Goal: Task Accomplishment & Management: Complete application form

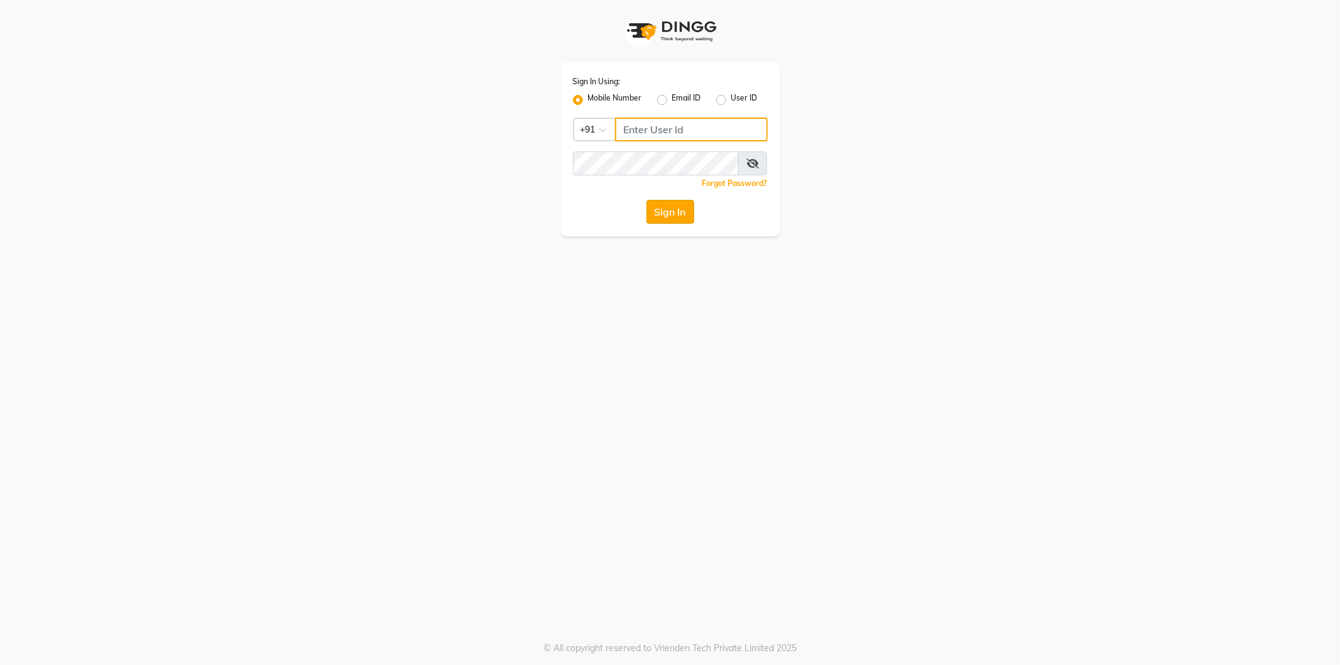
type input "8279543673"
click at [670, 214] on button "Sign In" at bounding box center [671, 212] width 48 height 24
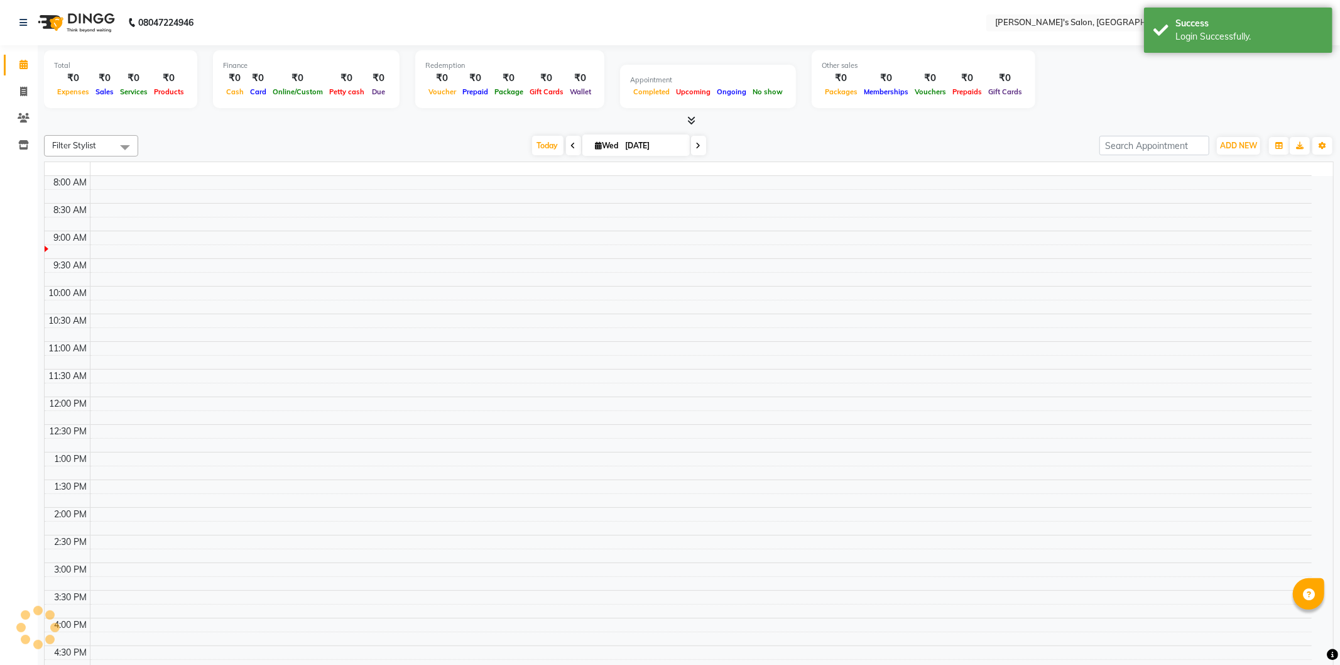
select select "en"
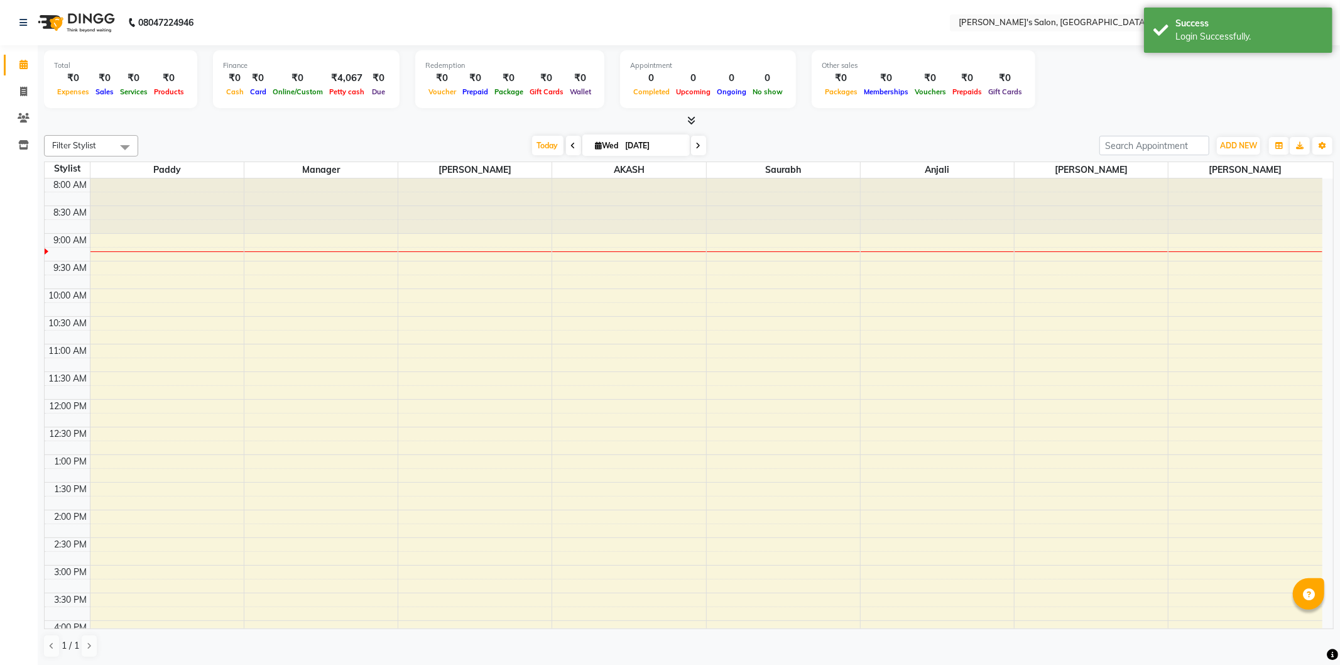
click at [571, 146] on icon at bounding box center [573, 146] width 5 height 8
type input "02-09-2025"
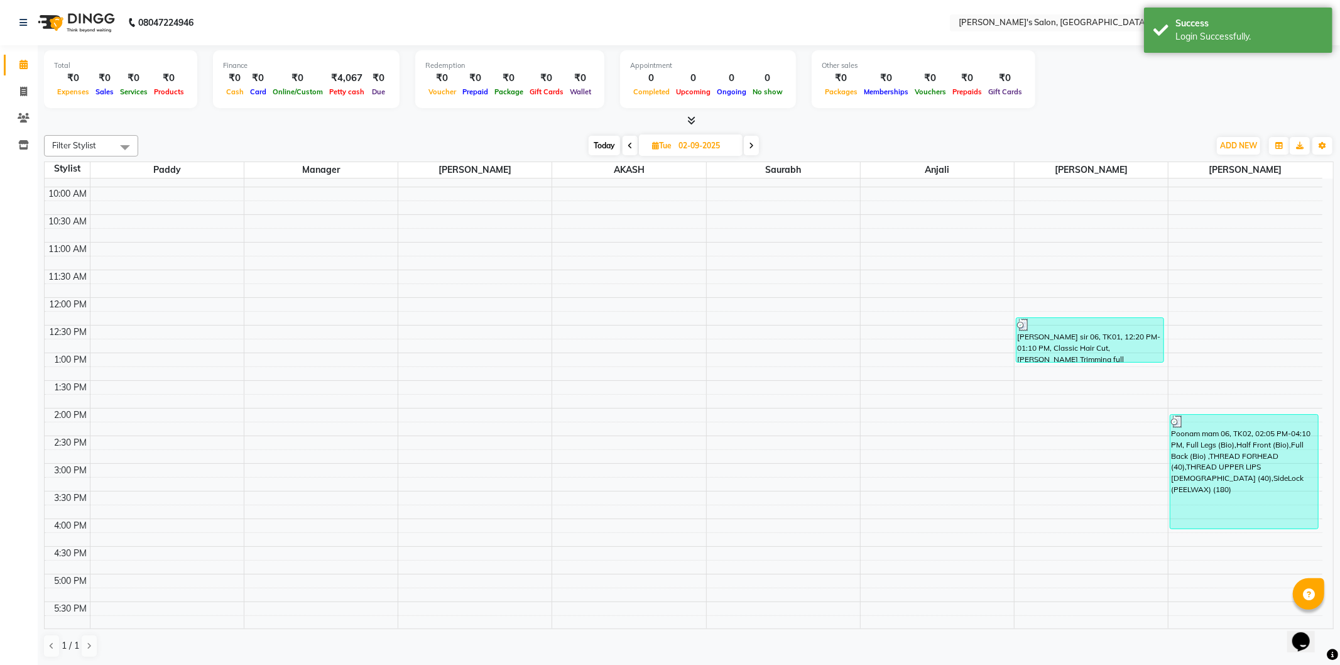
scroll to position [126, 0]
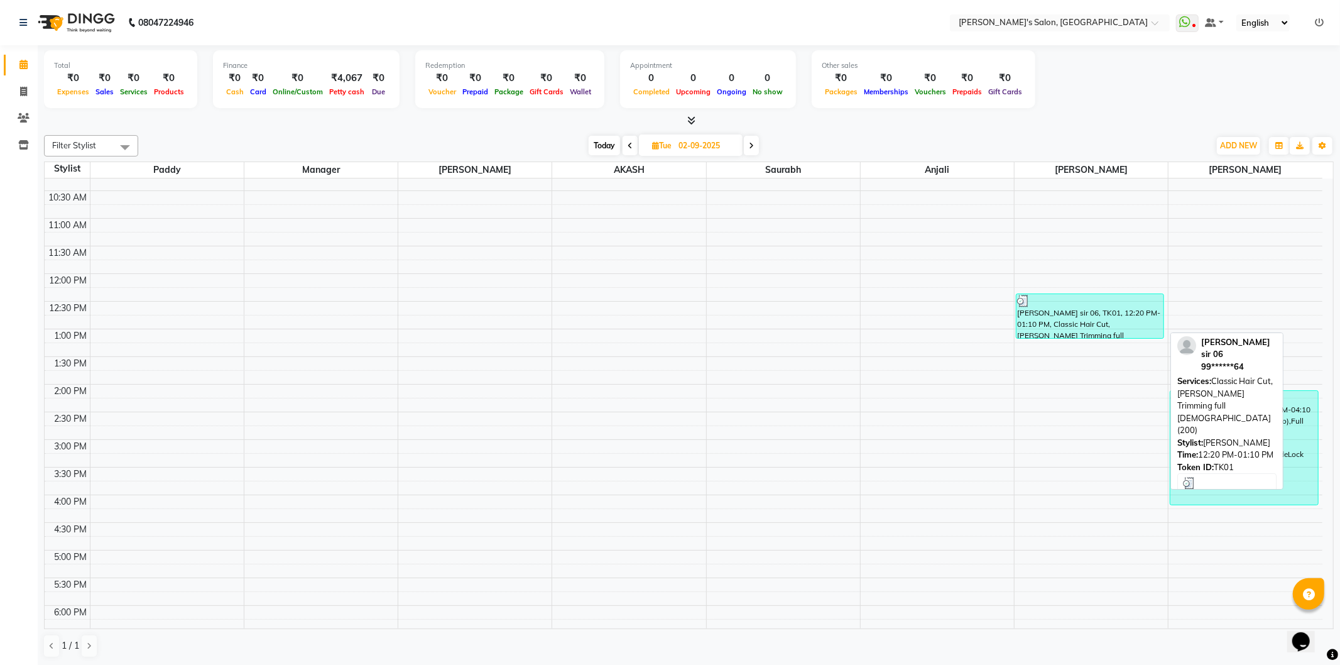
click at [1049, 312] on div "Harikrishna sir 06, TK01, 12:20 PM-01:10 PM, Classic Hair Cut,Beard Trimming fu…" at bounding box center [1090, 316] width 147 height 44
select select "3"
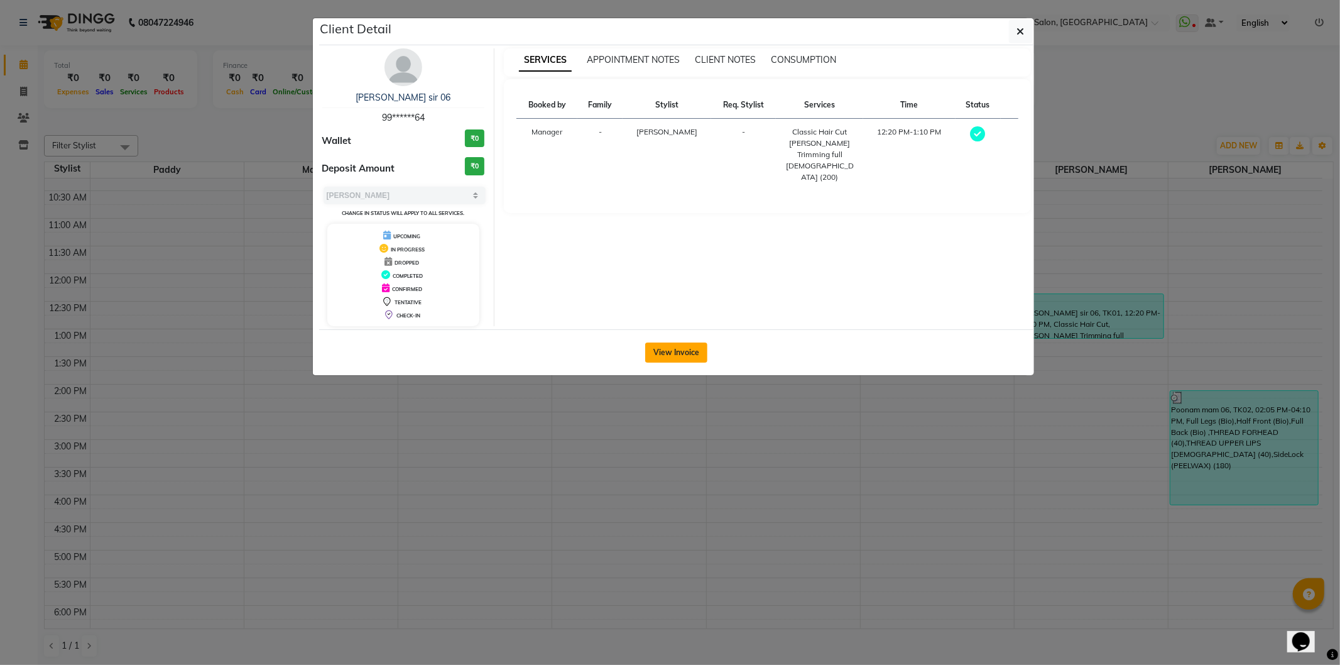
click at [683, 362] on button "View Invoice" at bounding box center [676, 352] width 62 height 20
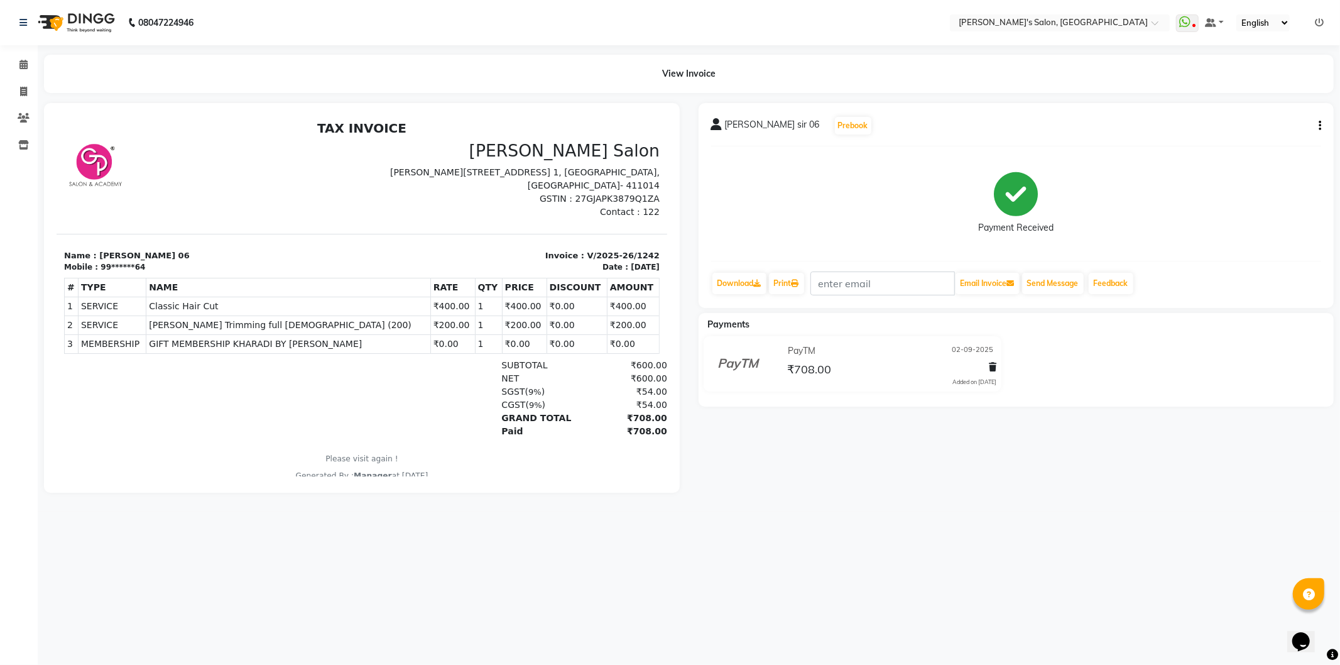
click at [761, 457] on div "Harikrishna sir 06 Prebook Payment Received Download Print Email Invoice Send M…" at bounding box center [1016, 298] width 655 height 390
click at [748, 451] on div "Harikrishna sir 06 Prebook Payment Received Download Print Email Invoice Send M…" at bounding box center [1016, 298] width 655 height 390
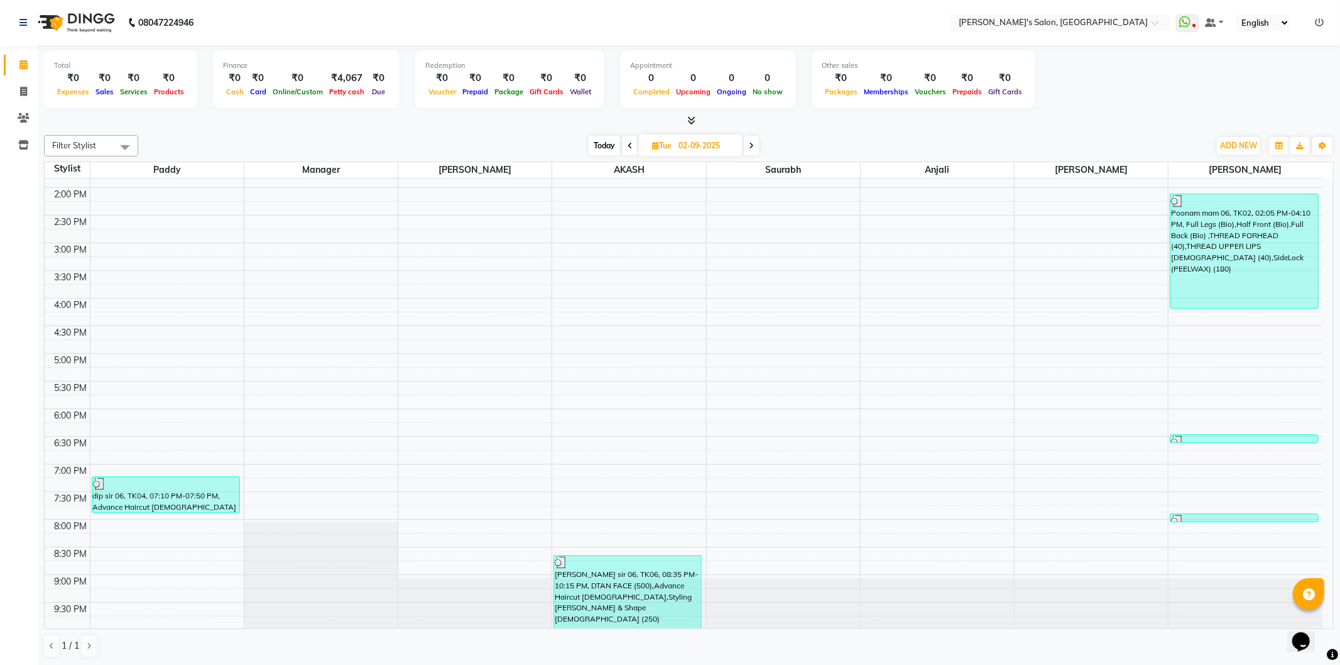
scroll to position [327, 0]
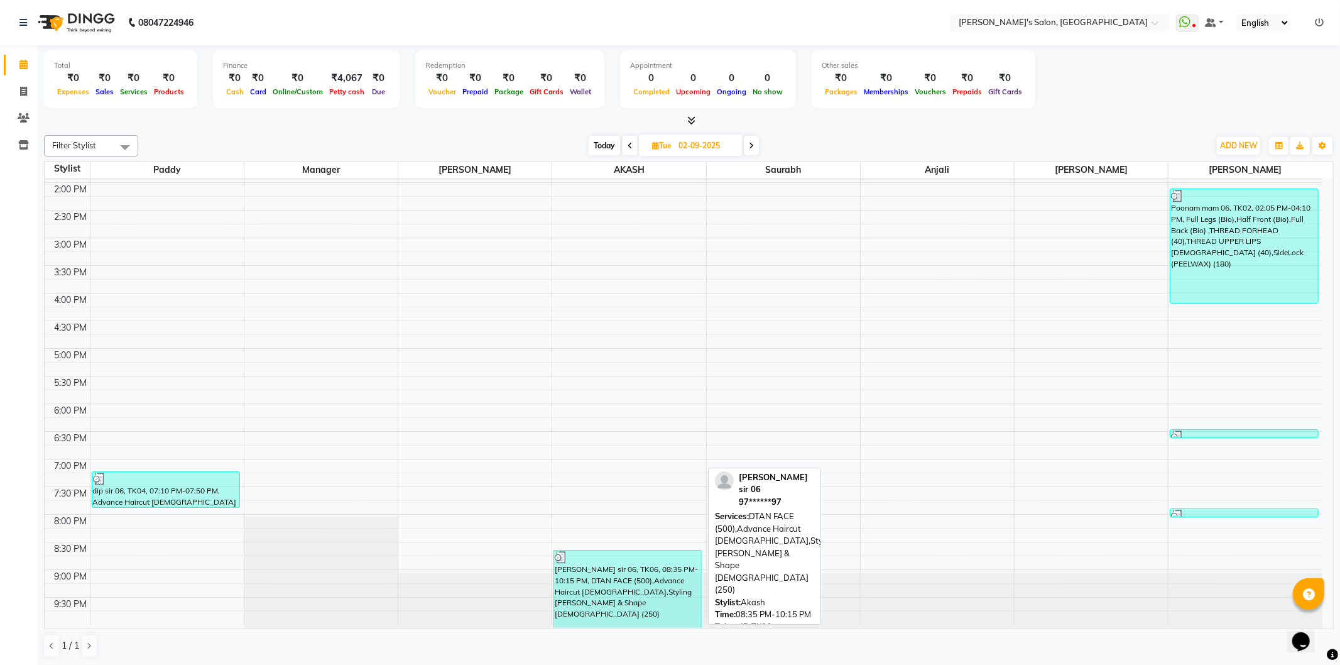
click at [632, 586] on div "Vaibhav sir 06, TK06, 08:35 PM-10:15 PM, DTAN FACE (500),Advance Haircut MALE,S…" at bounding box center [627, 588] width 147 height 77
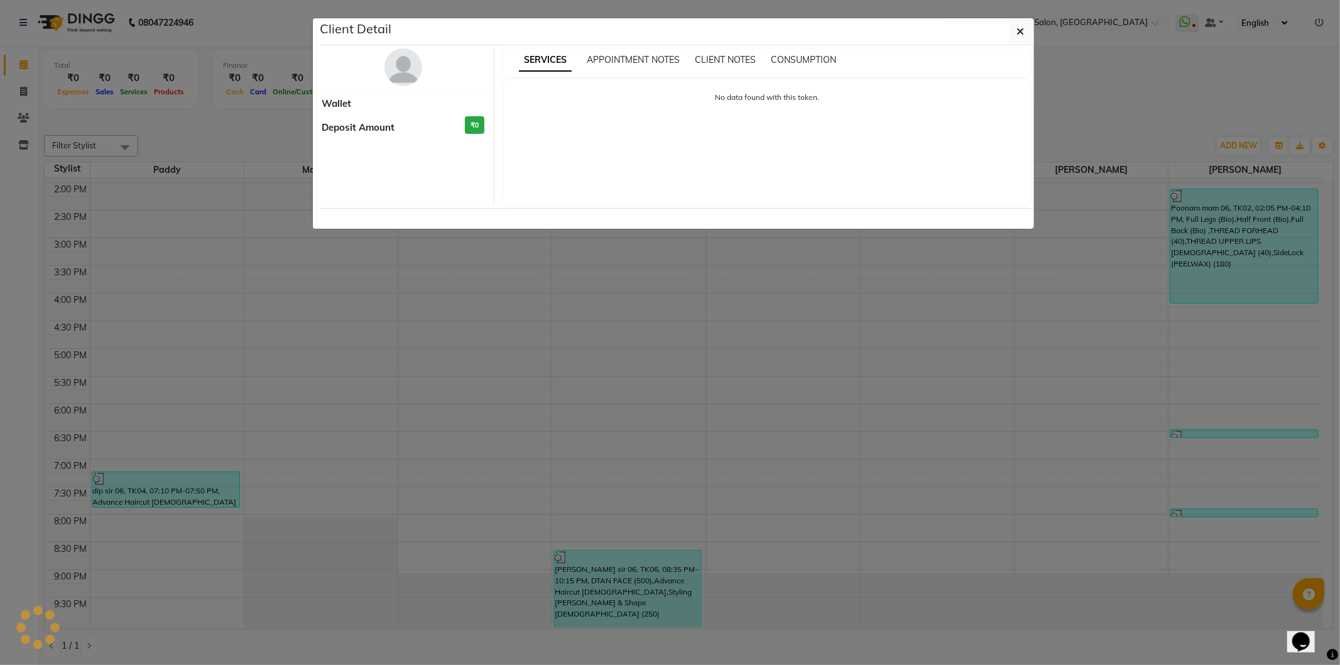
select select "3"
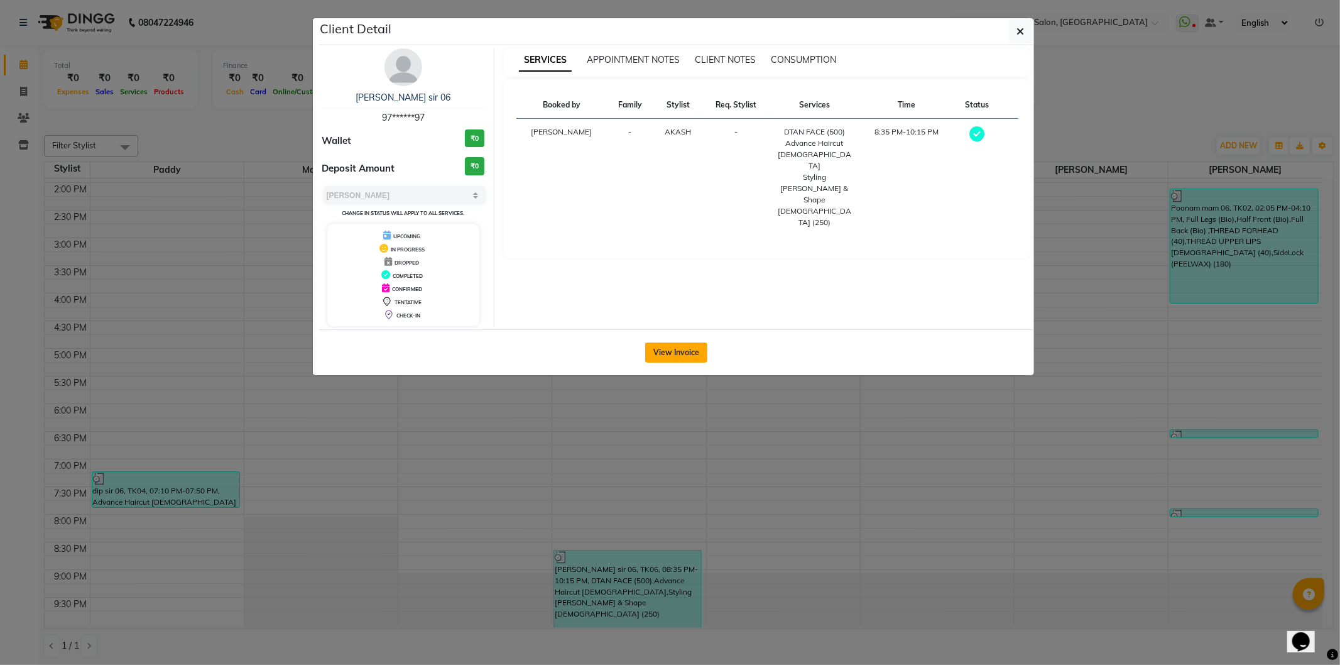
click at [667, 351] on button "View Invoice" at bounding box center [676, 352] width 62 height 20
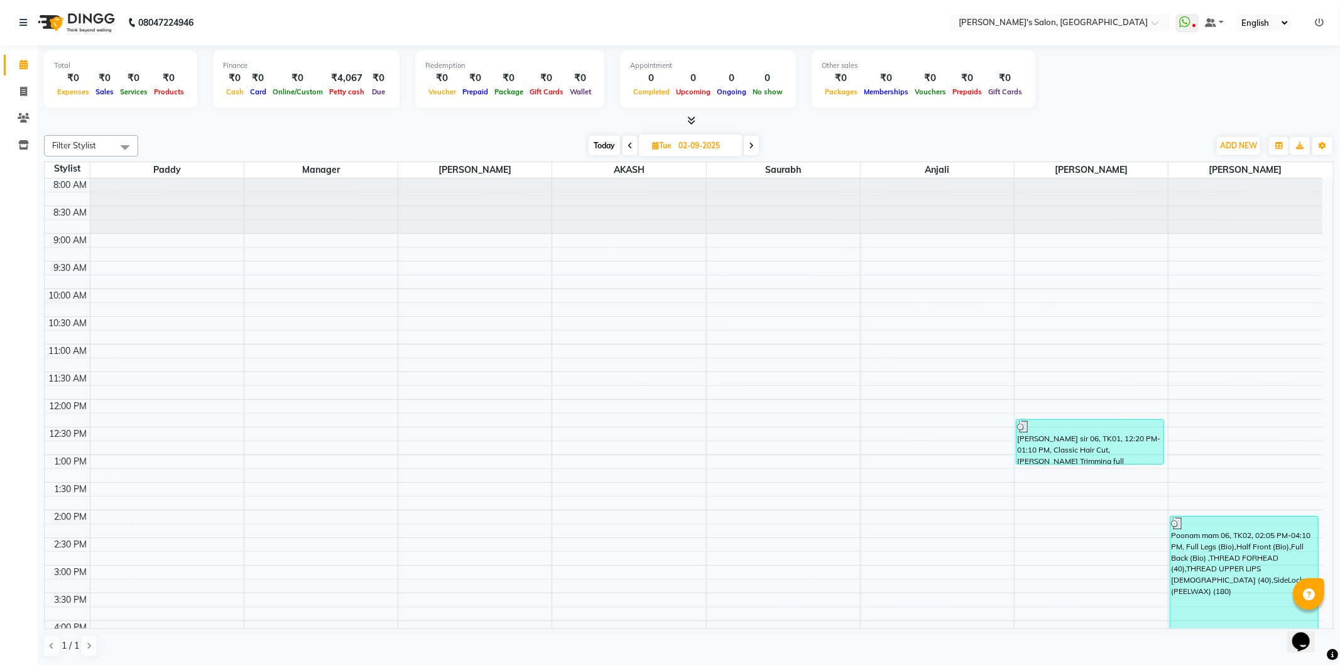
click at [750, 145] on icon at bounding box center [751, 146] width 5 height 8
type input "[DATE]"
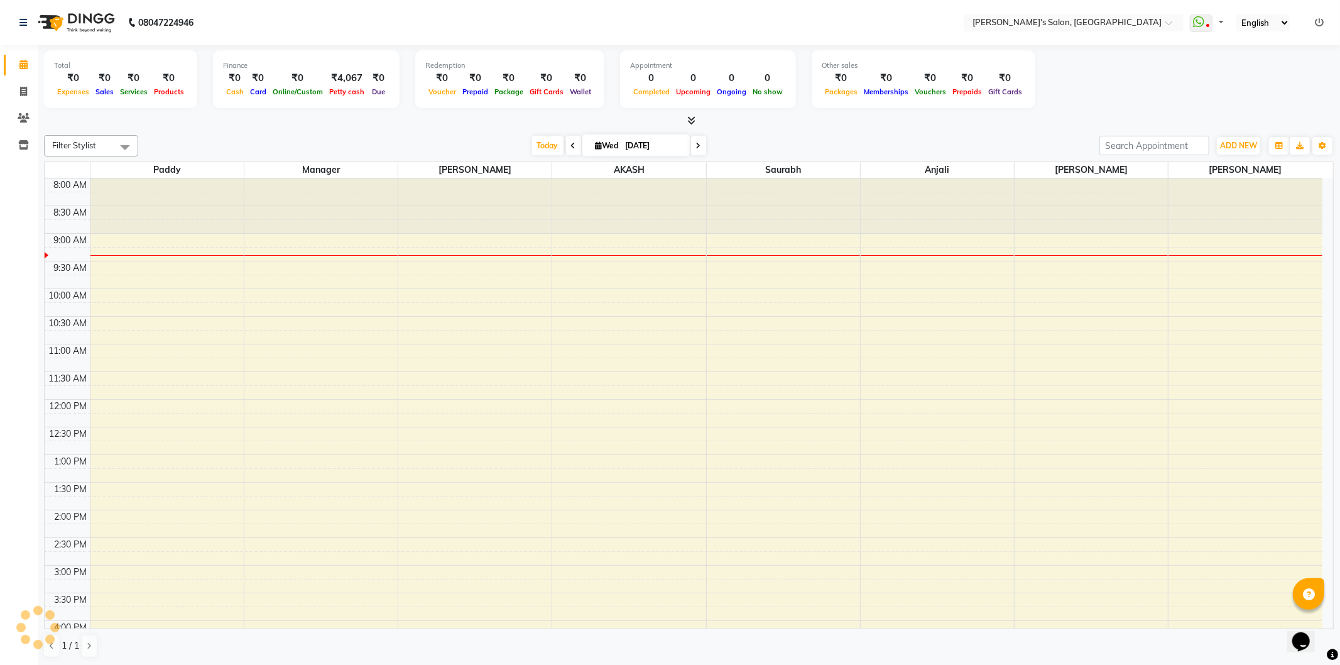
select select "en"
click at [21, 92] on icon at bounding box center [23, 91] width 7 height 9
select select "service"
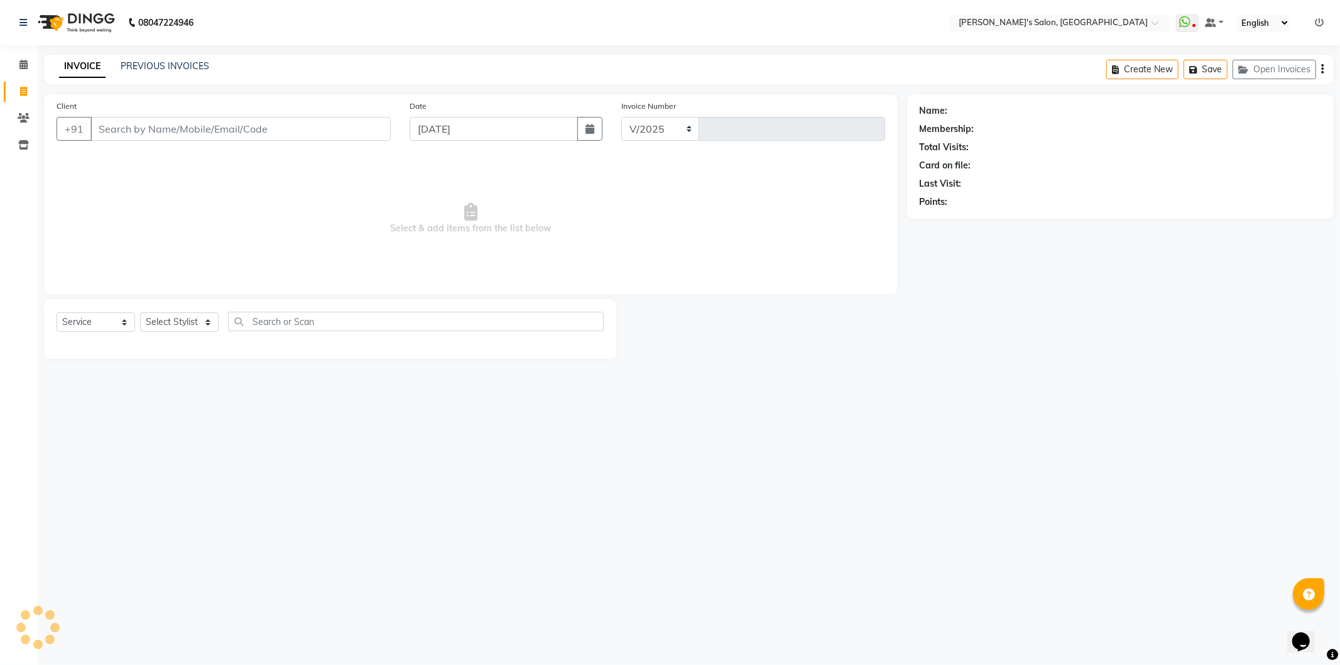
select select "7366"
type input "1248"
click at [185, 316] on select "Select Stylist AKASH ANIL KONDHAMANGALE Anjali Manager Paddy pavan Saurabh SHWE…" at bounding box center [181, 321] width 83 height 19
select select "82729"
click at [140, 313] on select "Select Stylist AKASH ANIL KONDHAMANGALE Anjali Manager Paddy pavan Saurabh SHWE…" at bounding box center [181, 321] width 83 height 19
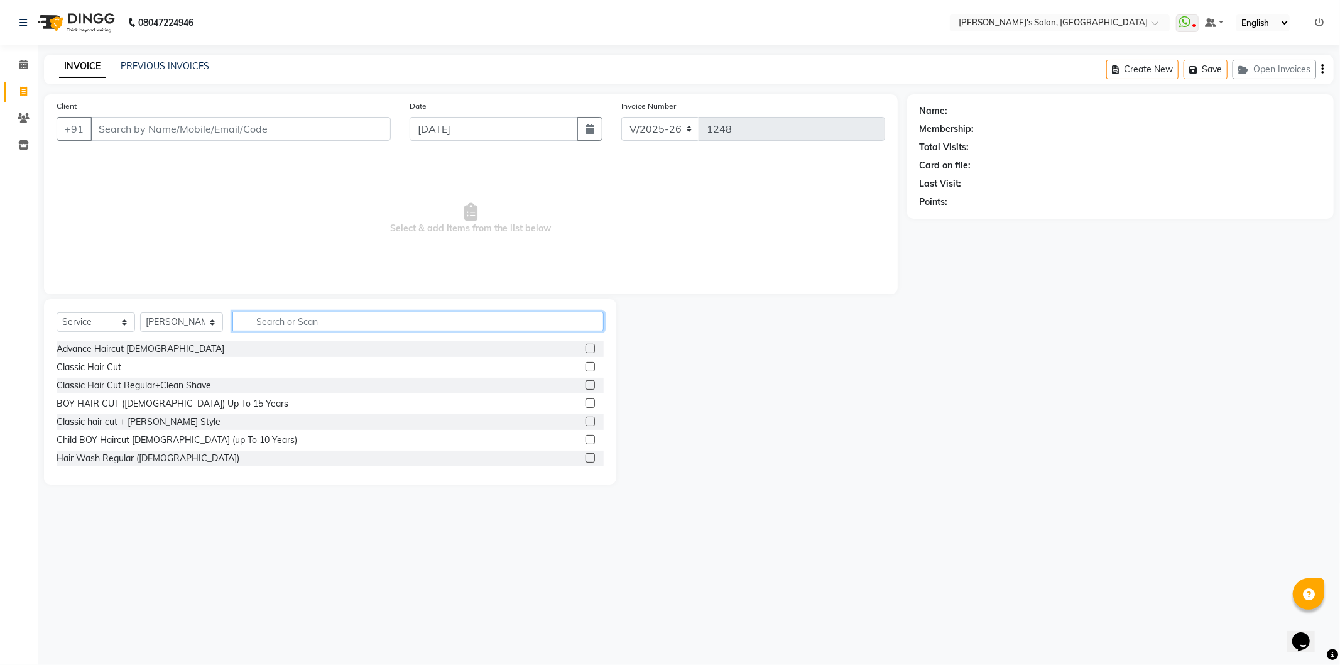
click at [306, 319] on input "text" at bounding box center [418, 321] width 371 height 19
click at [292, 323] on input "mal" at bounding box center [410, 321] width 354 height 19
type input "m"
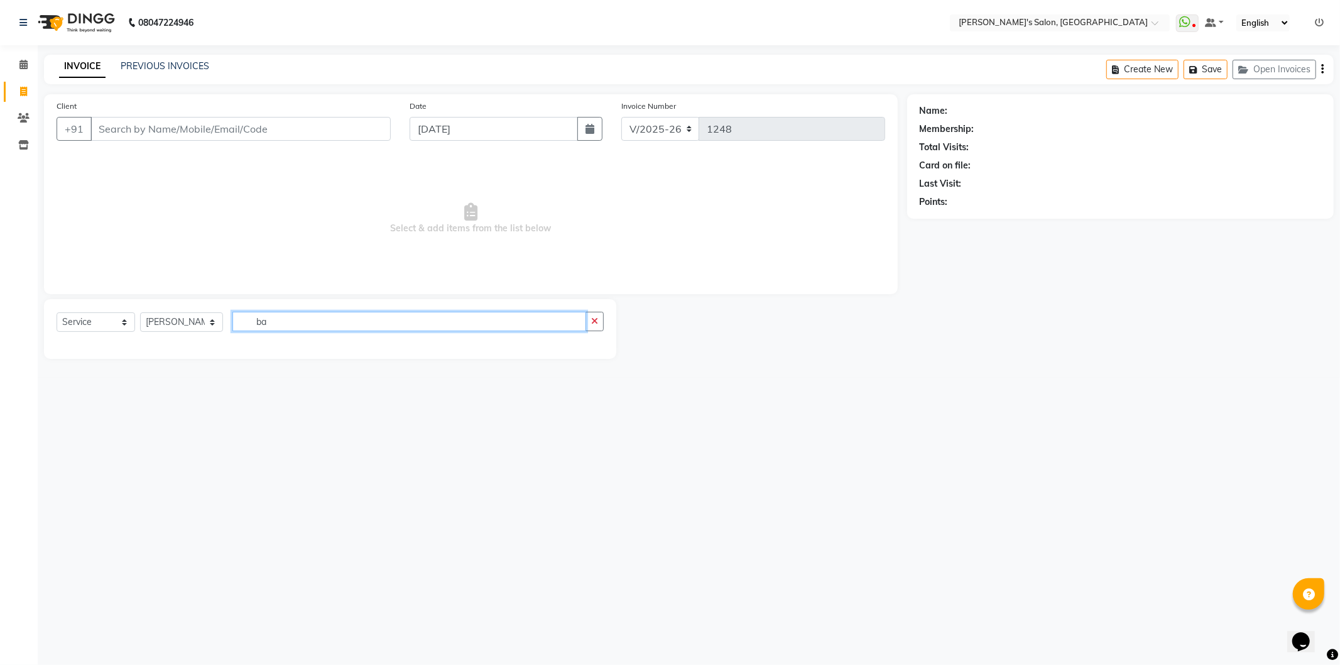
type input "b"
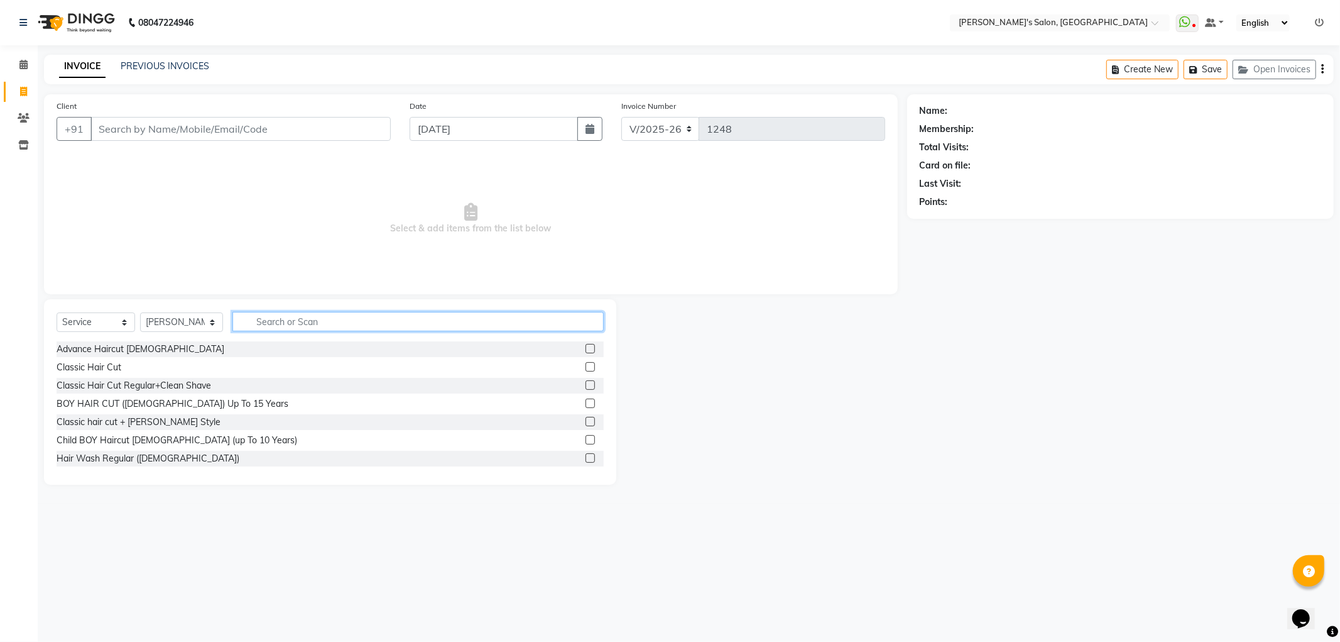
click at [293, 327] on input "text" at bounding box center [418, 321] width 371 height 19
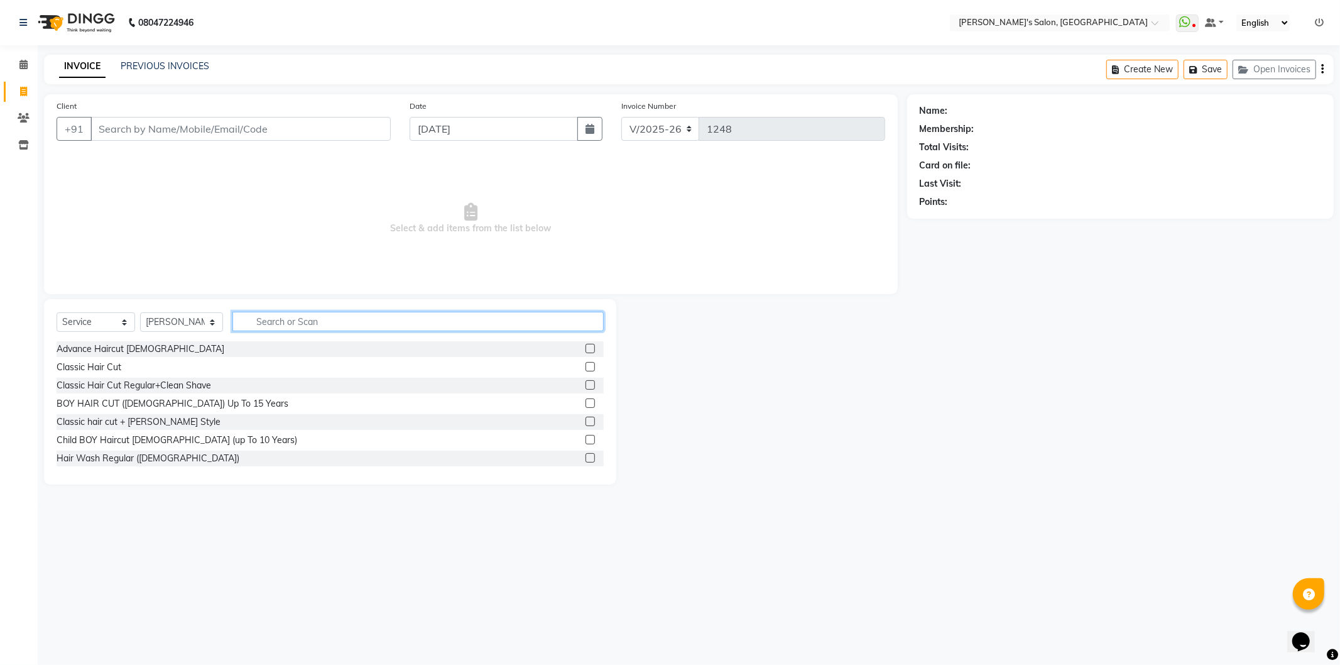
click at [294, 319] on input "text" at bounding box center [418, 321] width 371 height 19
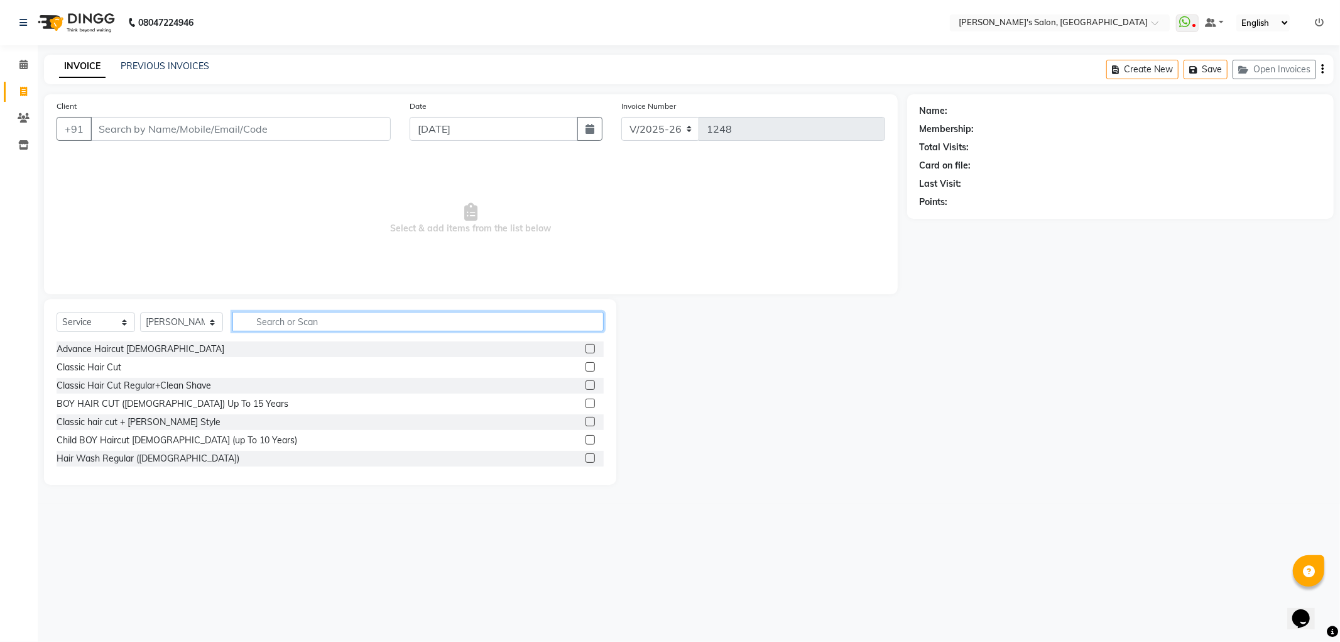
click at [285, 326] on input "text" at bounding box center [418, 321] width 371 height 19
click at [285, 325] on input "text" at bounding box center [418, 321] width 371 height 19
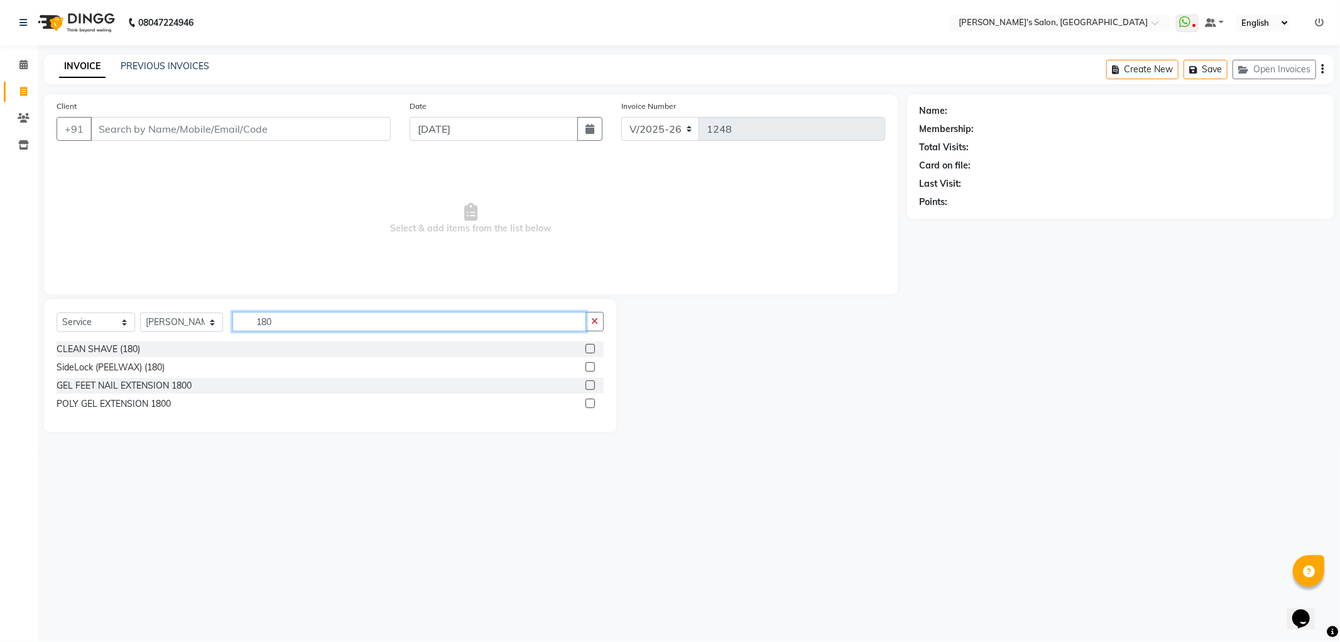
type input "180"
click at [589, 346] on label at bounding box center [590, 348] width 9 height 9
click at [589, 346] on input "checkbox" at bounding box center [590, 349] width 8 height 8
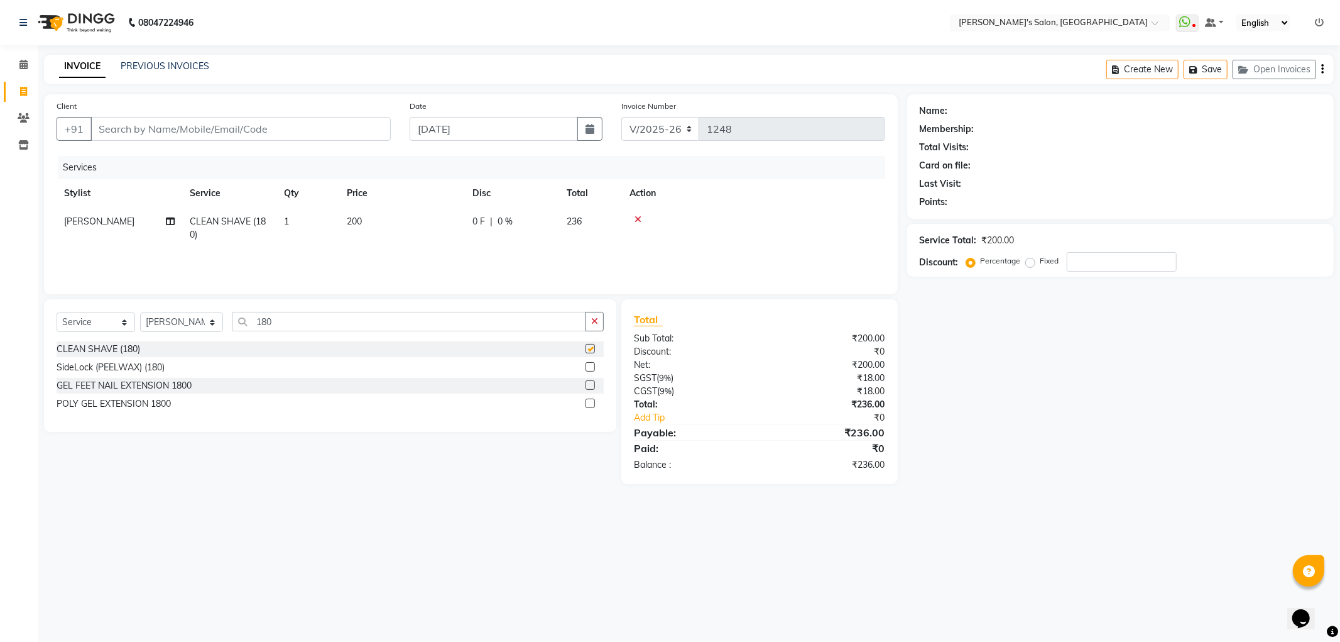
checkbox input "false"
click at [362, 133] on input "Client" at bounding box center [240, 129] width 300 height 24
type input "9"
type input "0"
type input "9371020723"
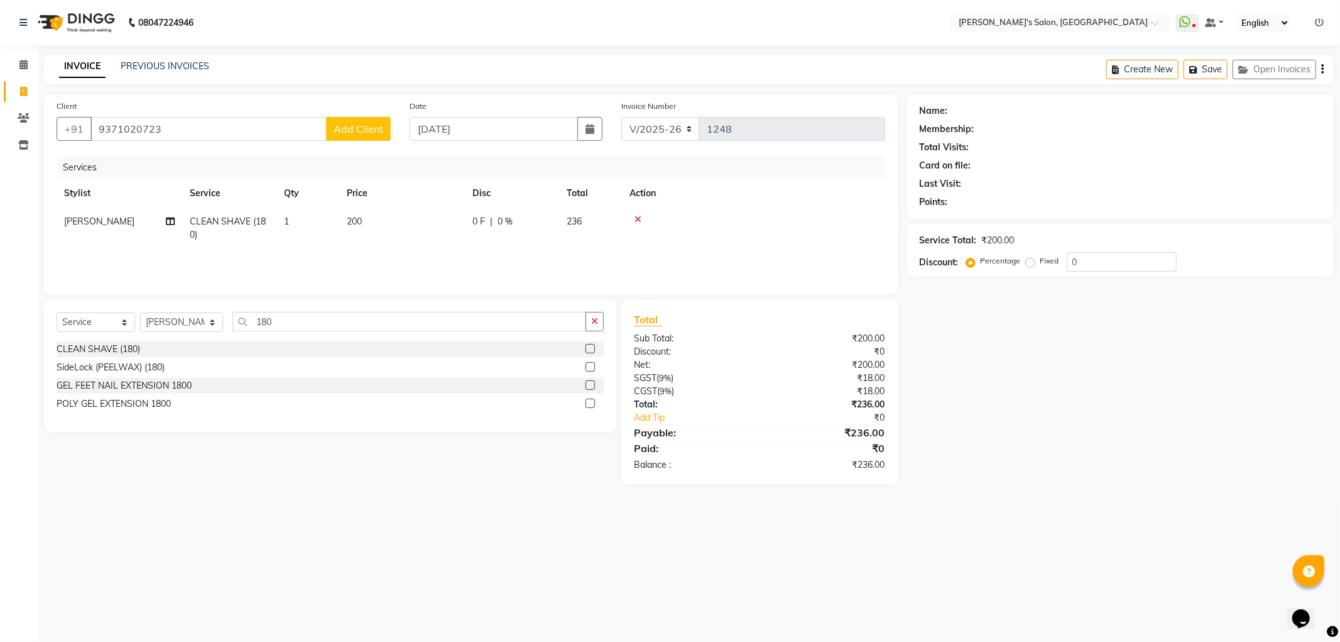
click at [362, 131] on span "Add Client" at bounding box center [359, 129] width 50 height 13
select select "22"
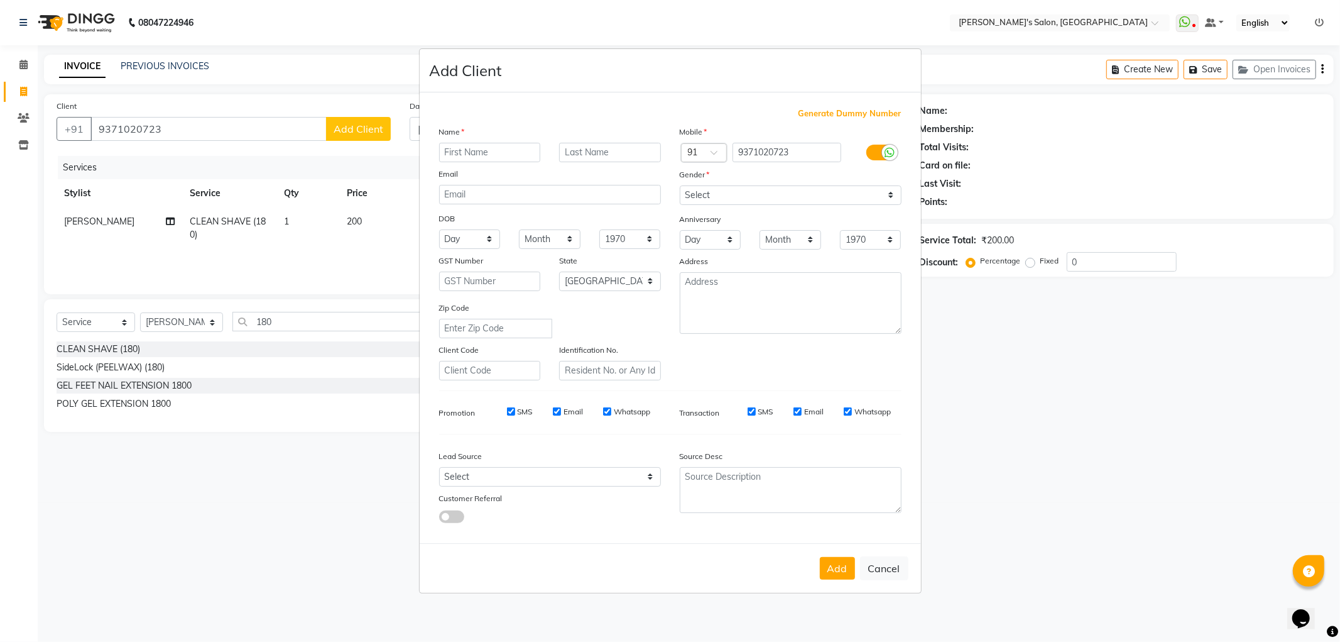
click at [460, 153] on input "text" at bounding box center [490, 152] width 102 height 19
type input "shaerigar"
click at [594, 153] on input "text" at bounding box center [610, 152] width 102 height 19
type input "0"
type input "sir007"
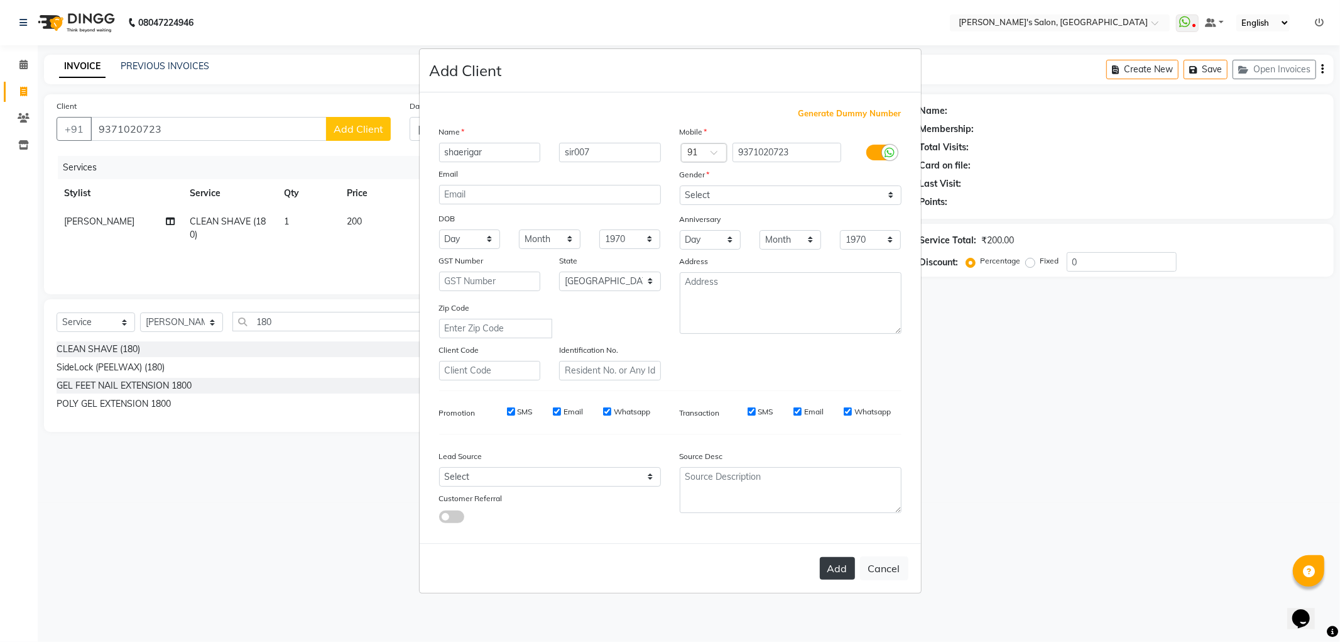
click at [830, 566] on button "Add" at bounding box center [837, 568] width 35 height 23
click at [797, 194] on select "Select Male Female Other Prefer Not To Say" at bounding box center [791, 194] width 222 height 19
select select "male"
click at [680, 185] on select "Select Male Female Other Prefer Not To Say" at bounding box center [791, 194] width 222 height 19
click at [839, 563] on button "Add" at bounding box center [837, 568] width 35 height 23
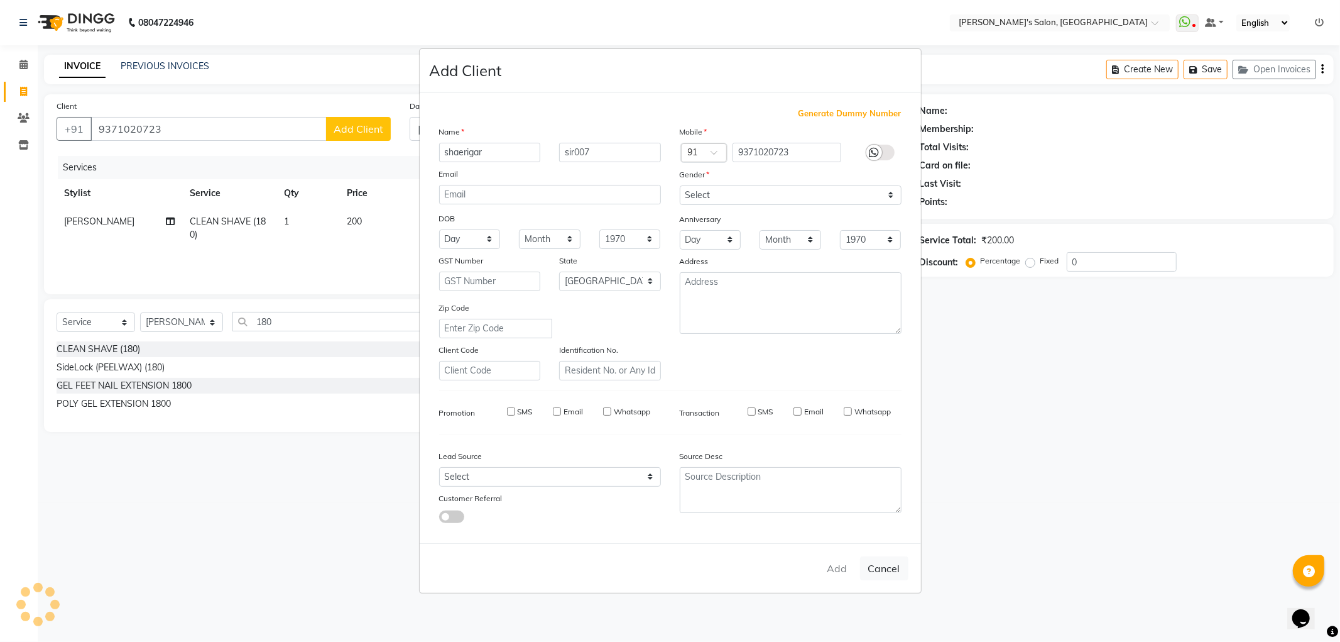
type input "93******23"
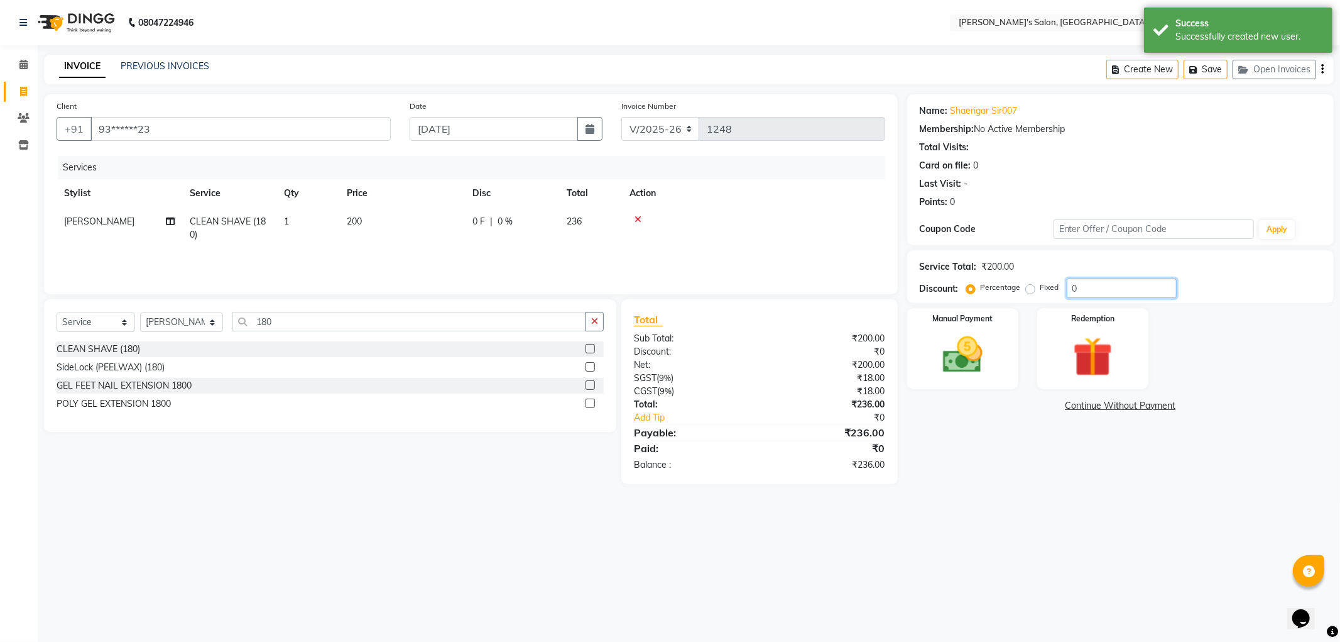
click at [1120, 288] on input "0" at bounding box center [1122, 287] width 110 height 19
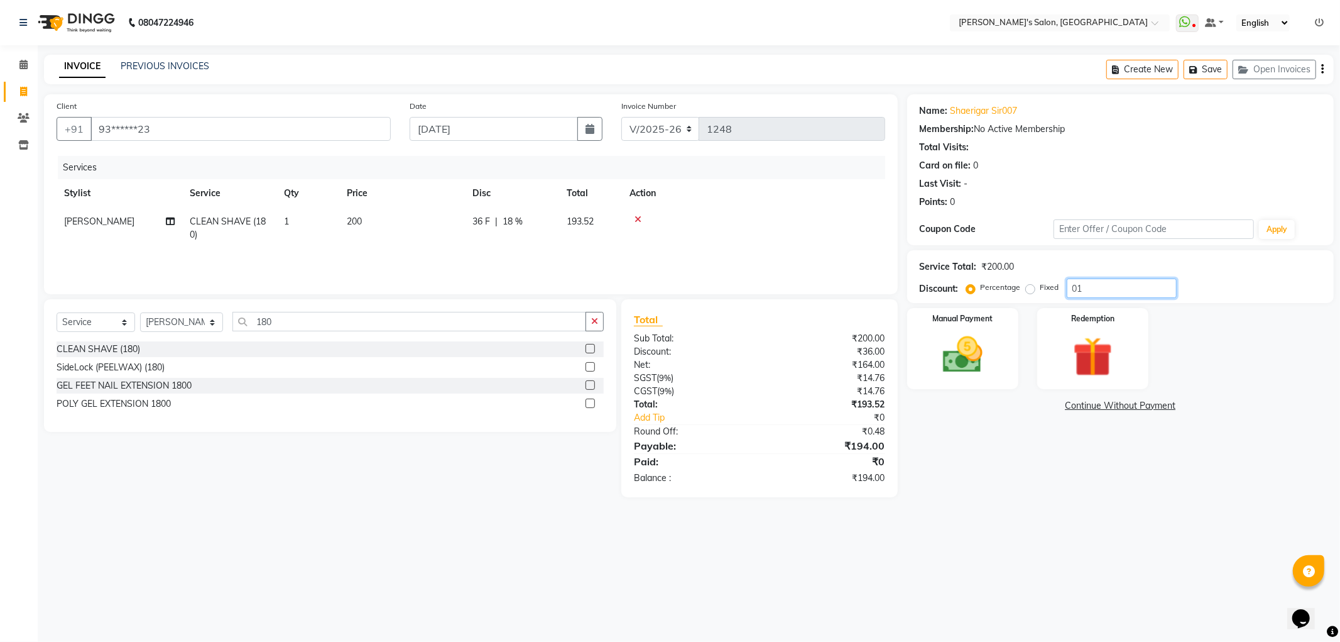
type input "0"
click at [358, 221] on span "200" at bounding box center [354, 221] width 15 height 11
select select "82729"
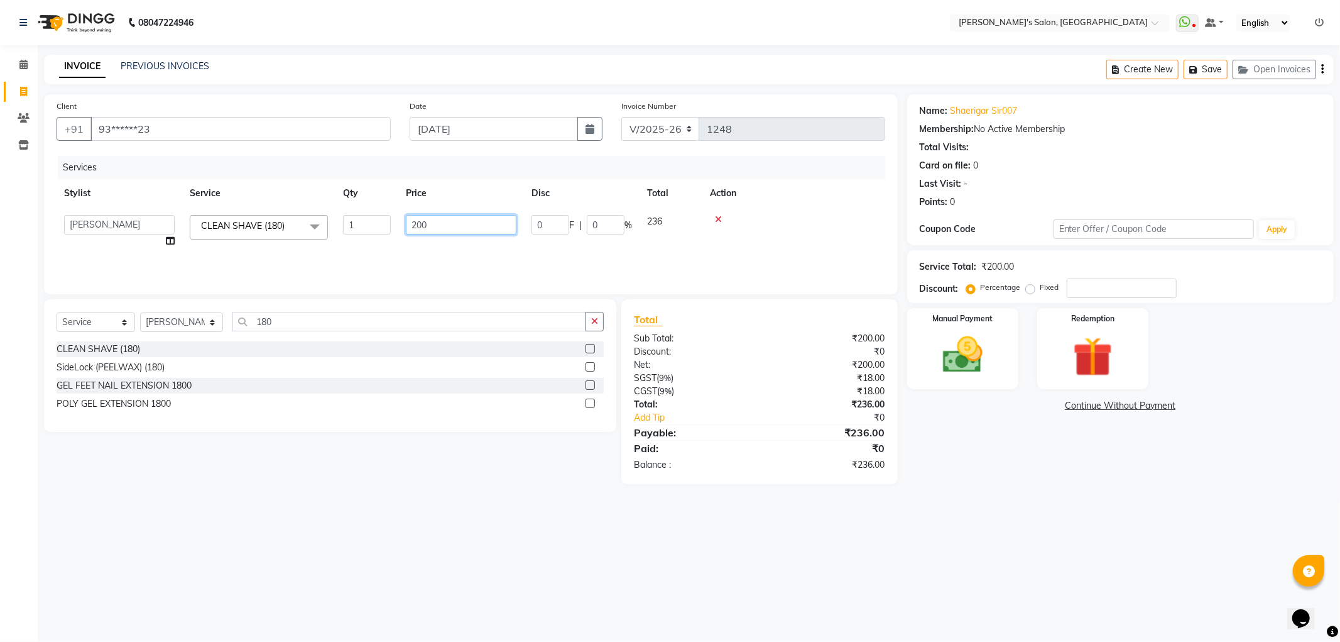
click at [466, 222] on input "200" at bounding box center [461, 224] width 111 height 19
type input "2"
type input "180"
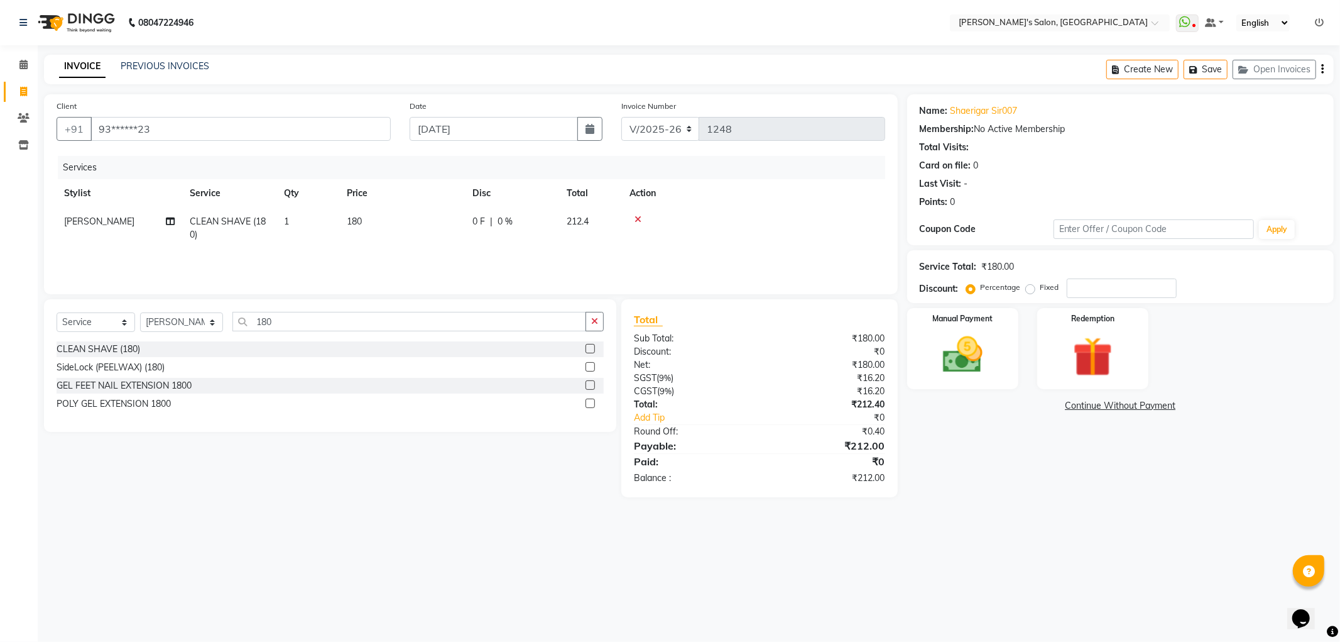
click at [410, 534] on div "08047224946 Select Location × Girja's Salon, Kharadi WhatsApp Status ✕ Status: …" at bounding box center [670, 321] width 1340 height 642
click at [1135, 290] on input "number" at bounding box center [1122, 287] width 110 height 19
type input "1"
click at [373, 211] on td "180" at bounding box center [402, 227] width 126 height 41
select select "82729"
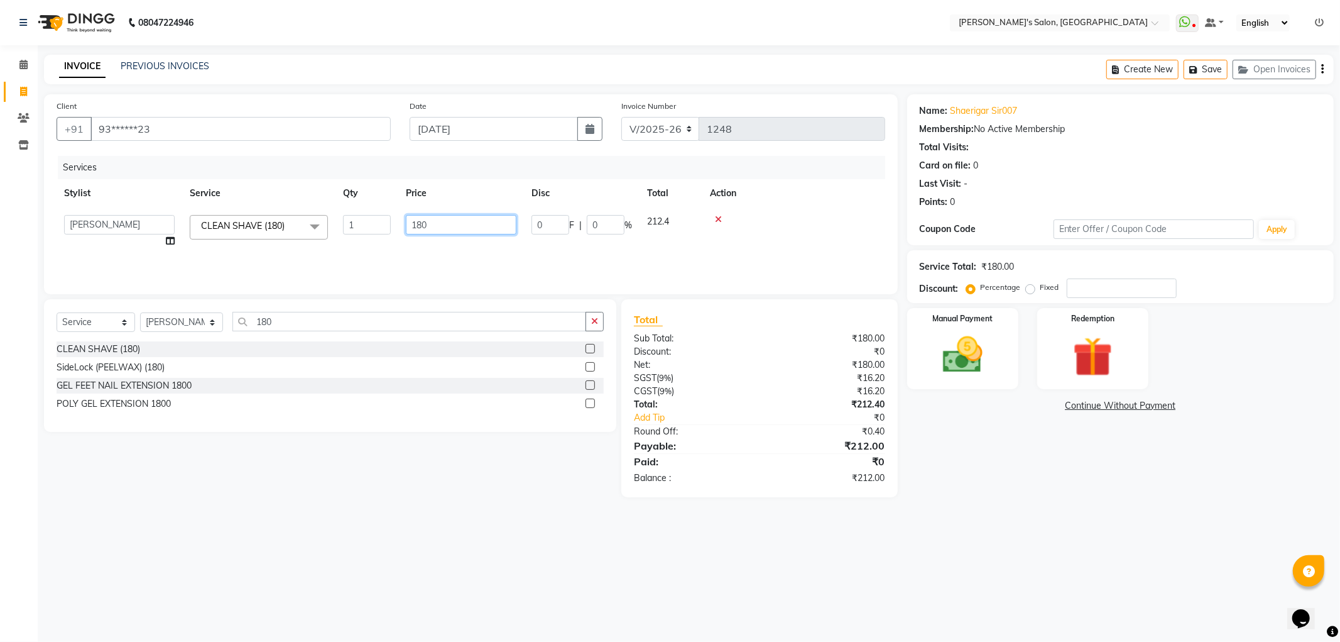
click at [446, 218] on input "180" at bounding box center [461, 224] width 111 height 19
type input "1"
type input "200"
click at [1013, 548] on div "08047224946 Select Location × Girja's Salon, Kharadi WhatsApp Status ✕ Status: …" at bounding box center [670, 321] width 1340 height 642
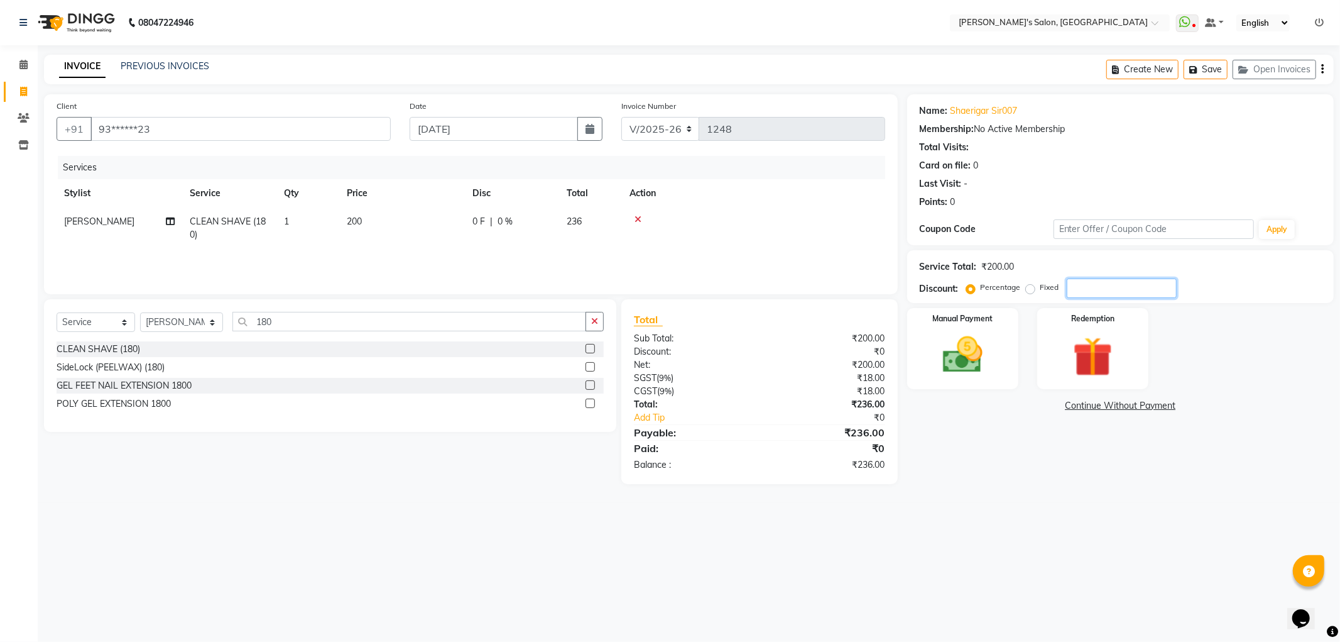
click at [1112, 291] on input "number" at bounding box center [1122, 287] width 110 height 19
type input "36"
click at [1041, 286] on label "Fixed" at bounding box center [1050, 287] width 19 height 11
click at [1029, 286] on input "Fixed" at bounding box center [1033, 287] width 9 height 9
radio input "true"
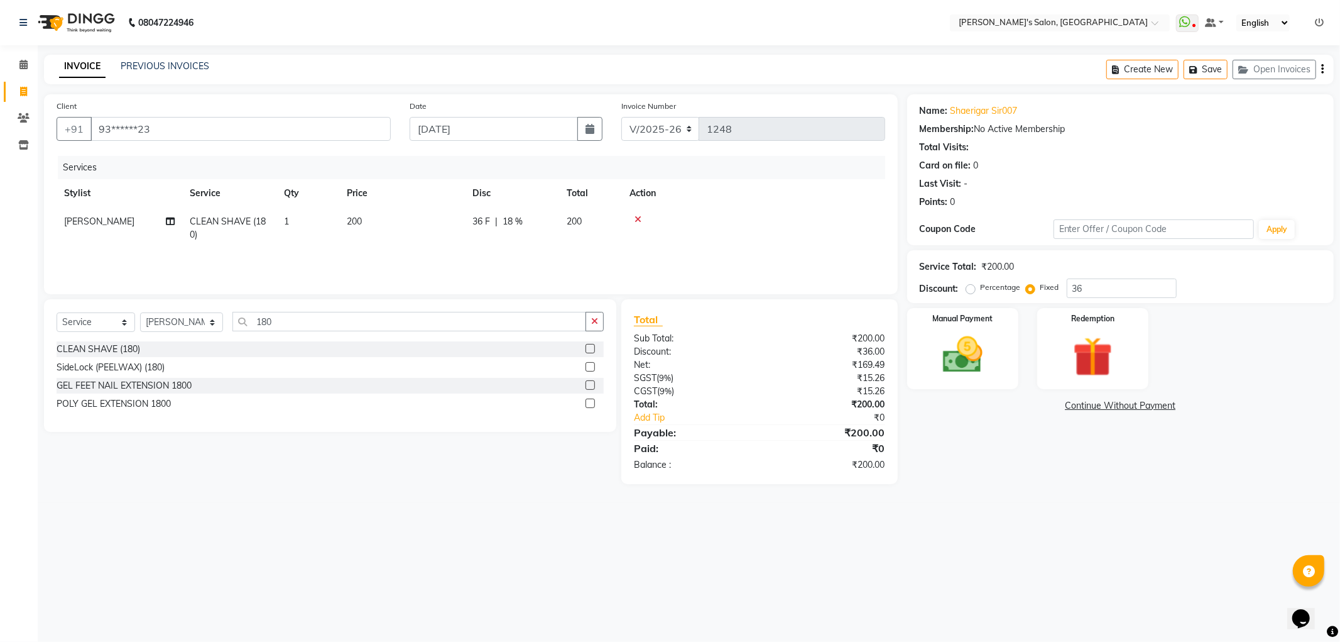
click at [981, 290] on label "Percentage" at bounding box center [1001, 287] width 40 height 11
click at [971, 290] on input "Percentage" at bounding box center [973, 287] width 9 height 9
radio input "true"
click at [1088, 287] on input "36" at bounding box center [1122, 287] width 110 height 19
type input "3"
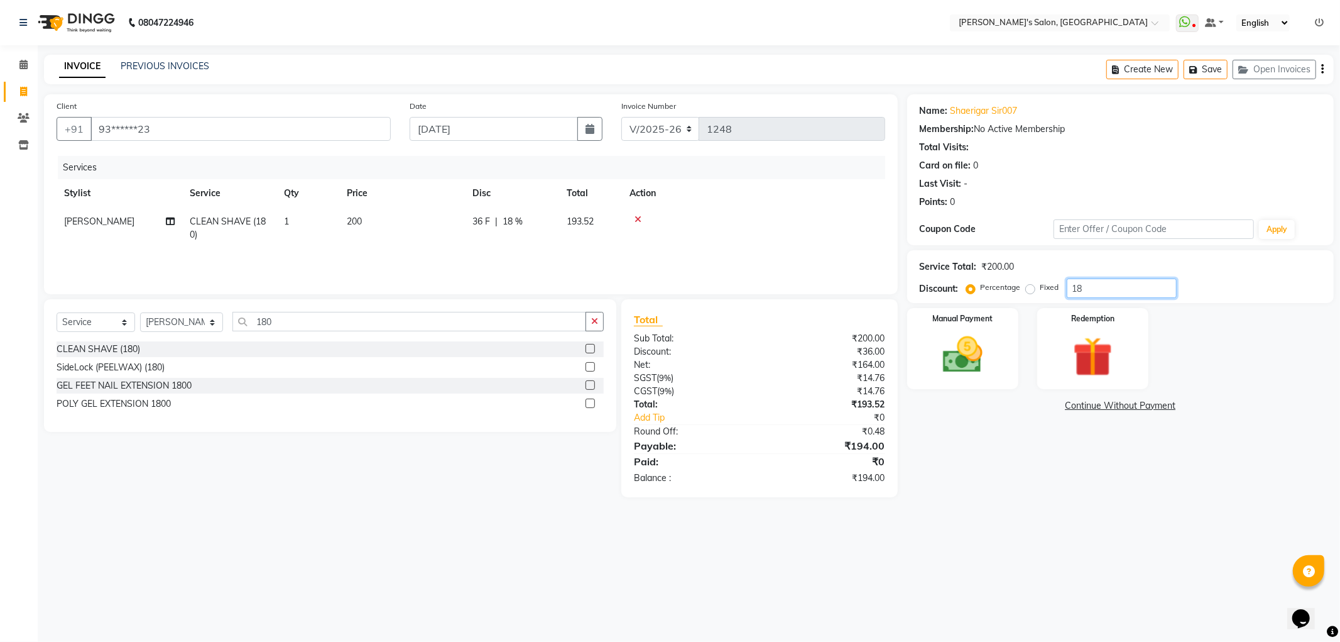
type input "1"
click at [579, 217] on span "236" at bounding box center [574, 221] width 15 height 11
select select "82729"
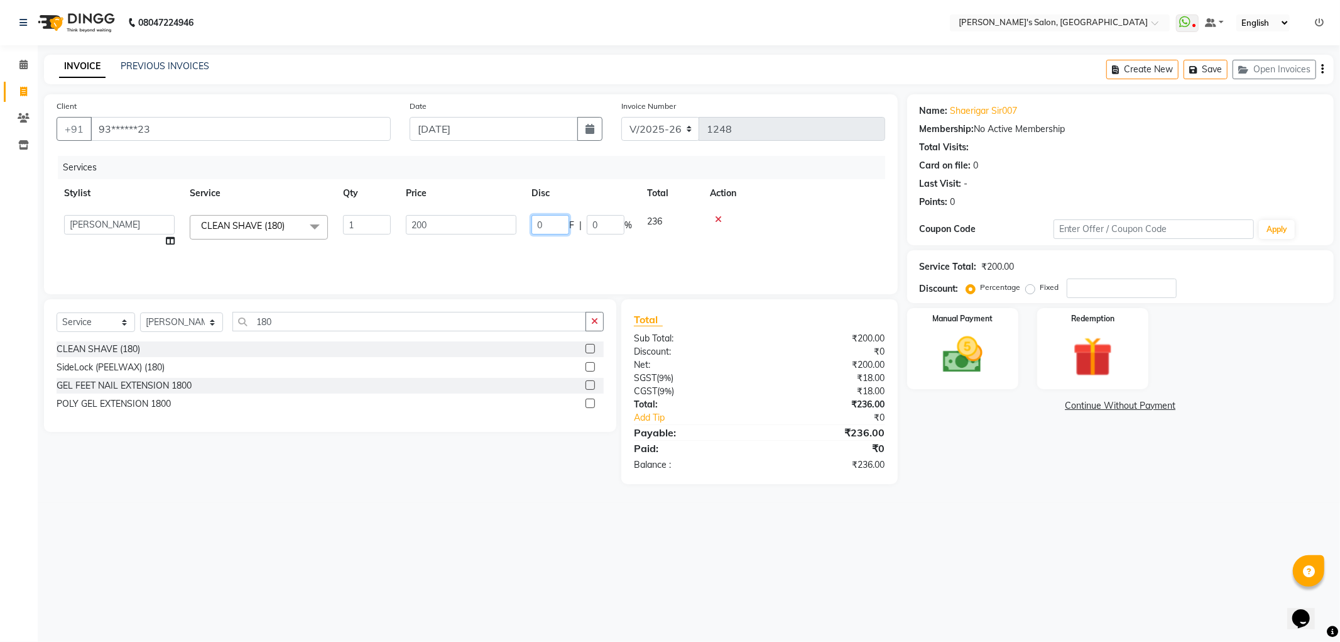
click at [557, 223] on input "0" at bounding box center [551, 224] width 38 height 19
type input "0"
type input "18"
click at [384, 512] on div "08047224946 Select Location × Girja's Salon, Kharadi WhatsApp Status ✕ Status: …" at bounding box center [670, 321] width 1340 height 642
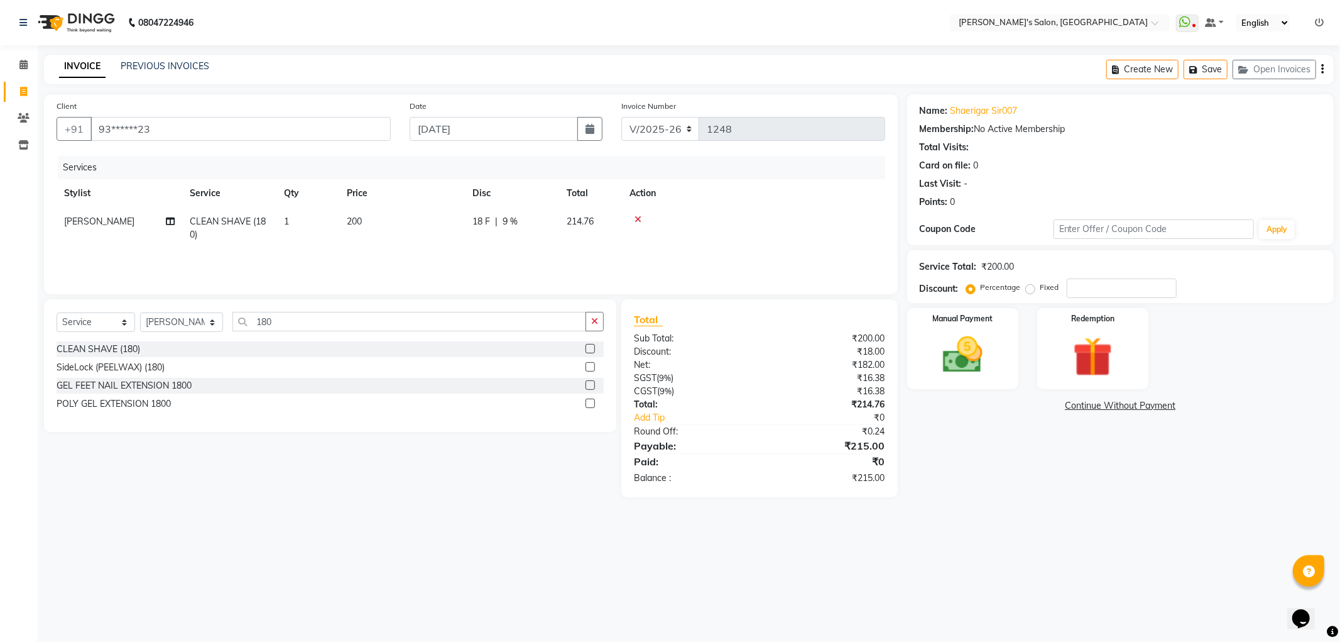
click at [425, 543] on div "08047224946 Select Location × Girja's Salon, Kharadi WhatsApp Status ✕ Status: …" at bounding box center [670, 321] width 1340 height 642
click at [639, 215] on icon at bounding box center [638, 219] width 7 height 9
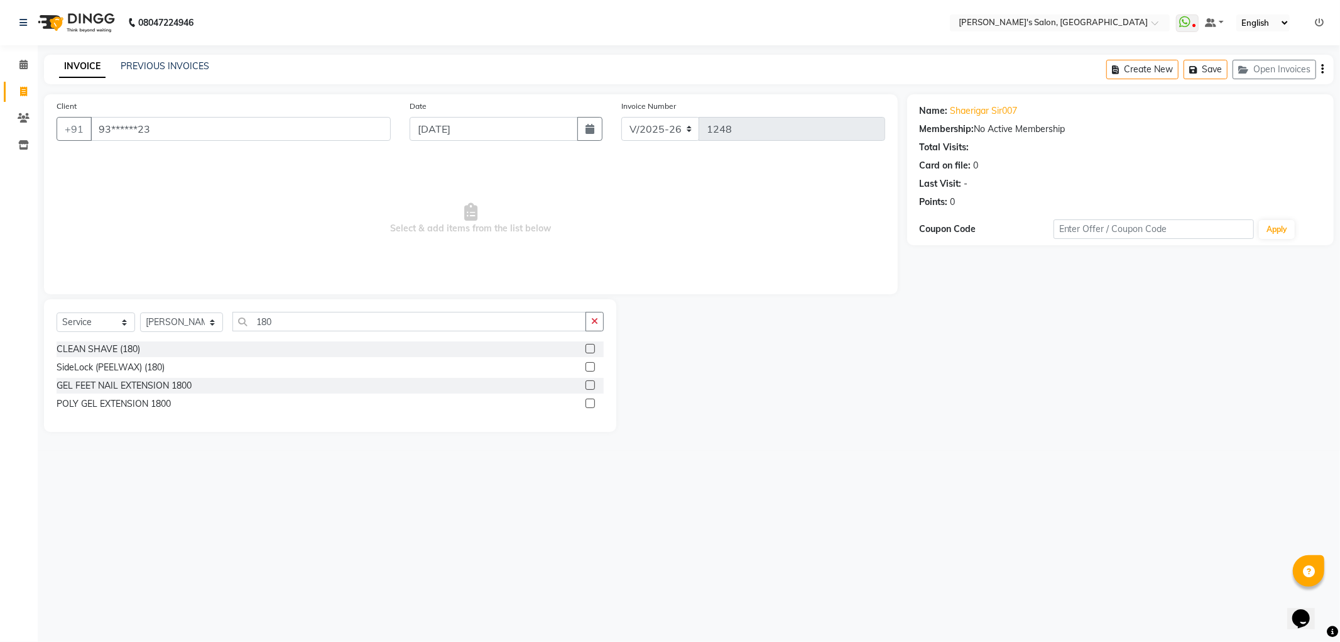
click at [588, 349] on label at bounding box center [590, 348] width 9 height 9
click at [588, 349] on input "checkbox" at bounding box center [590, 349] width 8 height 8
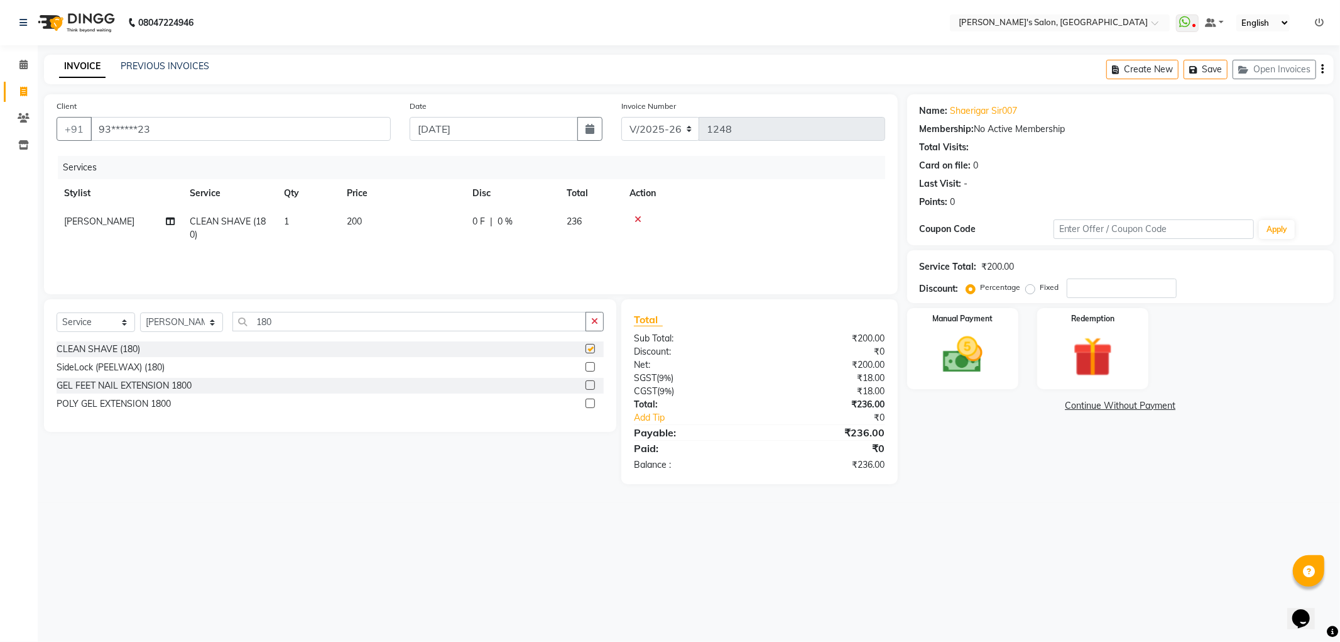
checkbox input "false"
click at [1092, 287] on input "number" at bounding box center [1122, 287] width 110 height 19
type input "3"
type input "2"
type input "1"
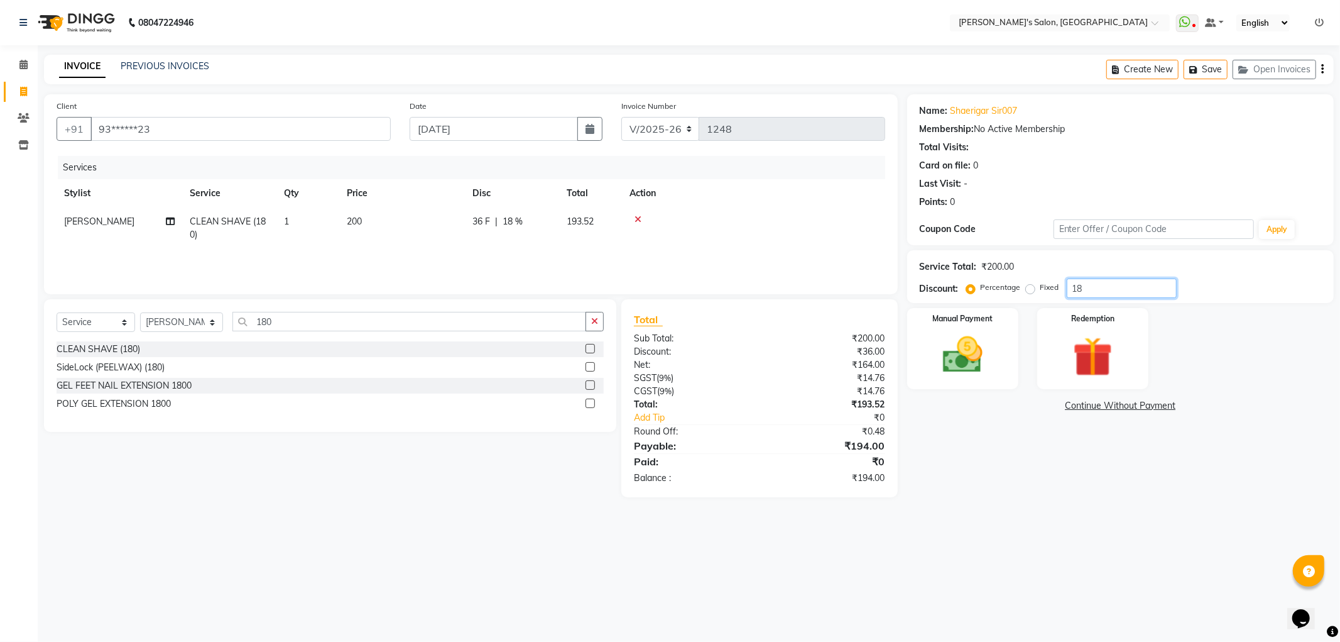
type input "18"
click at [377, 224] on td "200" at bounding box center [402, 227] width 126 height 41
select select "82729"
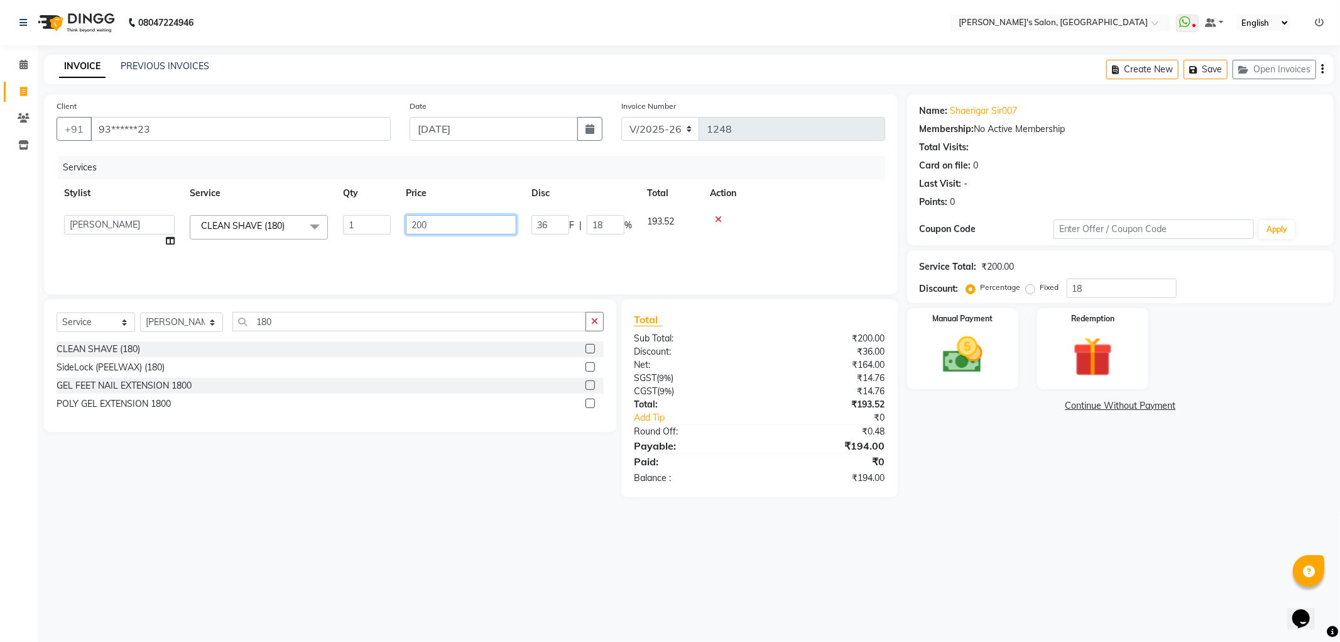
click at [441, 225] on input "200" at bounding box center [461, 224] width 111 height 19
type input "2"
type input "180"
click at [410, 523] on div "08047224946 Select Location × Girja's Salon, Kharadi WhatsApp Status ✕ Status: …" at bounding box center [670, 321] width 1340 height 642
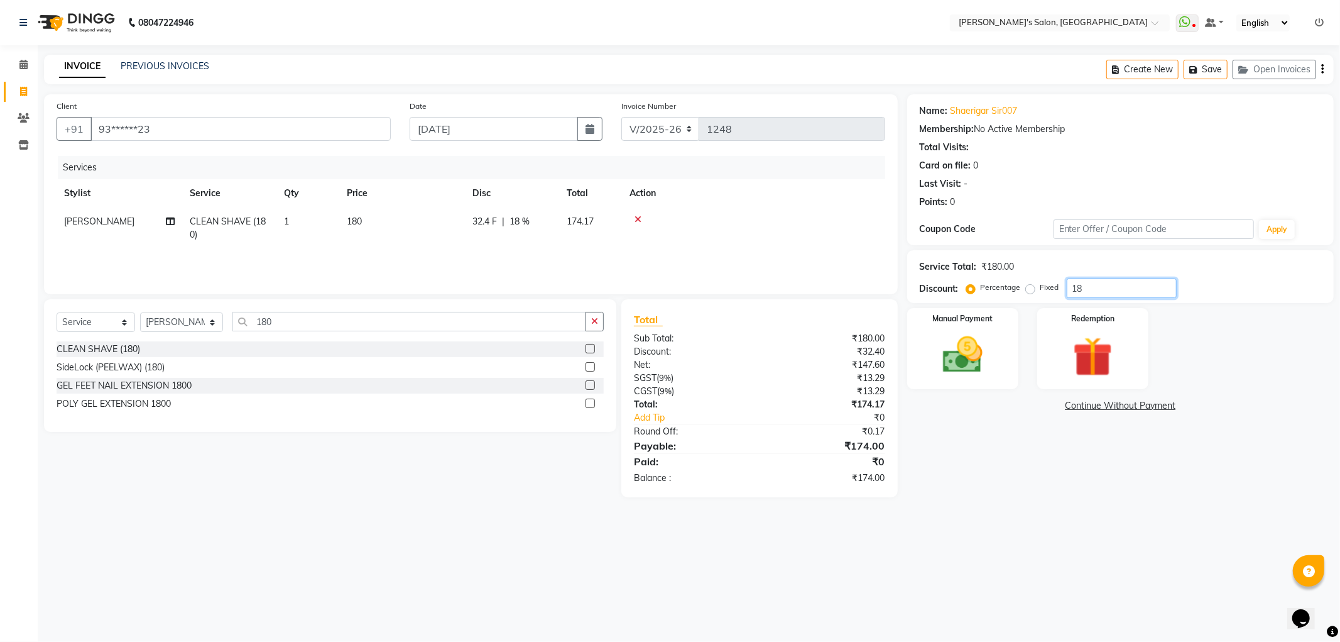
click at [1088, 286] on input "18" at bounding box center [1122, 287] width 110 height 19
type input "1"
type input "9"
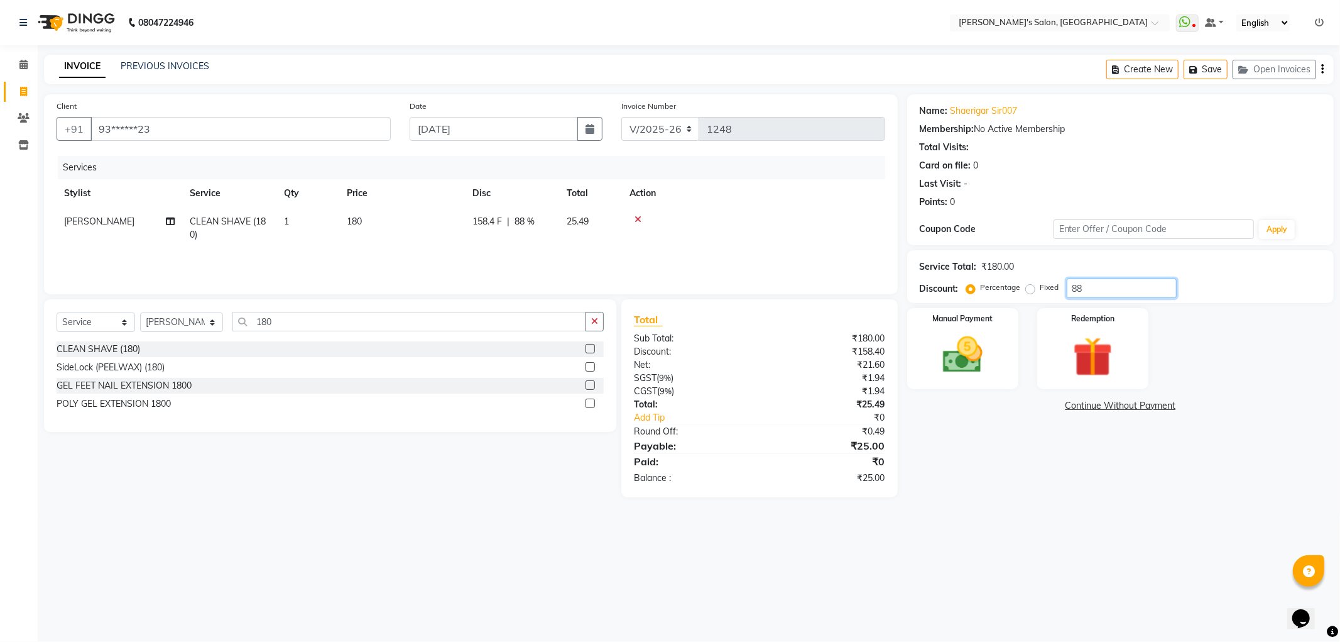
type input "8"
click at [358, 223] on span "180" at bounding box center [354, 221] width 15 height 11
select select "82729"
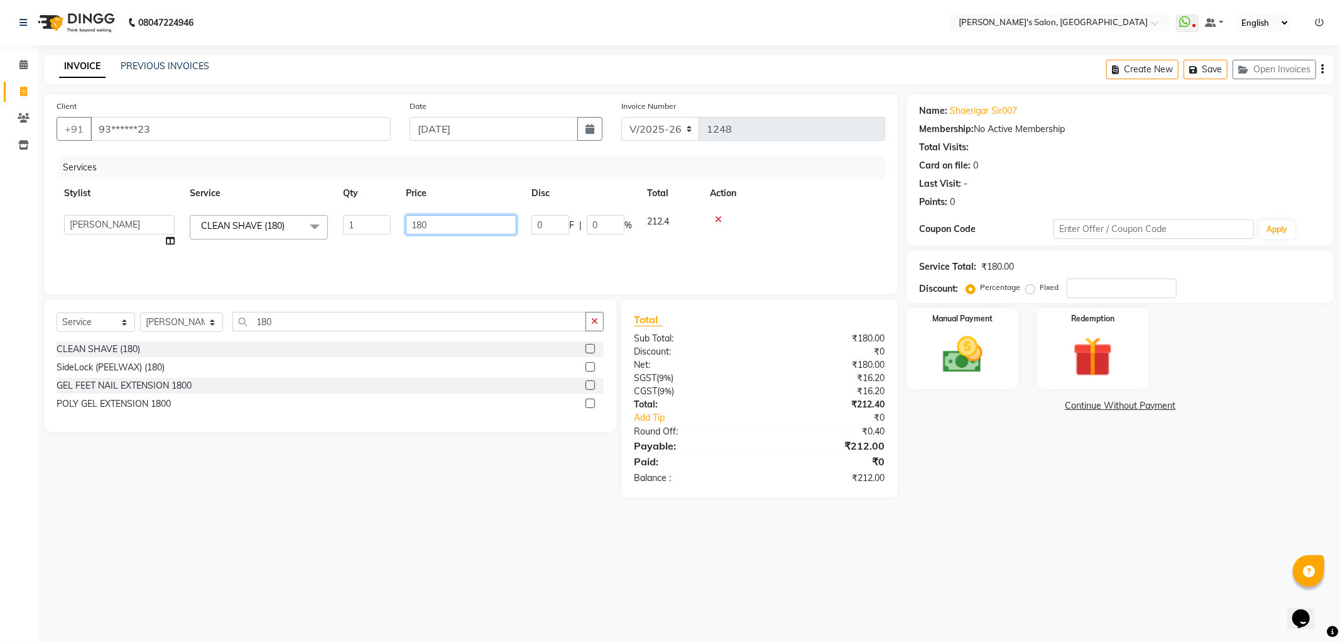
click at [459, 224] on input "180" at bounding box center [461, 224] width 111 height 19
type input "1"
type input "200"
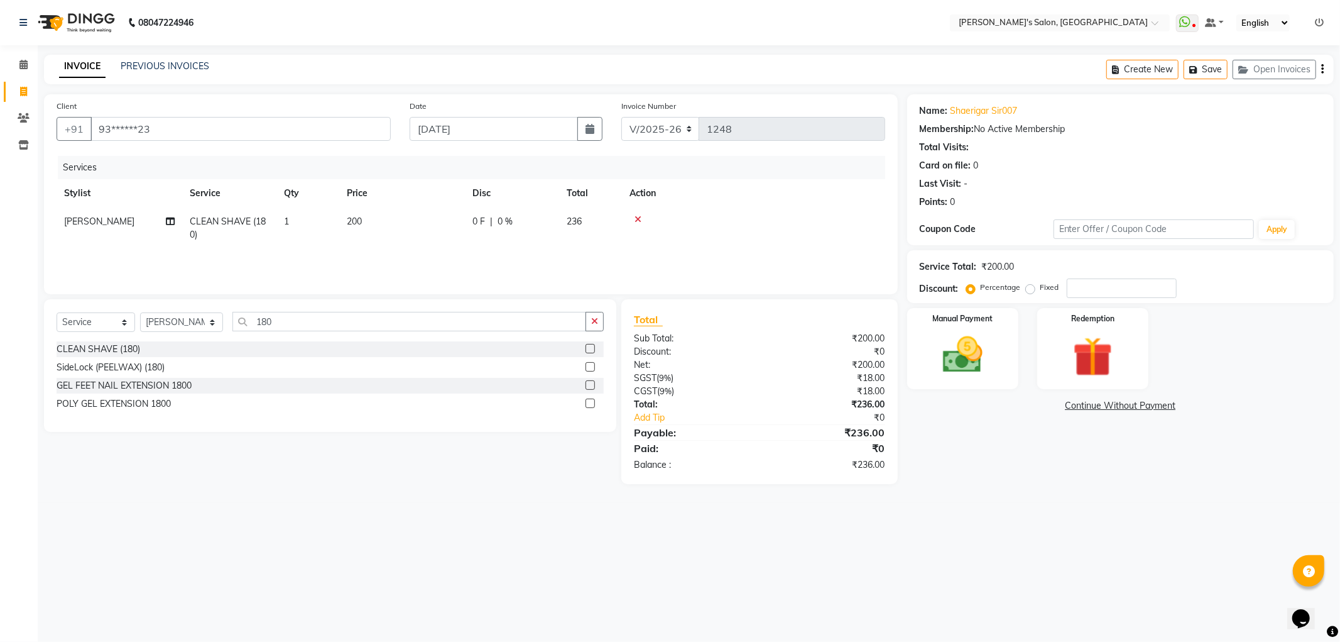
click at [585, 543] on div "08047224946 Select Location × Girja's Salon, Kharadi WhatsApp Status ✕ Status: …" at bounding box center [670, 321] width 1340 height 642
click at [1024, 289] on div "Percentage Fixed" at bounding box center [1018, 288] width 98 height 16
click at [1041, 288] on label "Fixed" at bounding box center [1050, 287] width 19 height 11
click at [1029, 288] on input "Fixed" at bounding box center [1033, 287] width 9 height 9
radio input "true"
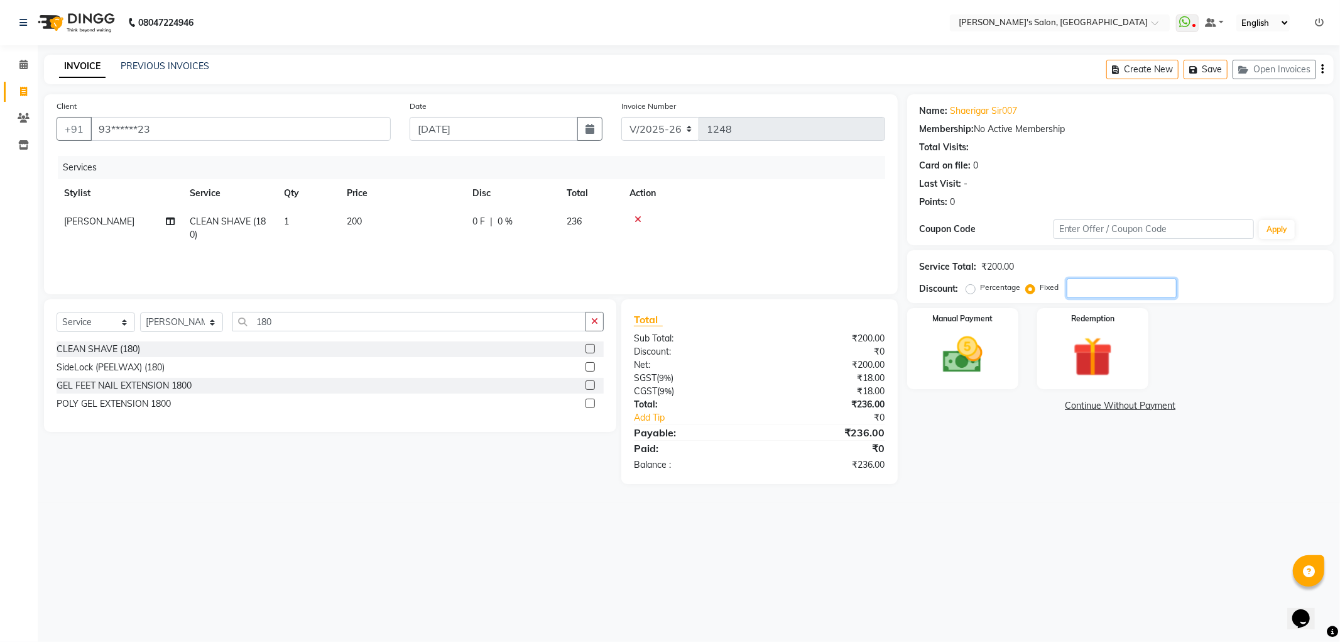
click at [1081, 286] on input "number" at bounding box center [1122, 287] width 110 height 19
type input "200"
click at [582, 214] on td "36" at bounding box center [590, 227] width 63 height 41
select select "82729"
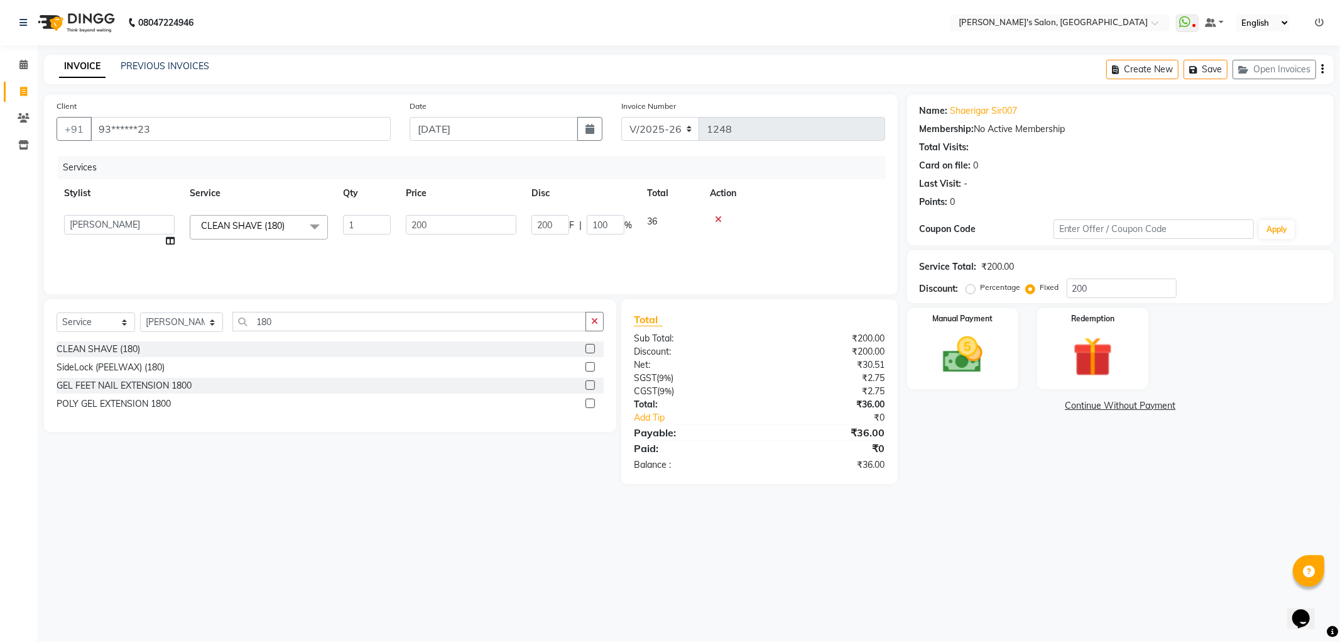
click at [659, 217] on td "36" at bounding box center [671, 231] width 63 height 48
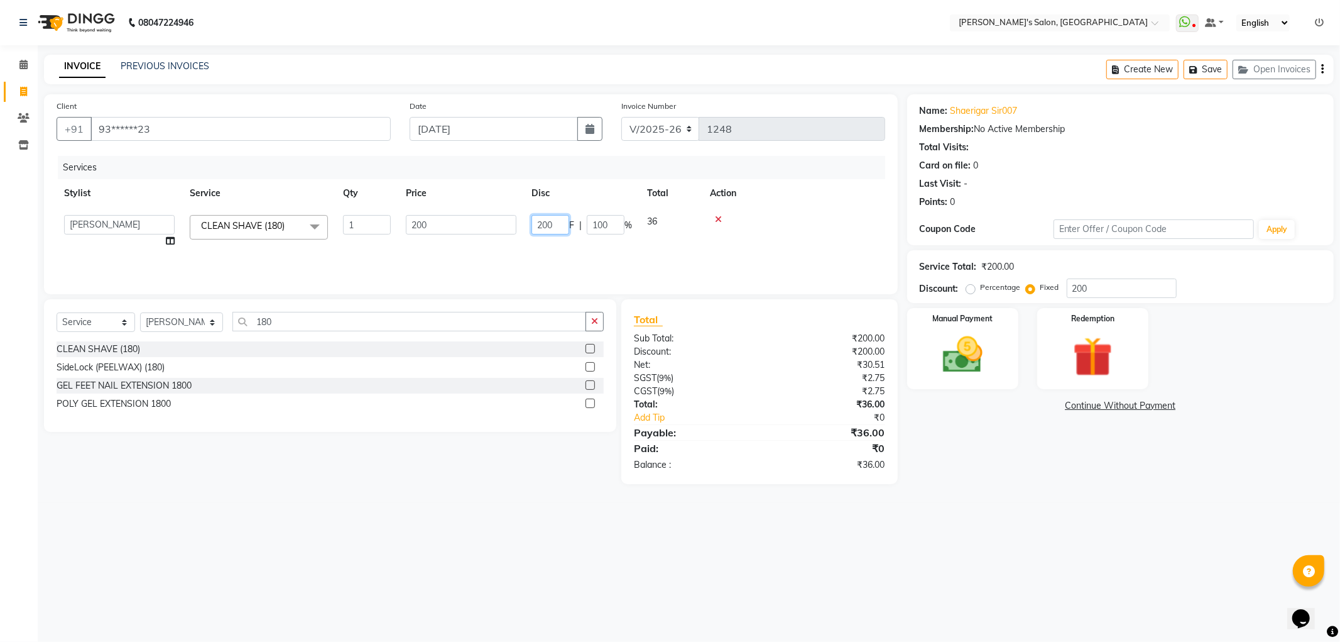
click at [558, 228] on input "200" at bounding box center [551, 224] width 38 height 19
type input "2"
type input "18"
click at [637, 215] on icon at bounding box center [638, 219] width 7 height 9
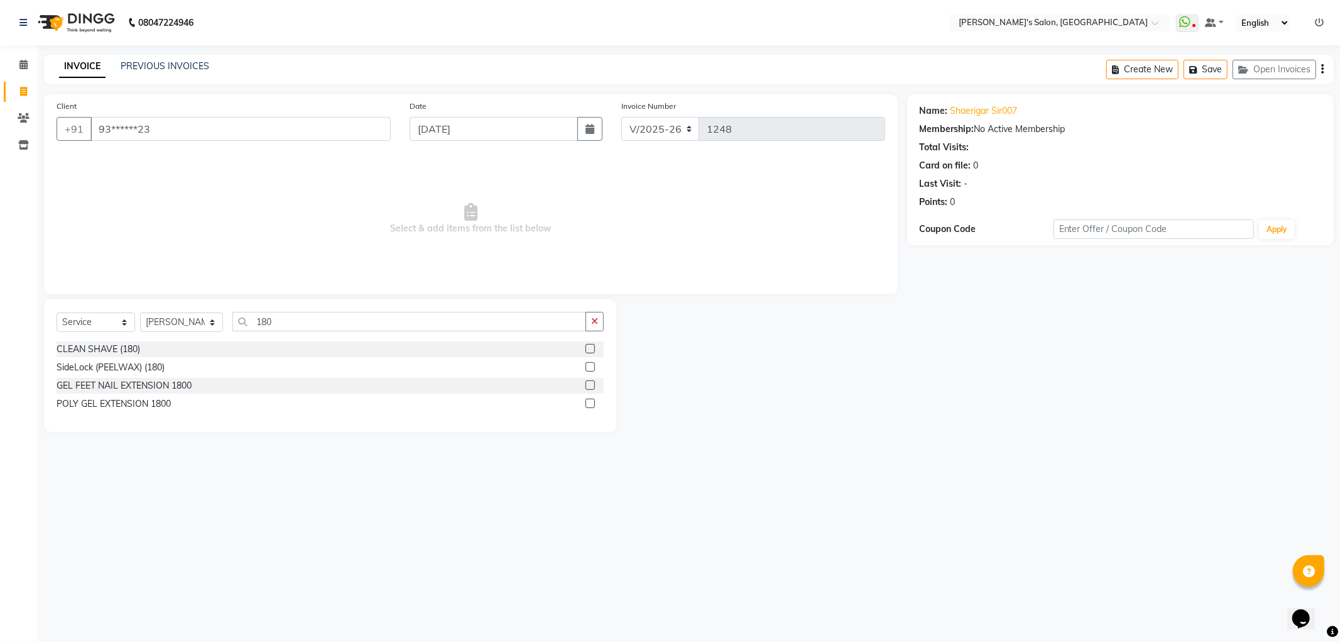
click at [589, 348] on label at bounding box center [590, 348] width 9 height 9
click at [589, 348] on input "checkbox" at bounding box center [590, 349] width 8 height 8
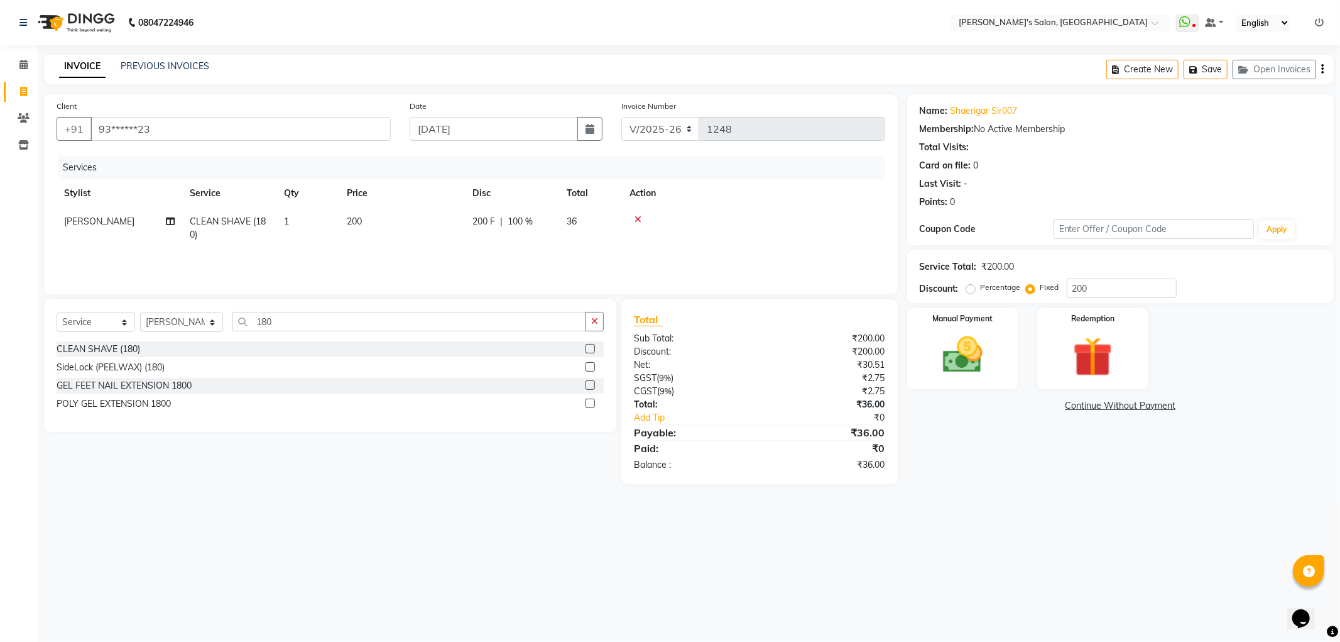
click at [638, 212] on td at bounding box center [753, 227] width 263 height 41
click at [638, 217] on icon at bounding box center [638, 219] width 7 height 9
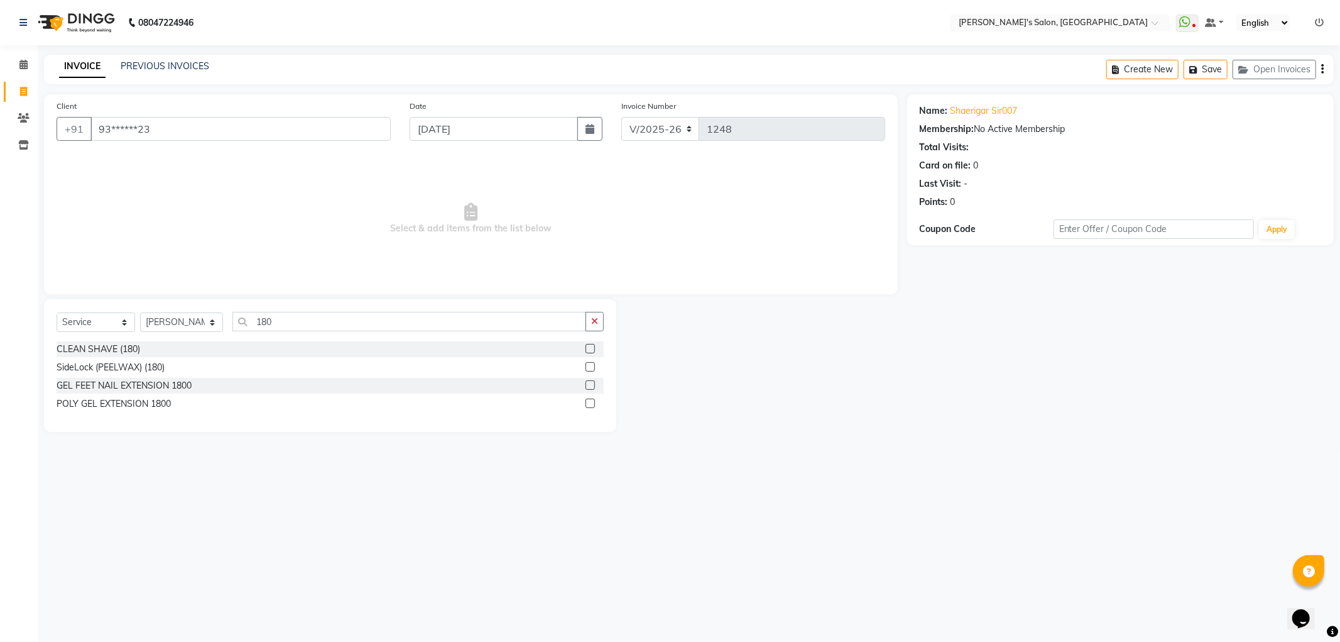
click at [588, 346] on label at bounding box center [590, 348] width 9 height 9
click at [588, 346] on input "checkbox" at bounding box center [590, 349] width 8 height 8
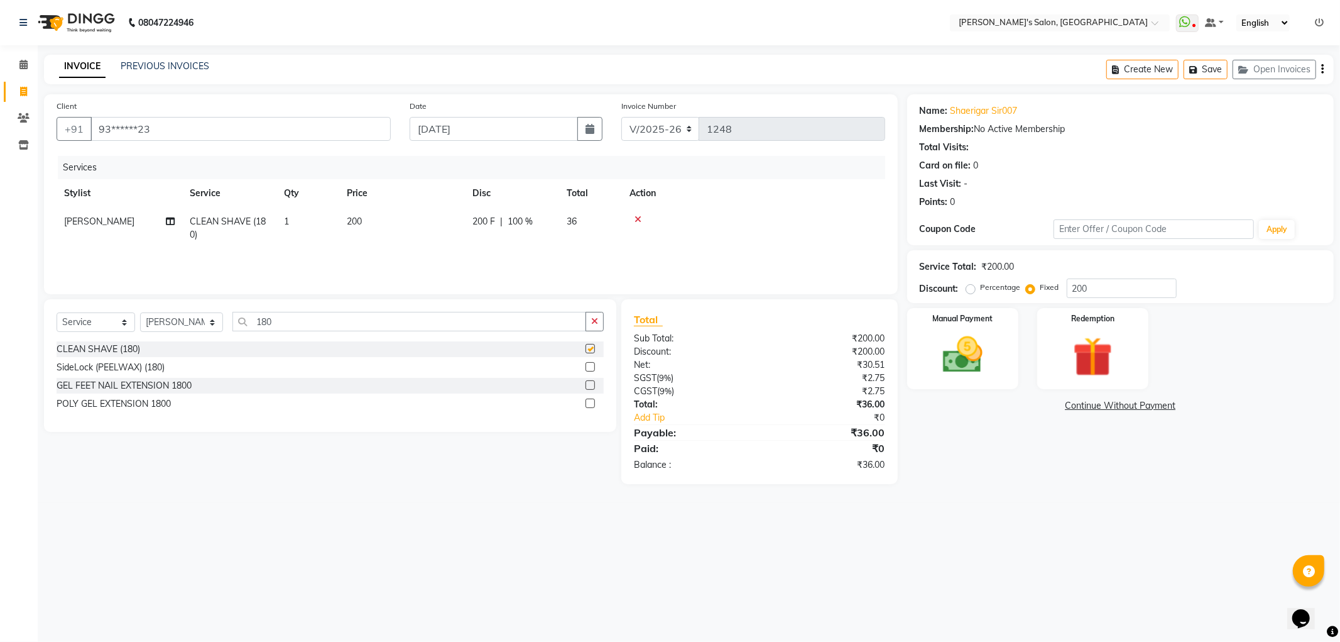
checkbox input "false"
click at [1094, 283] on input "200" at bounding box center [1122, 287] width 110 height 19
type input "2"
type input "1"
click at [990, 329] on div "Manual Payment" at bounding box center [963, 348] width 116 height 84
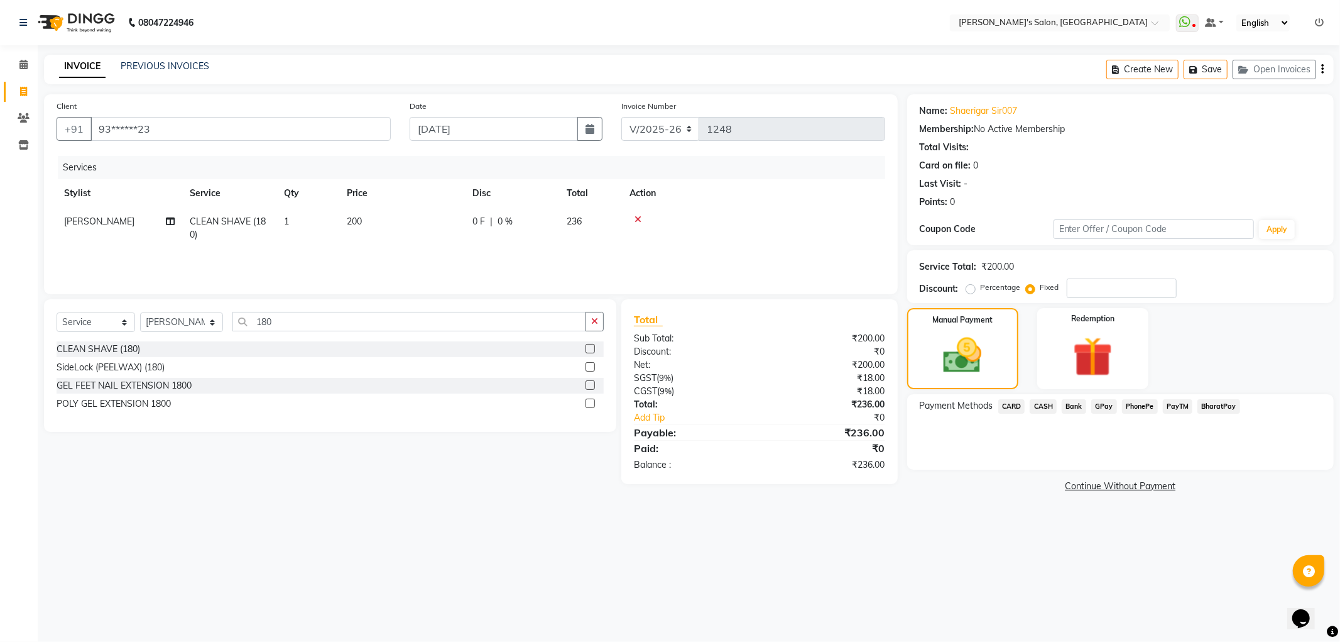
click at [1043, 405] on span "CASH" at bounding box center [1043, 406] width 27 height 14
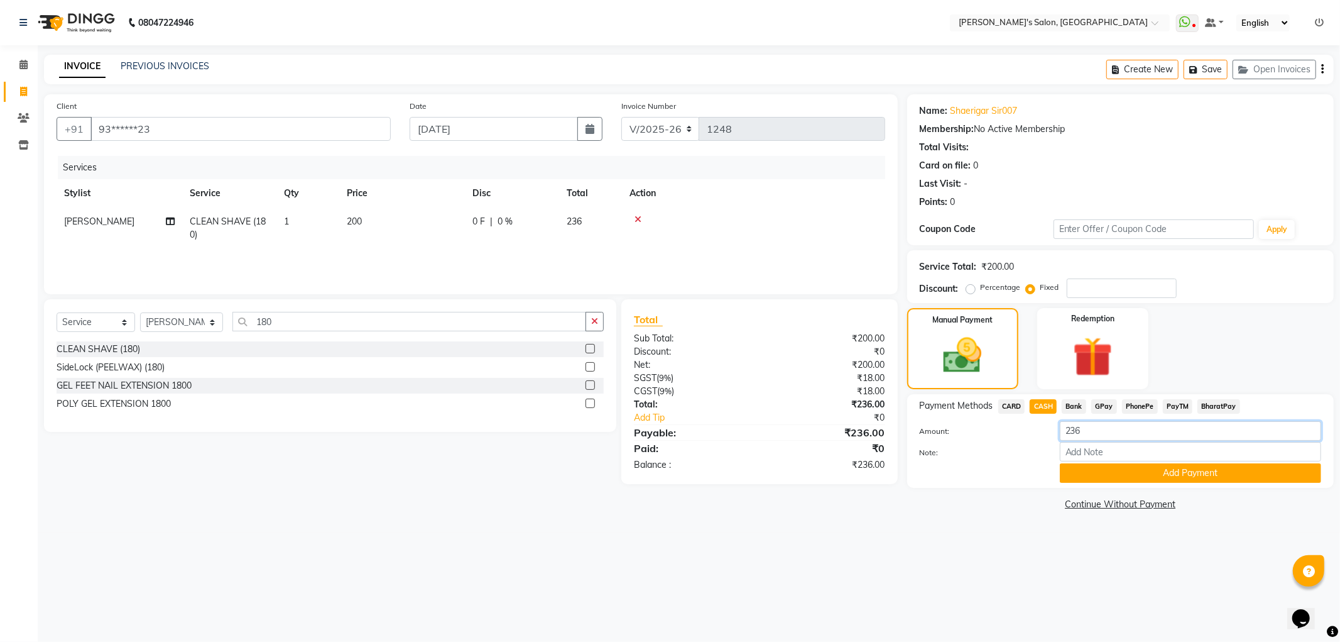
click at [1101, 430] on input "236" at bounding box center [1190, 430] width 261 height 19
type input "2"
type input "200"
click at [1119, 474] on button "Add Payment" at bounding box center [1190, 472] width 261 height 19
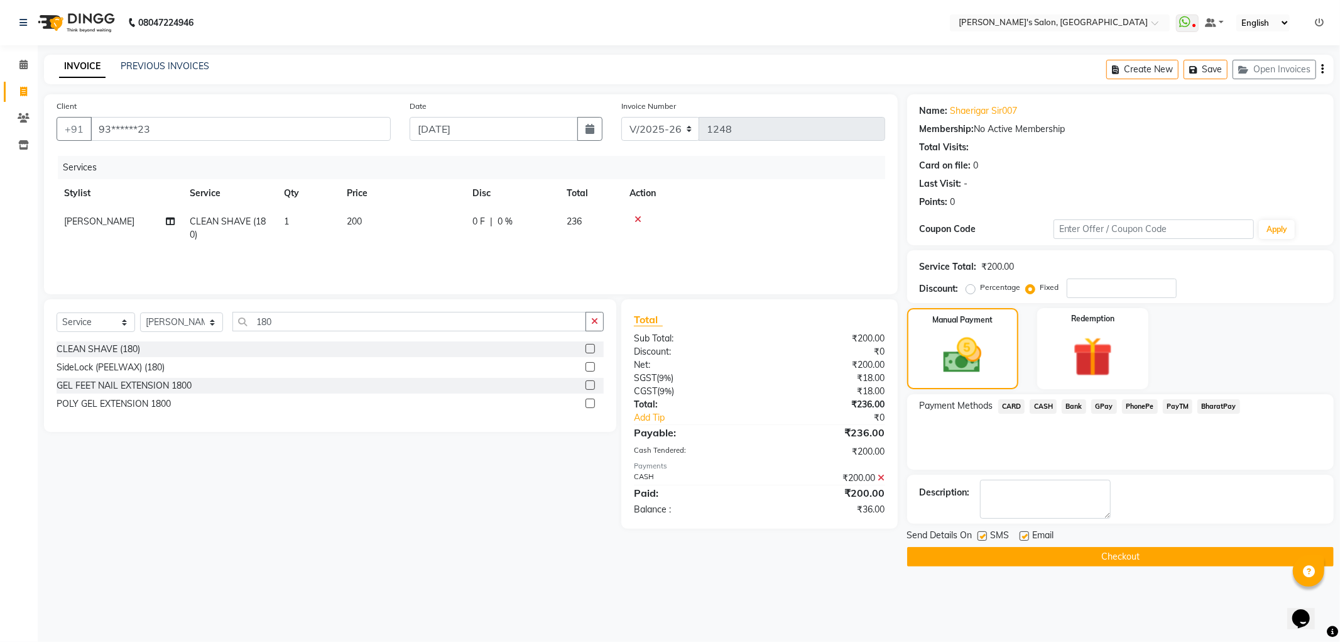
click at [1138, 555] on button "Checkout" at bounding box center [1120, 556] width 427 height 19
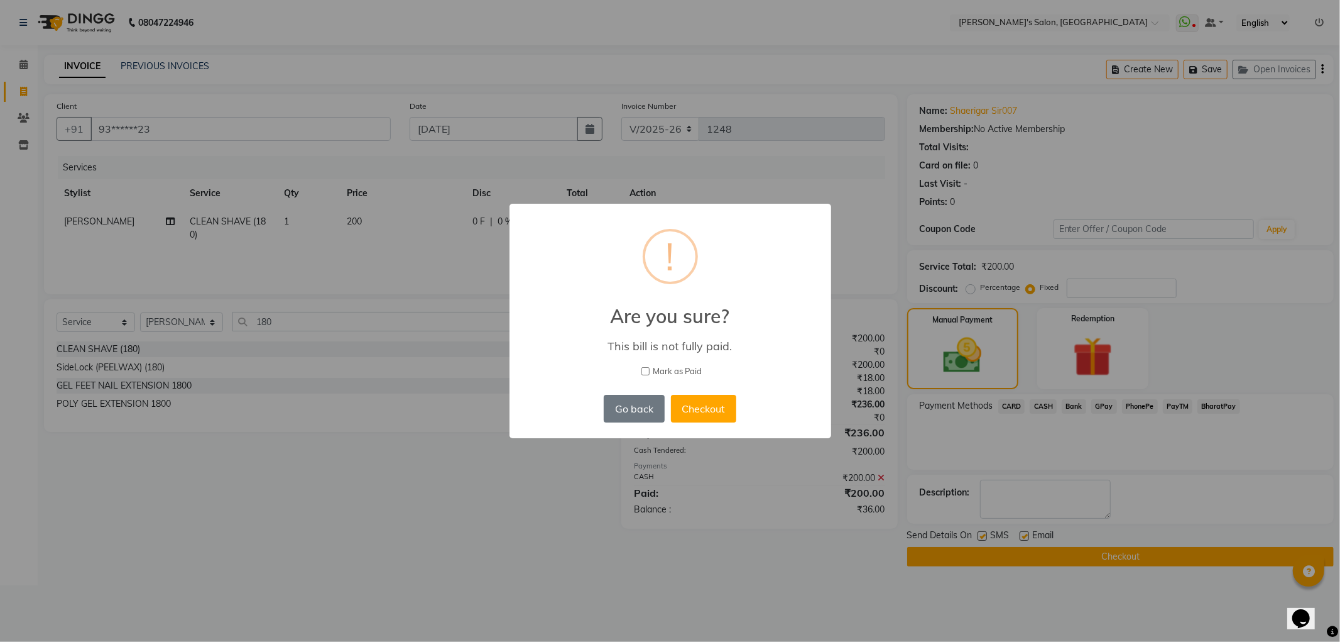
click at [642, 371] on input "Mark as Paid" at bounding box center [646, 371] width 8 height 8
checkbox input "true"
click at [686, 405] on button "Checkout" at bounding box center [703, 409] width 65 height 28
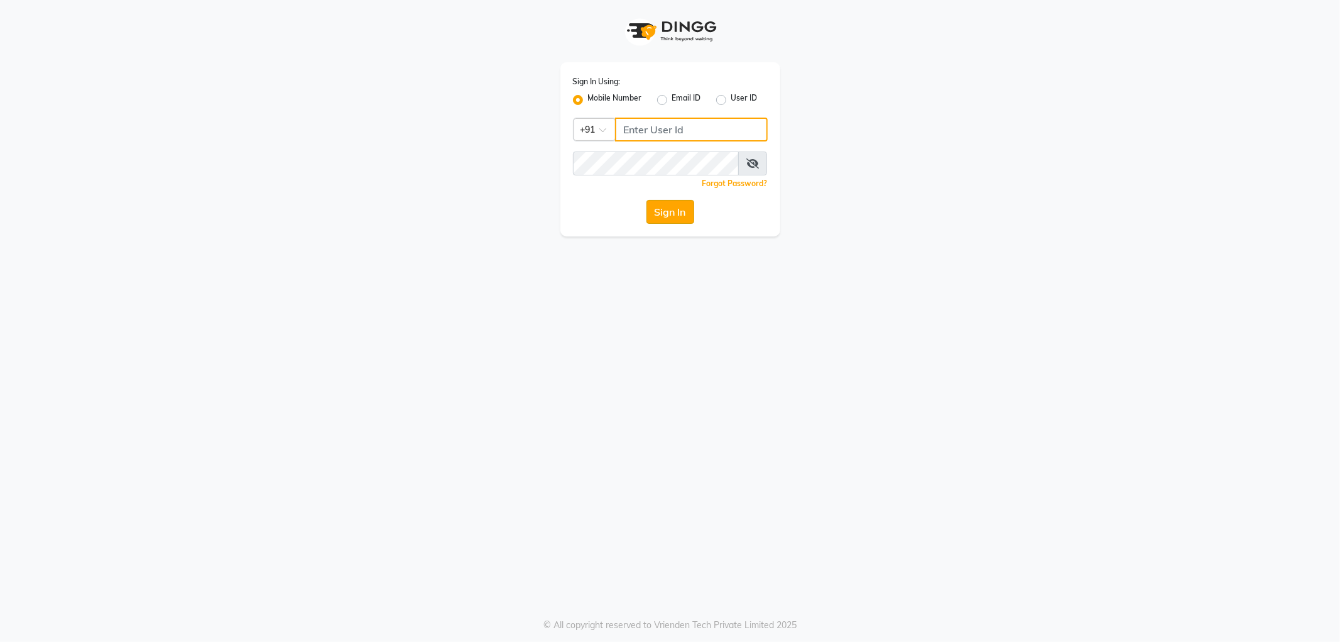
type input "8279543673"
click at [683, 215] on button "Sign In" at bounding box center [671, 212] width 48 height 24
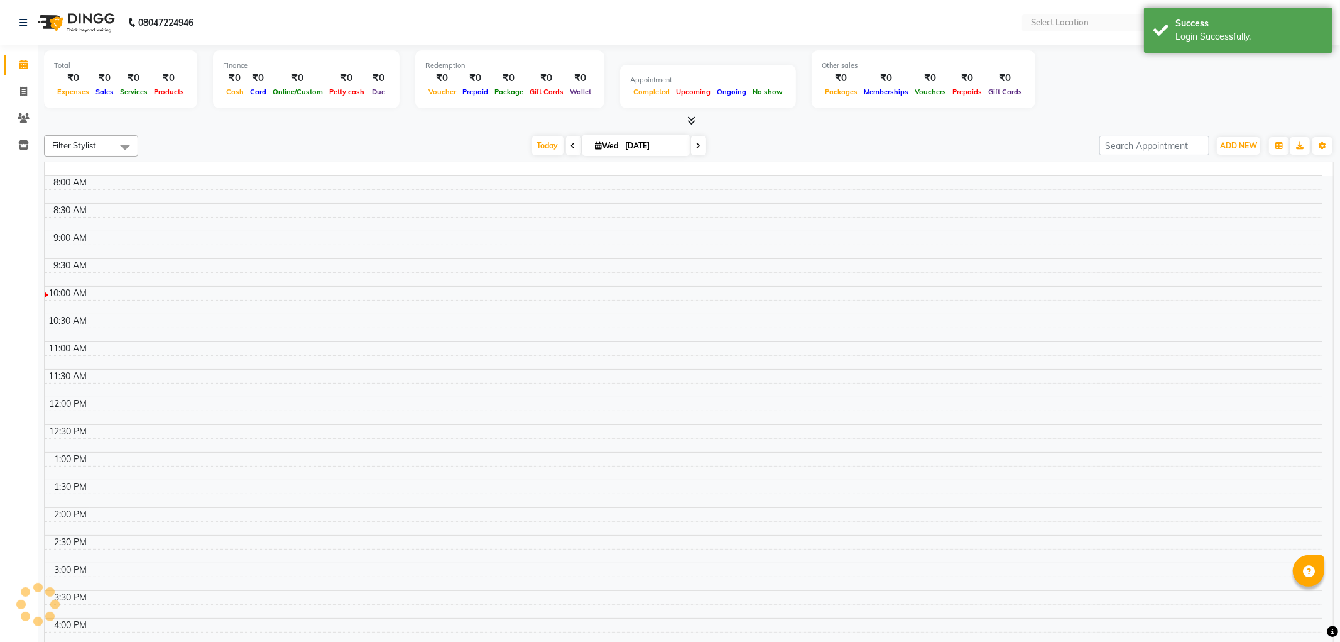
select select "en"
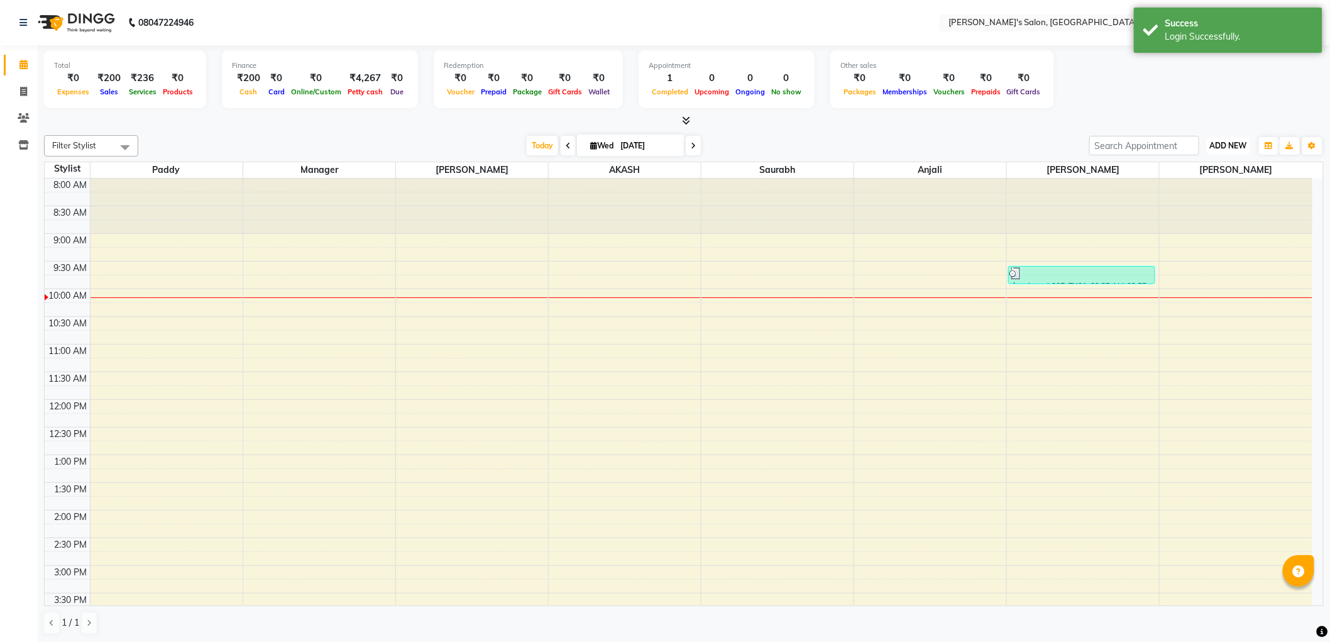
click at [1221, 148] on span "ADD NEW" at bounding box center [1228, 145] width 37 height 9
click at [1195, 168] on button "Add Appointment" at bounding box center [1200, 169] width 99 height 16
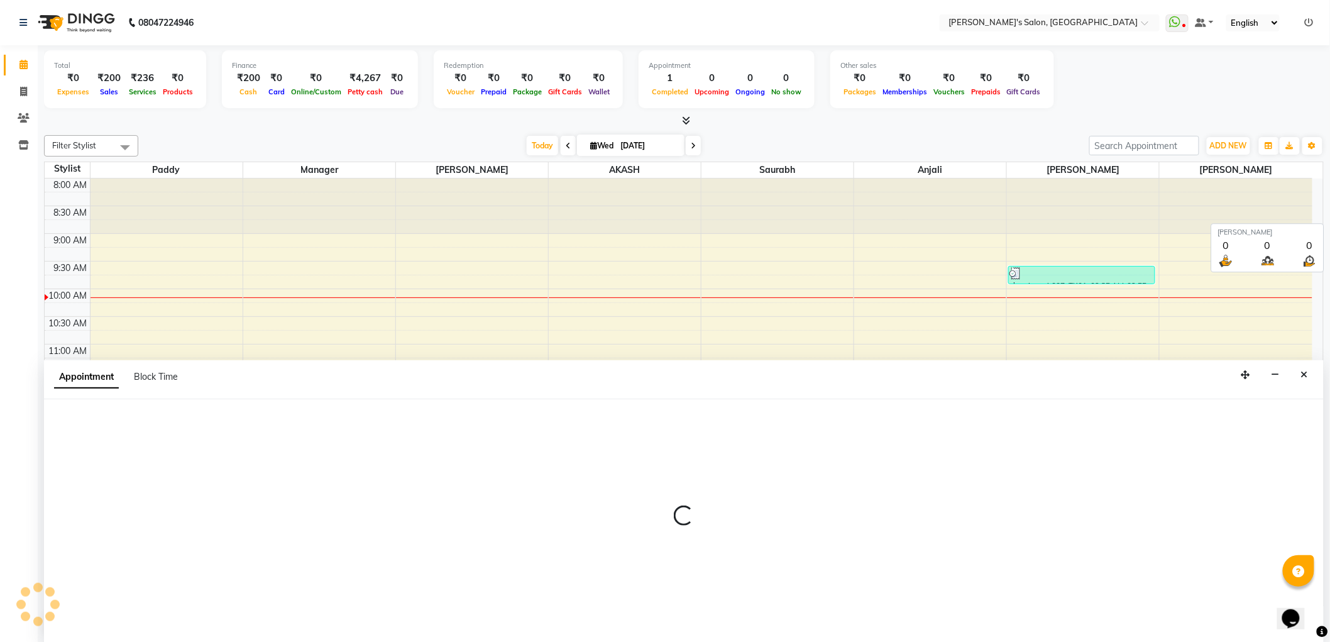
scroll to position [1, 0]
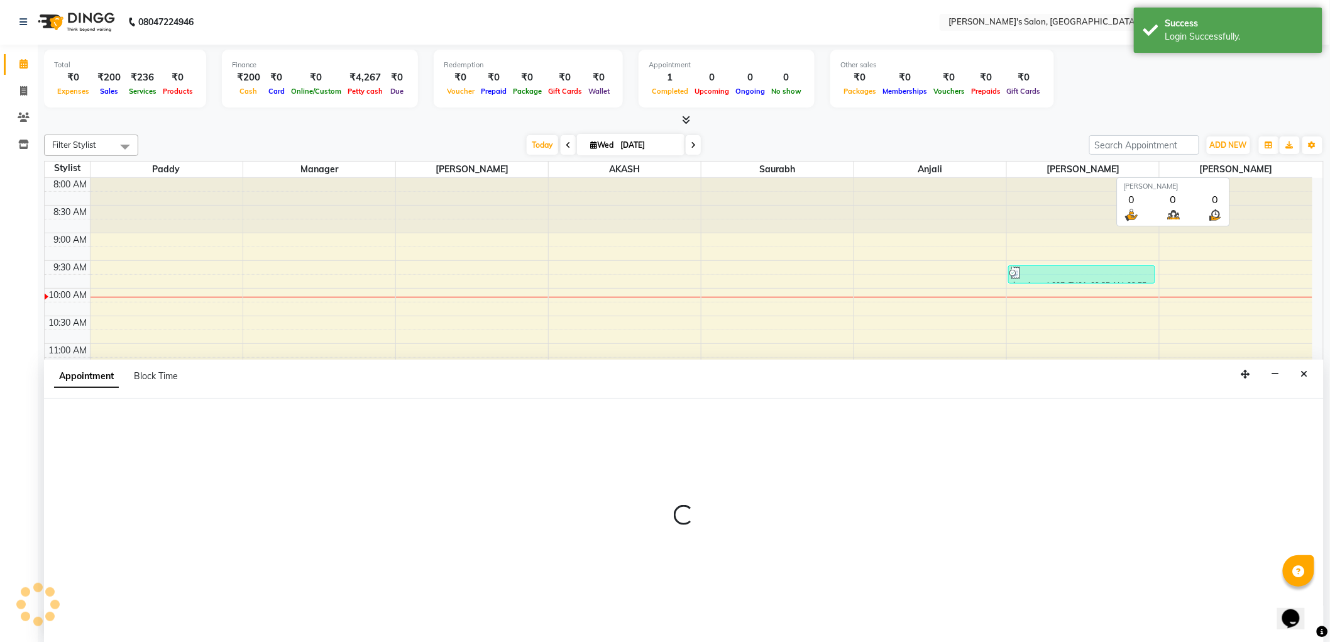
select select "540"
select select "tentative"
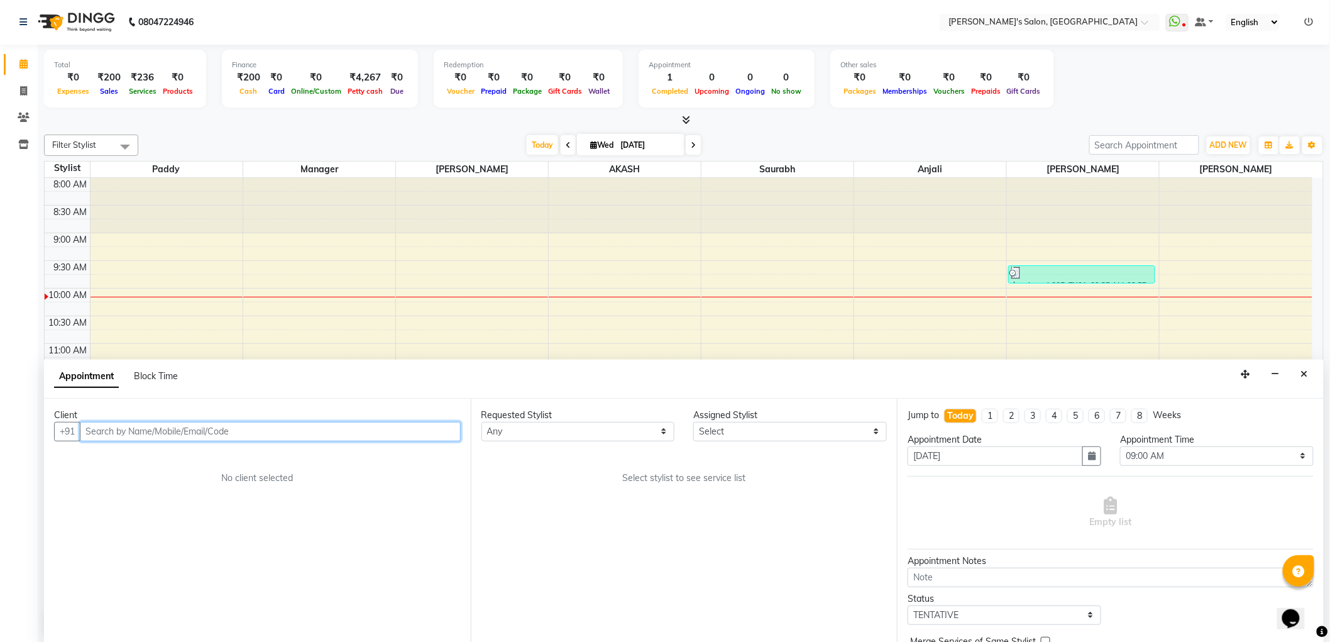
click at [336, 430] on input "text" at bounding box center [270, 431] width 381 height 19
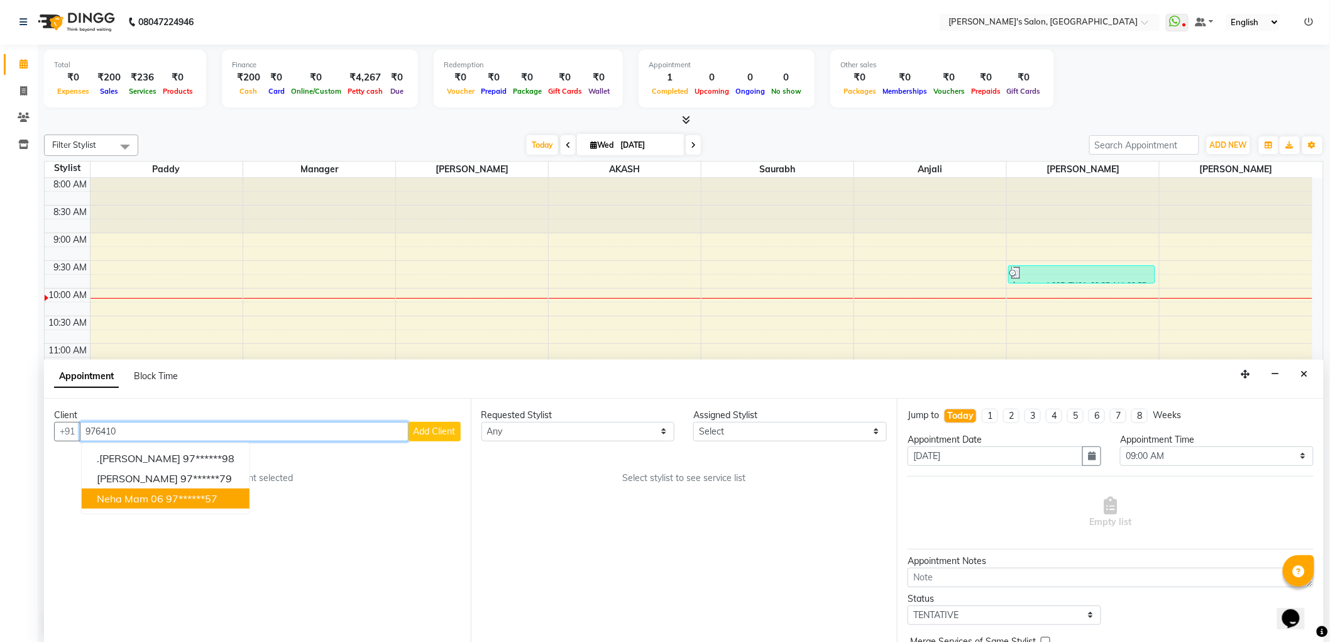
click at [179, 493] on ngb-highlight "97******57" at bounding box center [192, 498] width 52 height 13
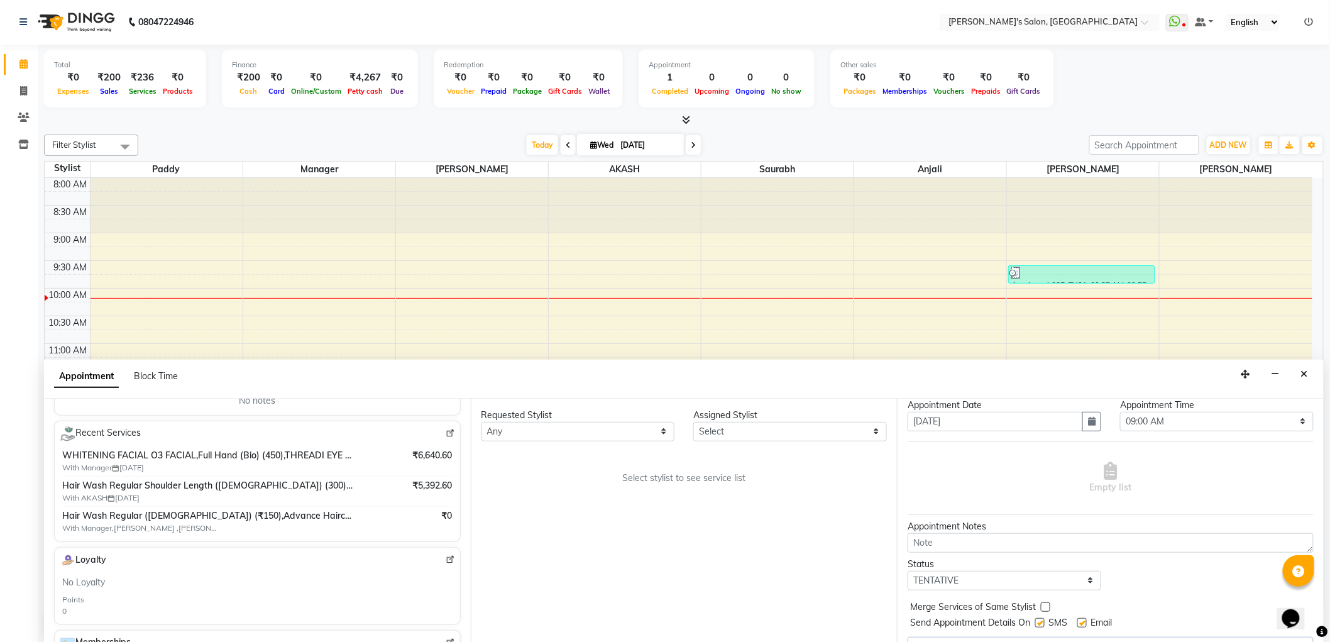
scroll to position [63, 0]
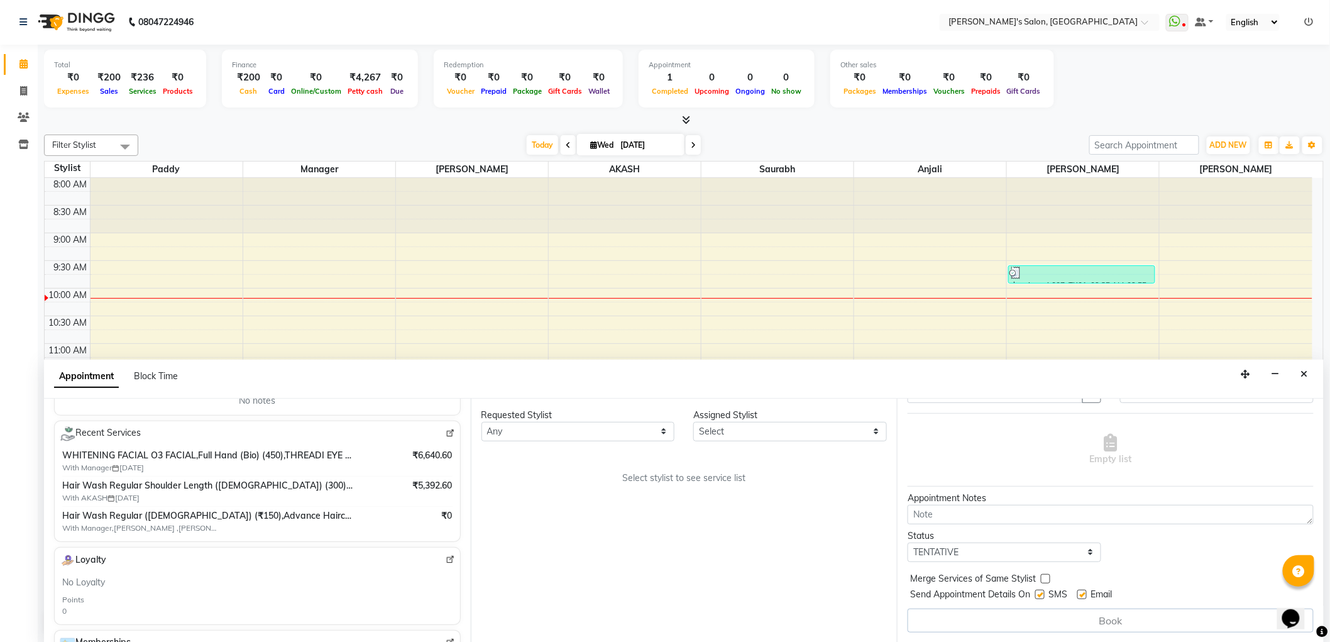
type input "97******57"
click at [1006, 511] on textarea at bounding box center [1110, 514] width 406 height 19
click at [1046, 554] on select "Select TENTATIVE CONFIRM CHECK-IN UPCOMING" at bounding box center [1004, 551] width 194 height 19
click at [907, 542] on select "Select TENTATIVE CONFIRM CHECK-IN UPCOMING" at bounding box center [1004, 551] width 194 height 19
click at [1022, 506] on textarea at bounding box center [1110, 514] width 406 height 19
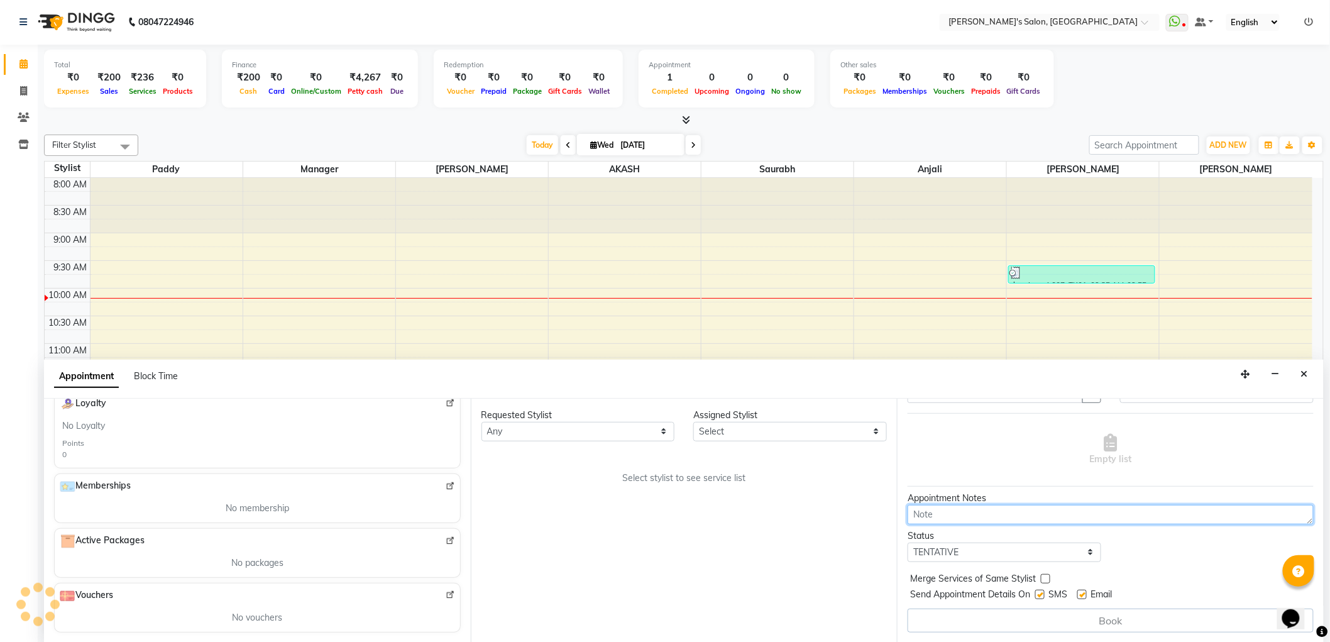
scroll to position [0, 0]
click at [1044, 579] on label at bounding box center [1045, 578] width 9 height 9
click at [1044, 579] on input "checkbox" at bounding box center [1045, 580] width 8 height 8
checkbox input "true"
click at [968, 514] on textarea at bounding box center [1110, 514] width 406 height 19
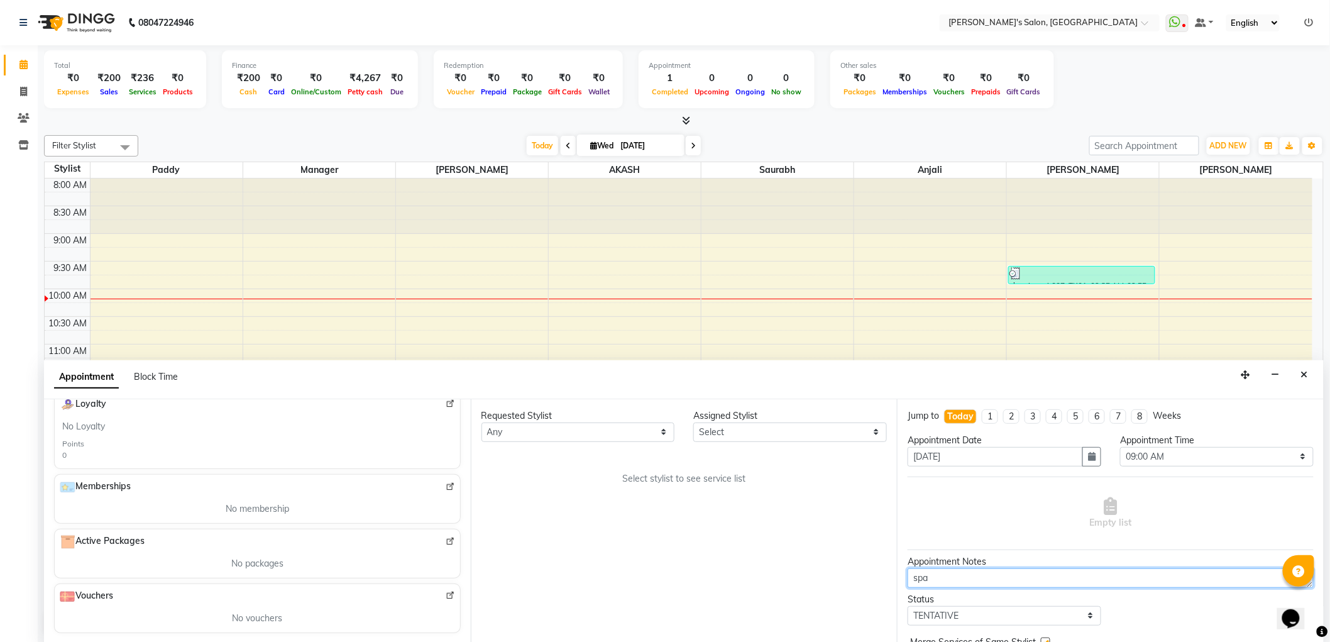
type textarea "spa"
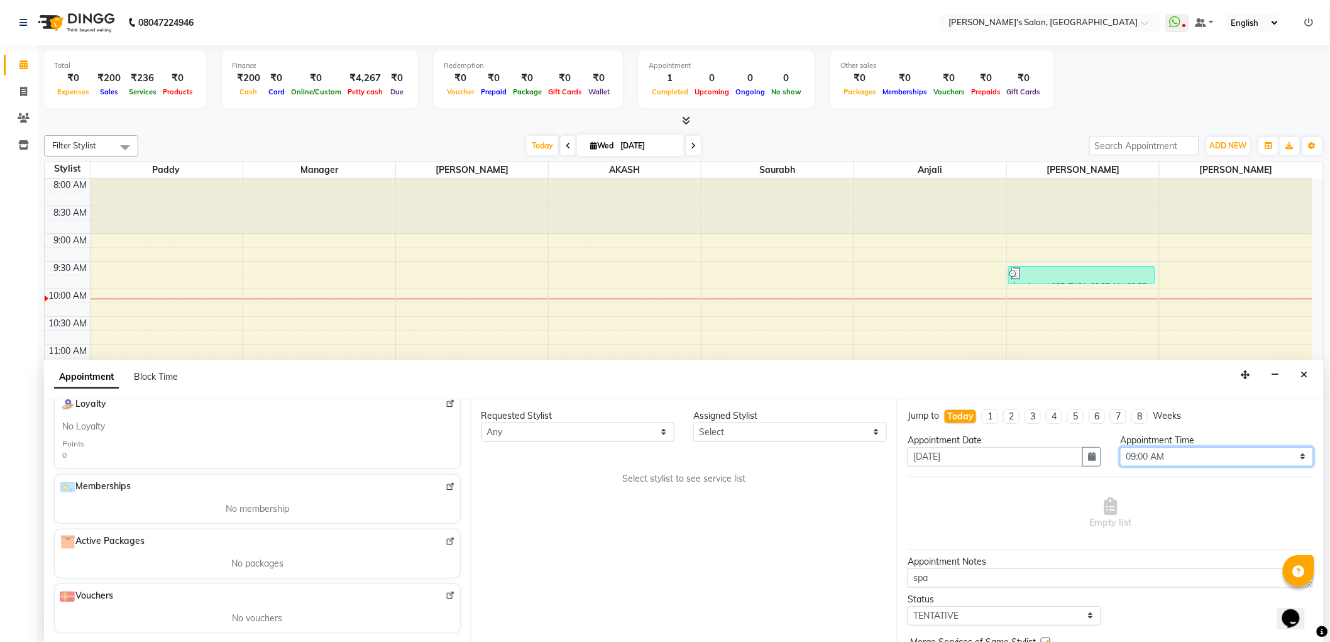
click at [1230, 456] on select "Select 09:00 AM 09:15 AM 09:30 AM 09:45 AM 10:00 AM 10:15 AM 10:30 AM 10:45 AM …" at bounding box center [1217, 456] width 194 height 19
select select "750"
click at [1120, 447] on select "Select 09:00 AM 09:15 AM 09:30 AM 09:45 AM 10:00 AM 10:15 AM 10:30 AM 10:45 AM …" at bounding box center [1217, 456] width 194 height 19
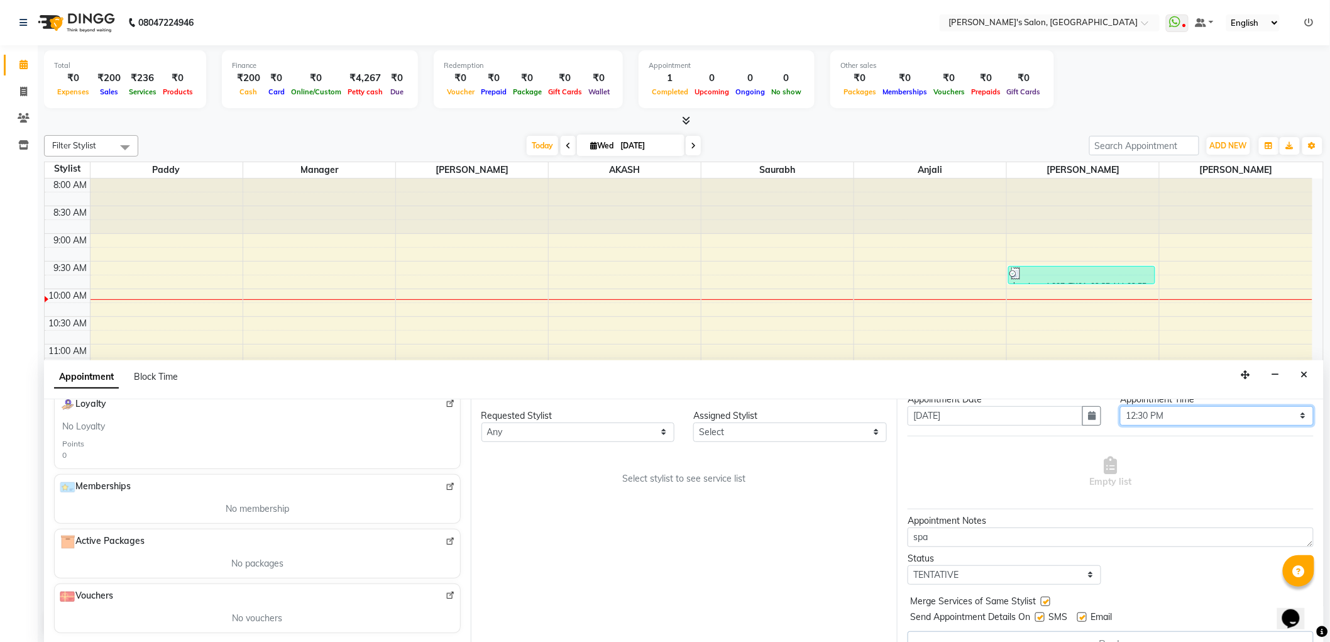
scroll to position [63, 0]
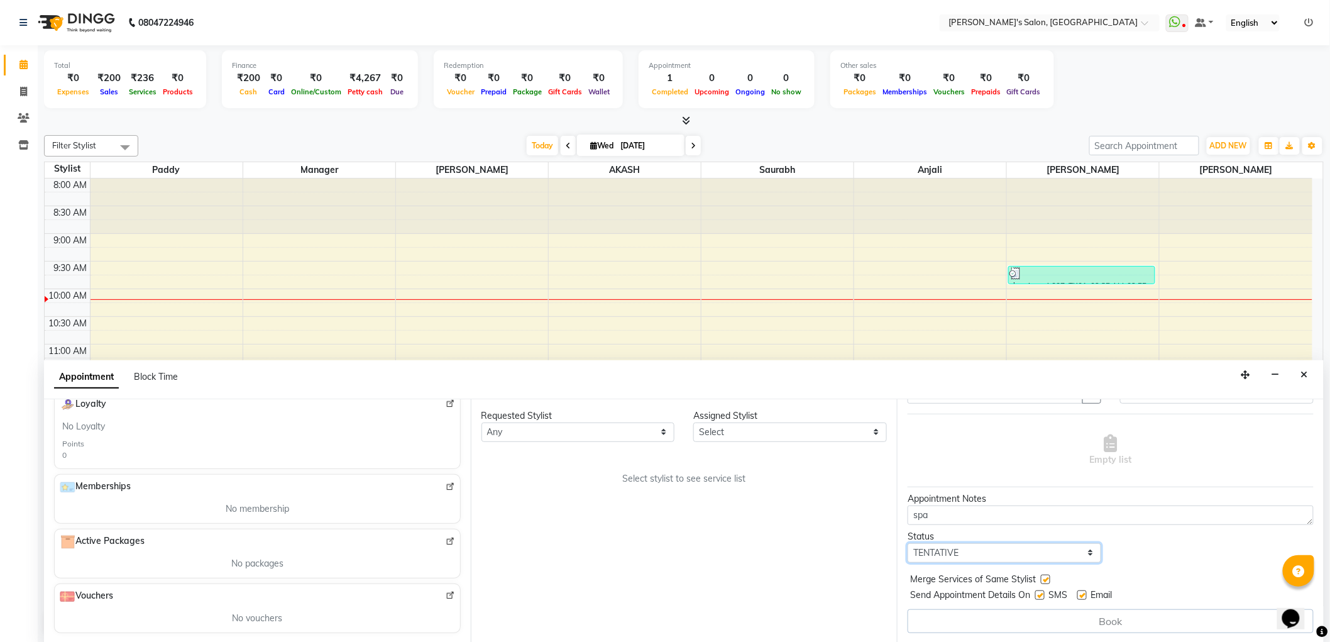
click at [1044, 549] on select "Select TENTATIVE CONFIRM CHECK-IN UPCOMING" at bounding box center [1004, 552] width 194 height 19
select select "confirm booking"
click at [907, 543] on select "Select TENTATIVE CONFIRM CHECK-IN UPCOMING" at bounding box center [1004, 552] width 194 height 19
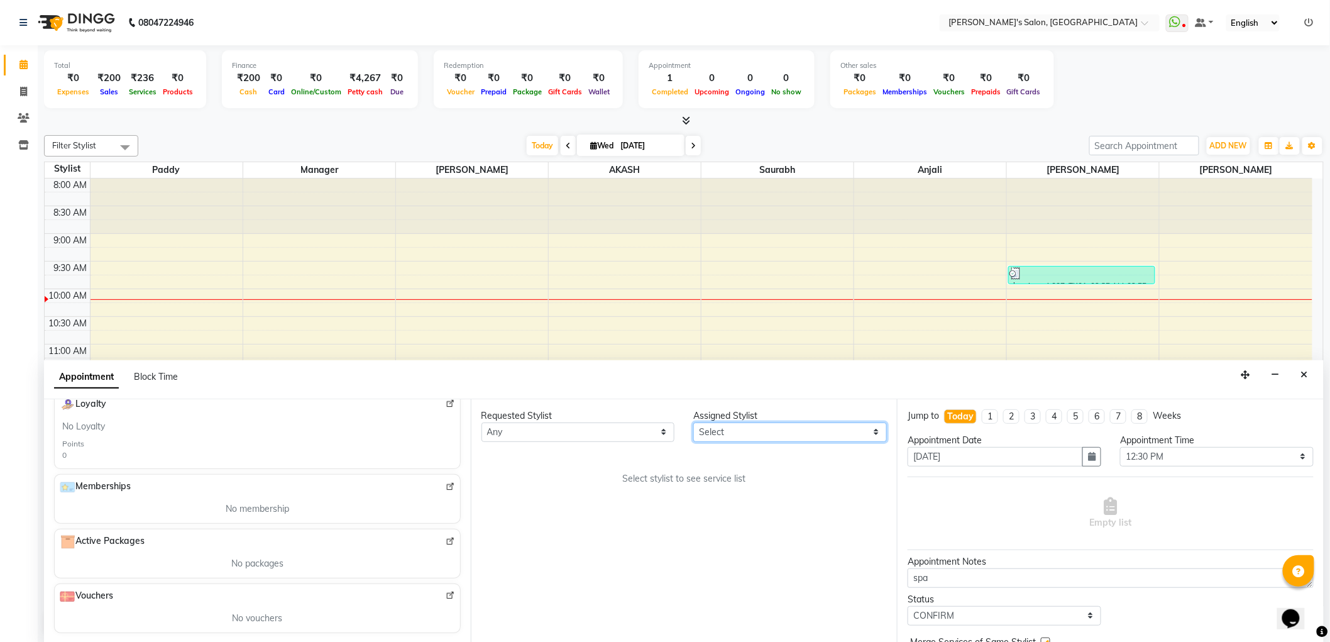
click at [846, 431] on select "Select AKASH [PERSON_NAME] Anjali Manager [PERSON_NAME] [PERSON_NAME]" at bounding box center [790, 431] width 194 height 19
click at [545, 510] on div "Requested Stylist Any AKASH [PERSON_NAME] Anjali Manager [PERSON_NAME] [PERSON_…" at bounding box center [684, 521] width 427 height 244
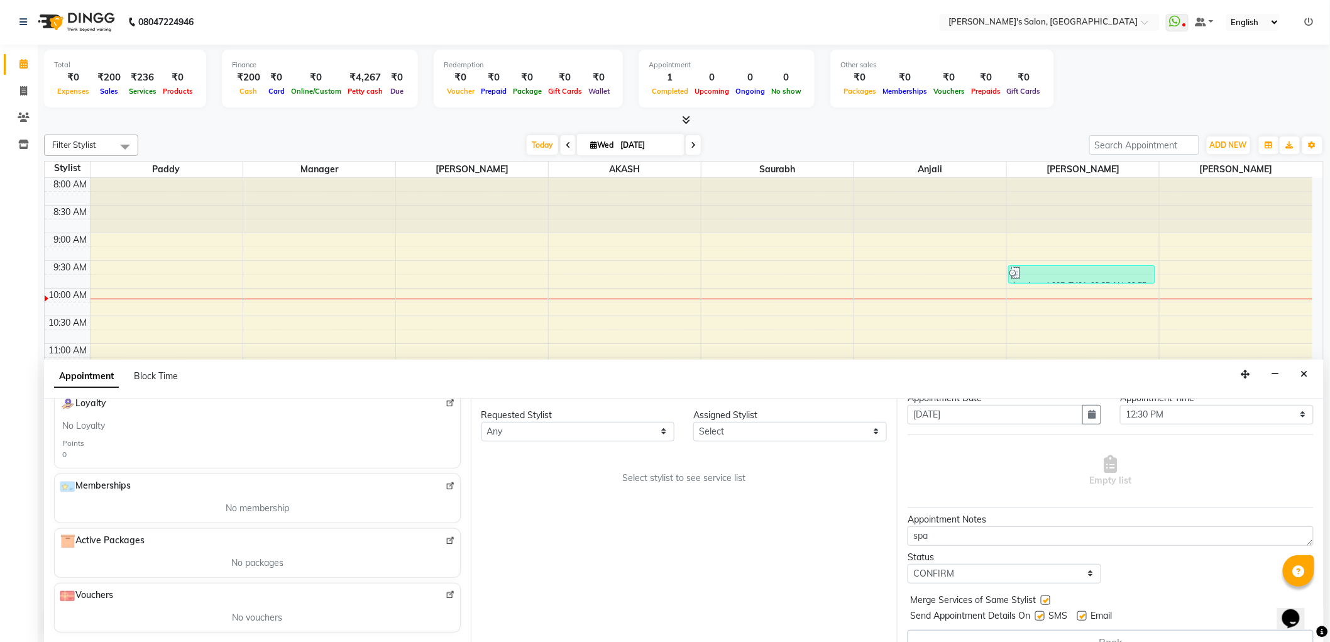
scroll to position [63, 0]
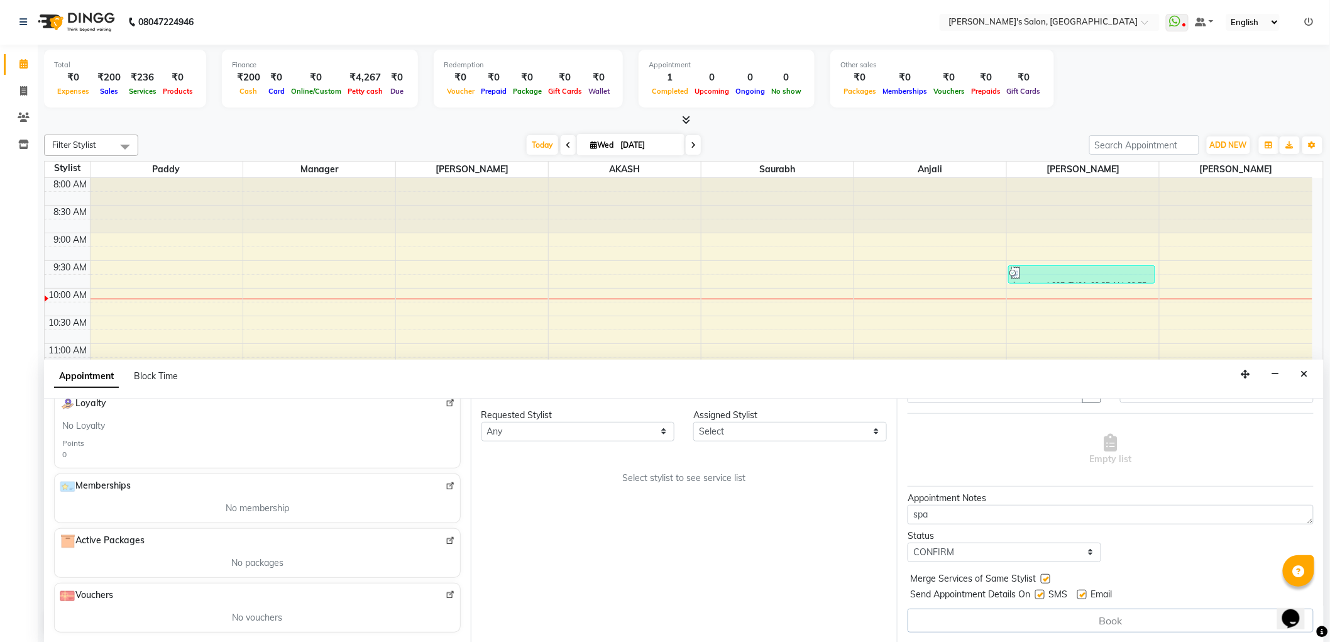
click at [1121, 618] on div "Book" at bounding box center [1110, 620] width 406 height 24
click at [583, 436] on select "Any AKASH [PERSON_NAME] Anjali Manager [PERSON_NAME] [PERSON_NAME]" at bounding box center [578, 431] width 194 height 19
click at [796, 581] on div "Requested Stylist Any AKASH [PERSON_NAME] Anjali Manager [PERSON_NAME] [PERSON_…" at bounding box center [684, 520] width 427 height 244
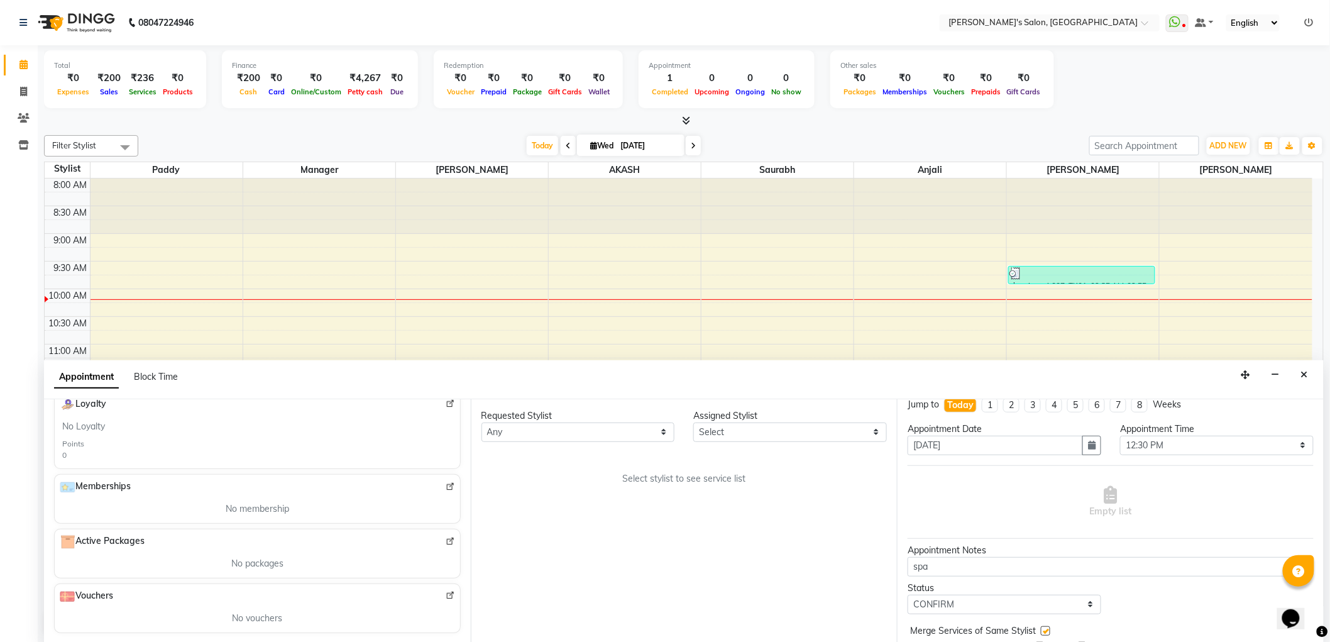
scroll to position [0, 0]
click at [990, 412] on li "1" at bounding box center [990, 416] width 16 height 14
type input "[DATE]"
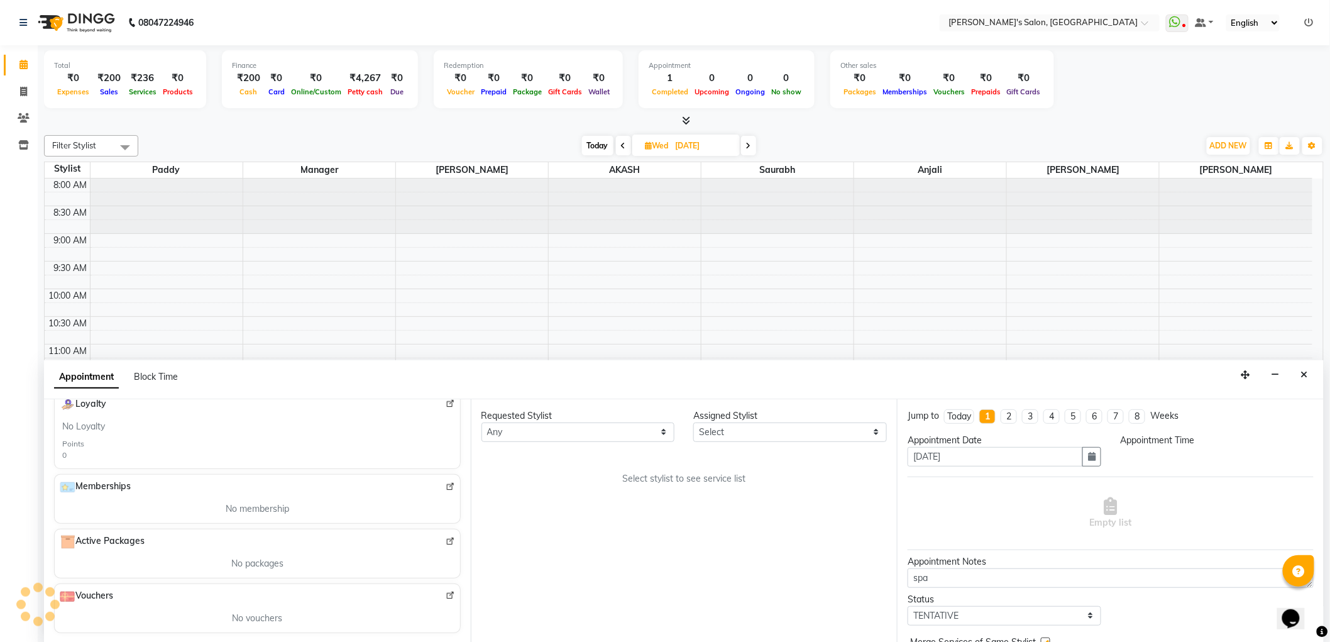
select select "750"
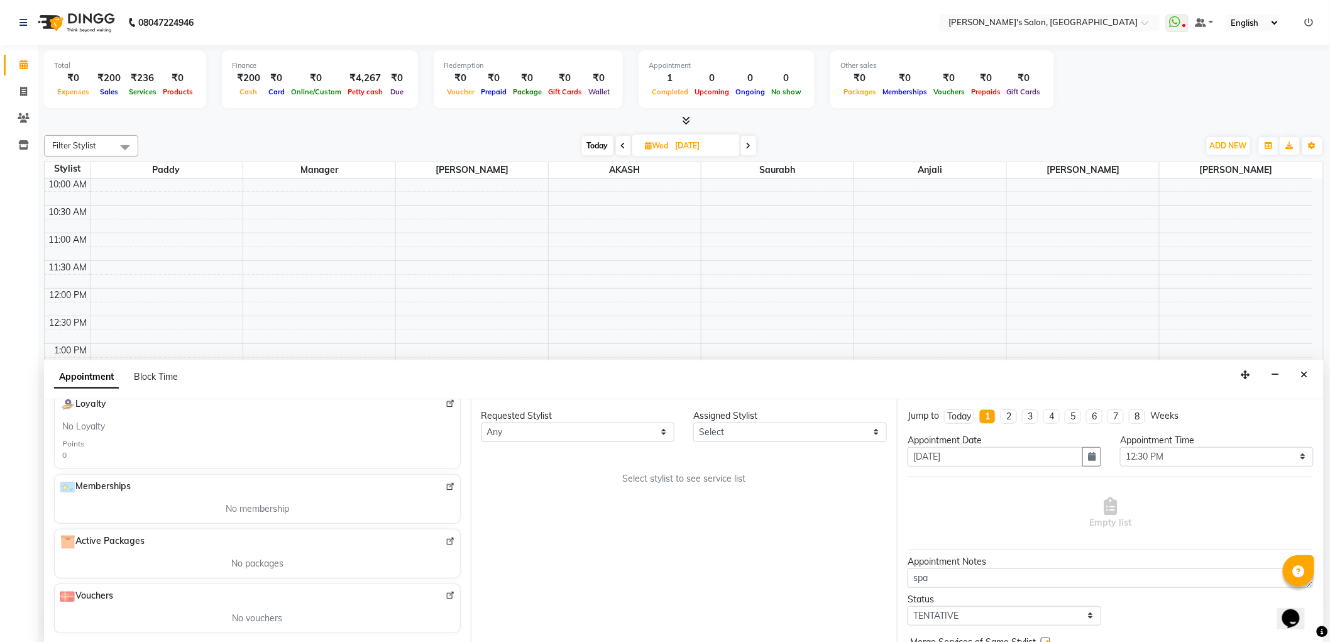
click at [963, 419] on div "Today" at bounding box center [959, 416] width 24 height 13
type input "[DATE]"
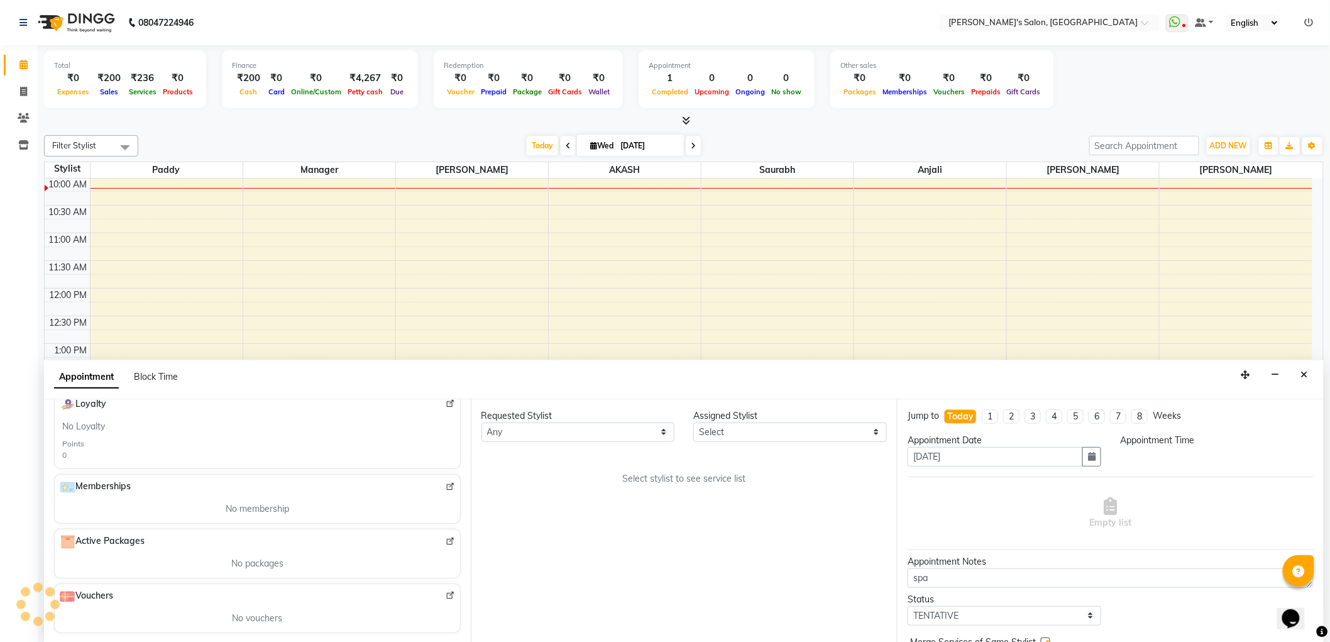
select select "750"
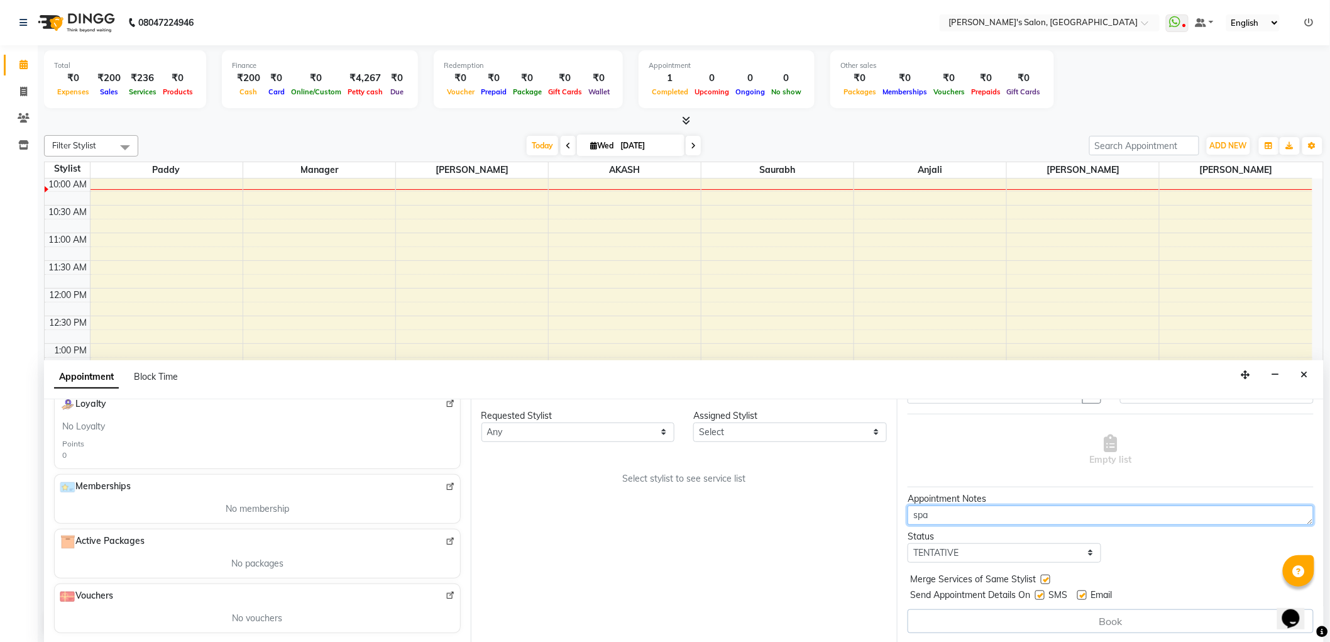
click at [968, 512] on textarea "spa" at bounding box center [1110, 514] width 406 height 19
click at [1085, 552] on select "Select TENTATIVE CONFIRM CHECK-IN UPCOMING" at bounding box center [1004, 552] width 194 height 19
select select "confirm booking"
click at [907, 543] on select "Select TENTATIVE CONFIRM CHECK-IN UPCOMING" at bounding box center [1004, 552] width 194 height 19
click at [1060, 619] on div "Book" at bounding box center [1110, 621] width 406 height 24
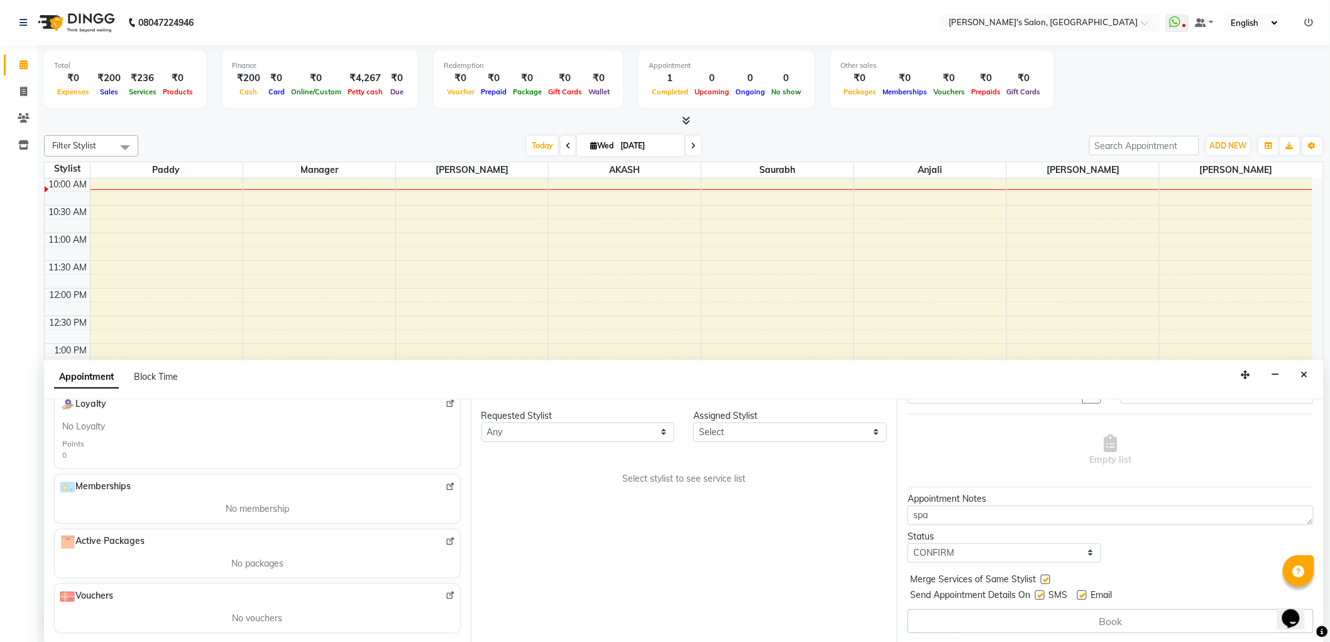
click at [1060, 619] on div "Book" at bounding box center [1110, 621] width 406 height 24
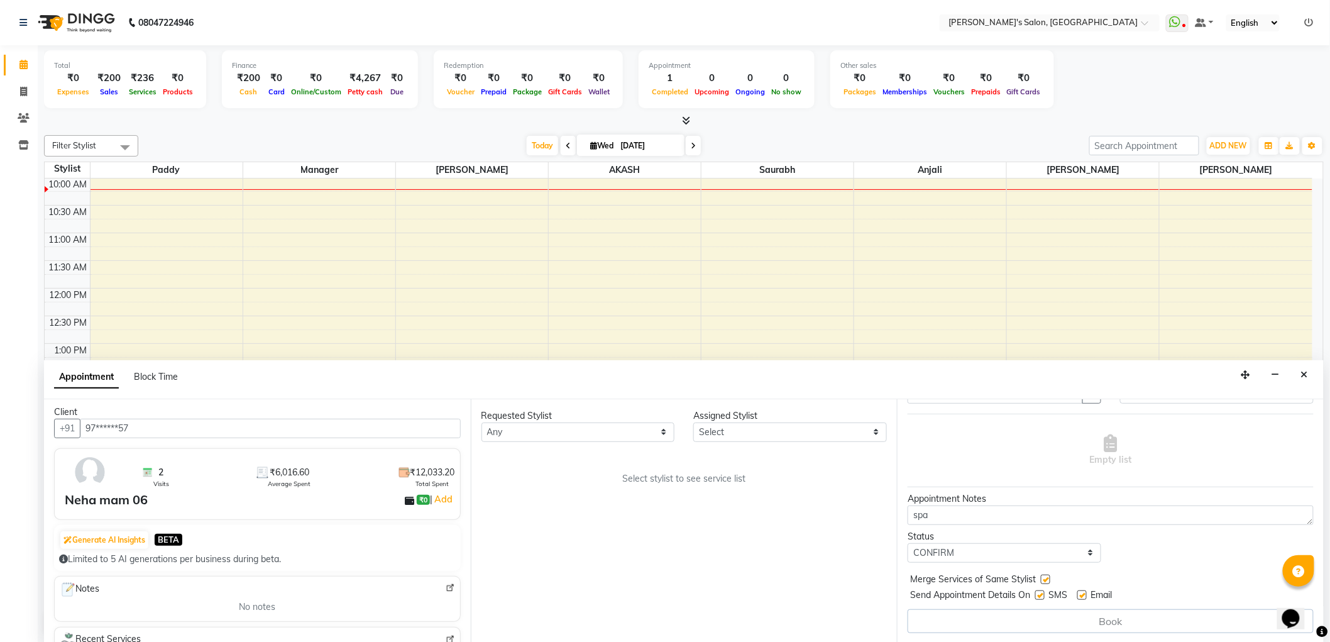
scroll to position [0, 0]
click at [155, 378] on span "Block Time" at bounding box center [156, 376] width 44 height 11
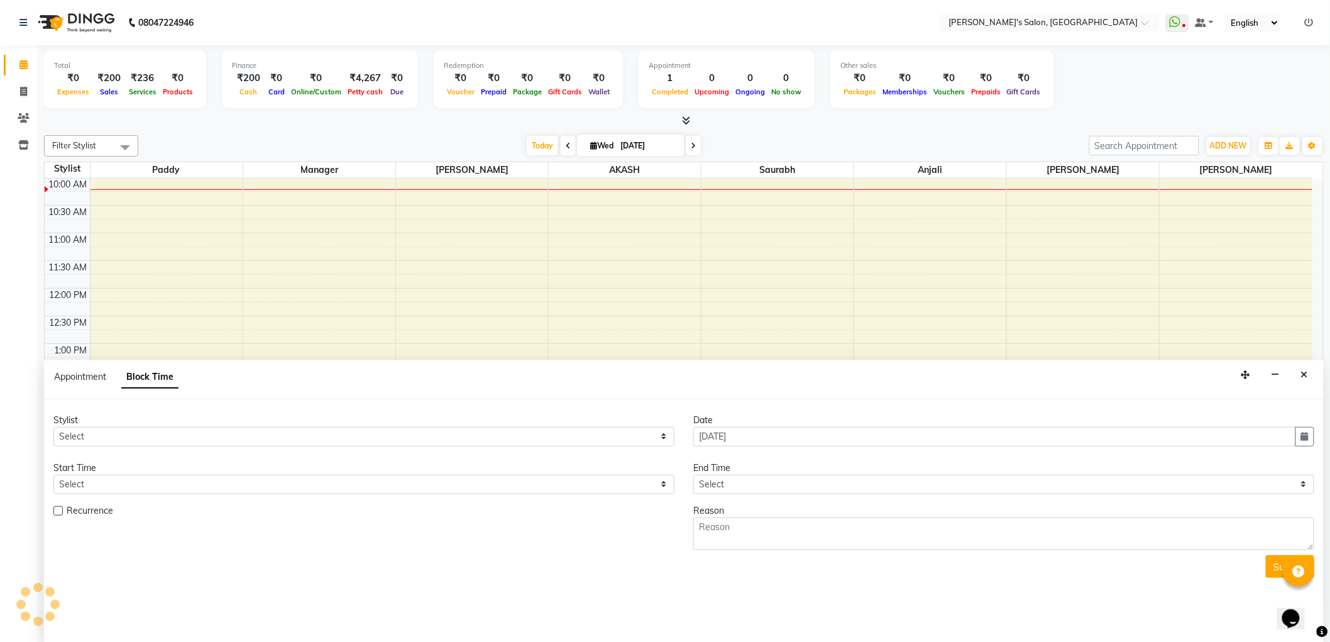
scroll to position [111, 0]
click at [58, 508] on label at bounding box center [57, 510] width 9 height 9
click at [58, 508] on input "checkbox" at bounding box center [57, 512] width 8 height 8
checkbox input "true"
click at [89, 376] on span "Appointment" at bounding box center [80, 376] width 52 height 11
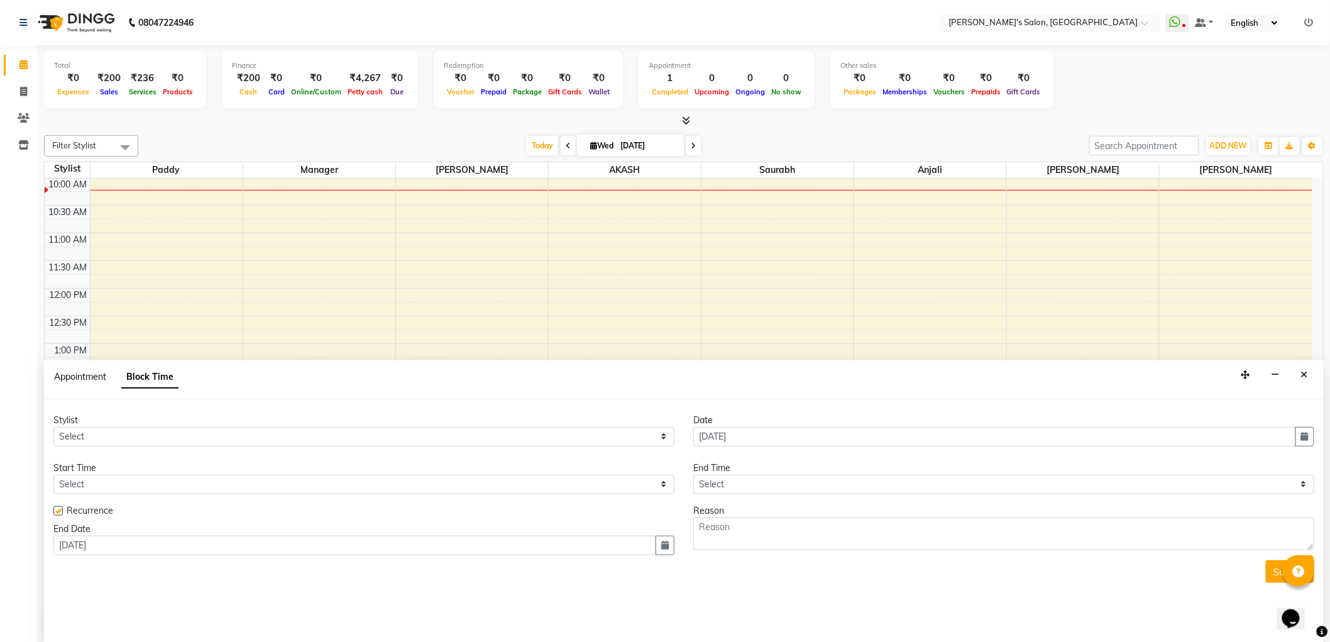
select select "tentative"
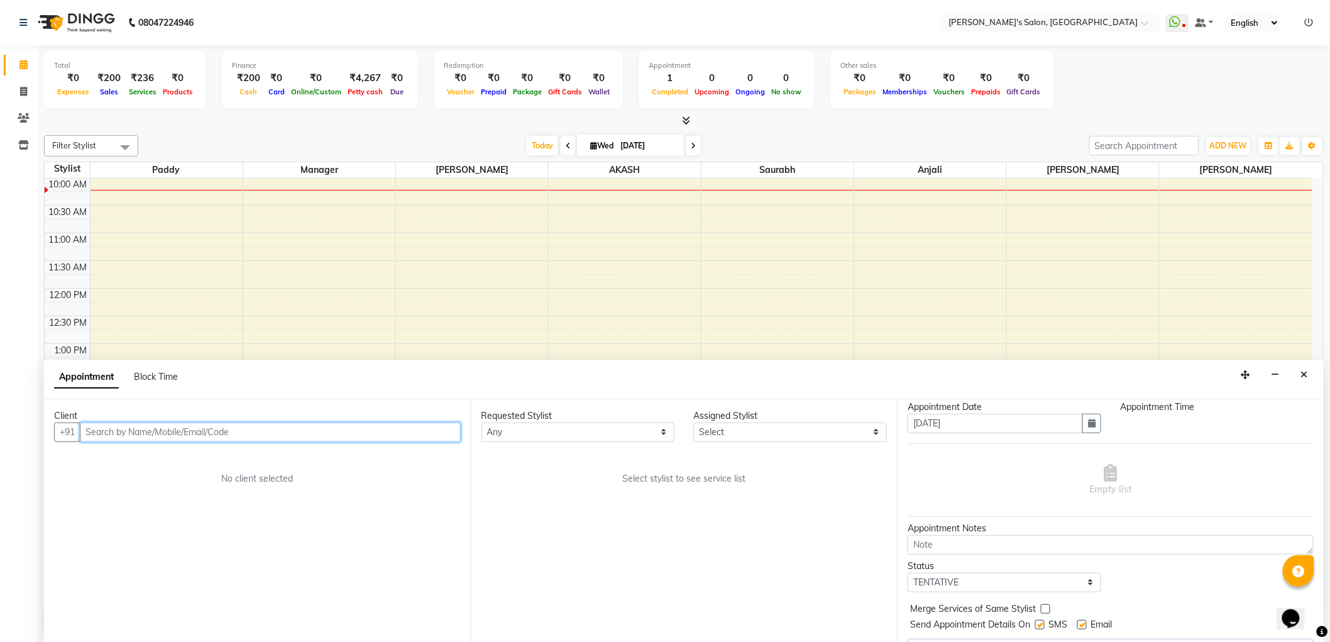
scroll to position [63, 0]
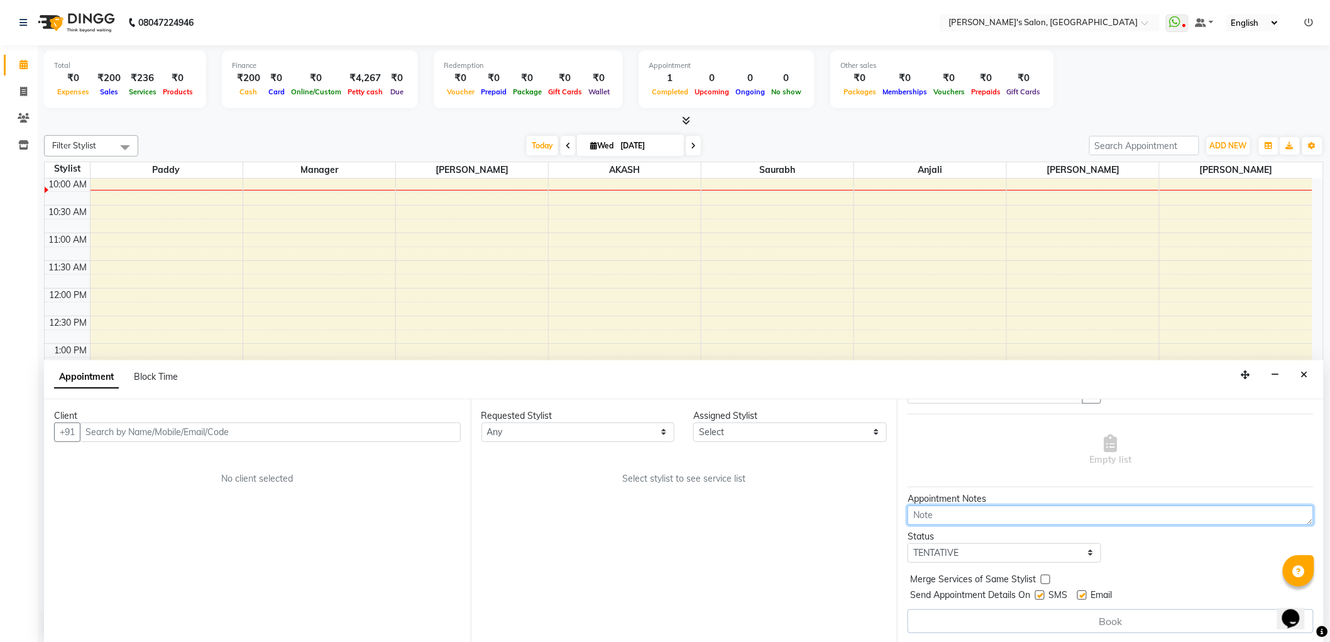
click at [984, 509] on textarea at bounding box center [1110, 514] width 406 height 19
click at [987, 517] on textarea "spa" at bounding box center [1110, 514] width 406 height 19
type textarea "spa tretmant"
click at [993, 613] on div "Book" at bounding box center [1110, 621] width 406 height 24
click at [992, 613] on div "Book" at bounding box center [1110, 621] width 406 height 24
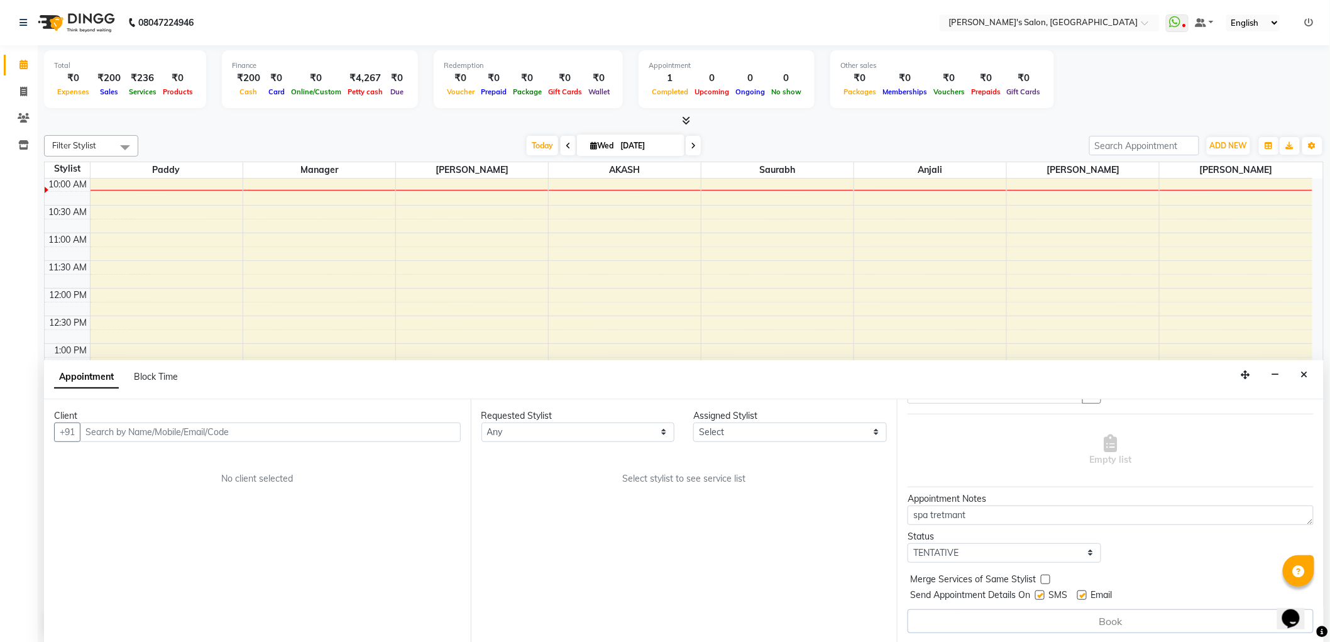
click at [992, 613] on div "Book" at bounding box center [1110, 621] width 406 height 24
click at [990, 622] on div "Book" at bounding box center [1110, 621] width 406 height 24
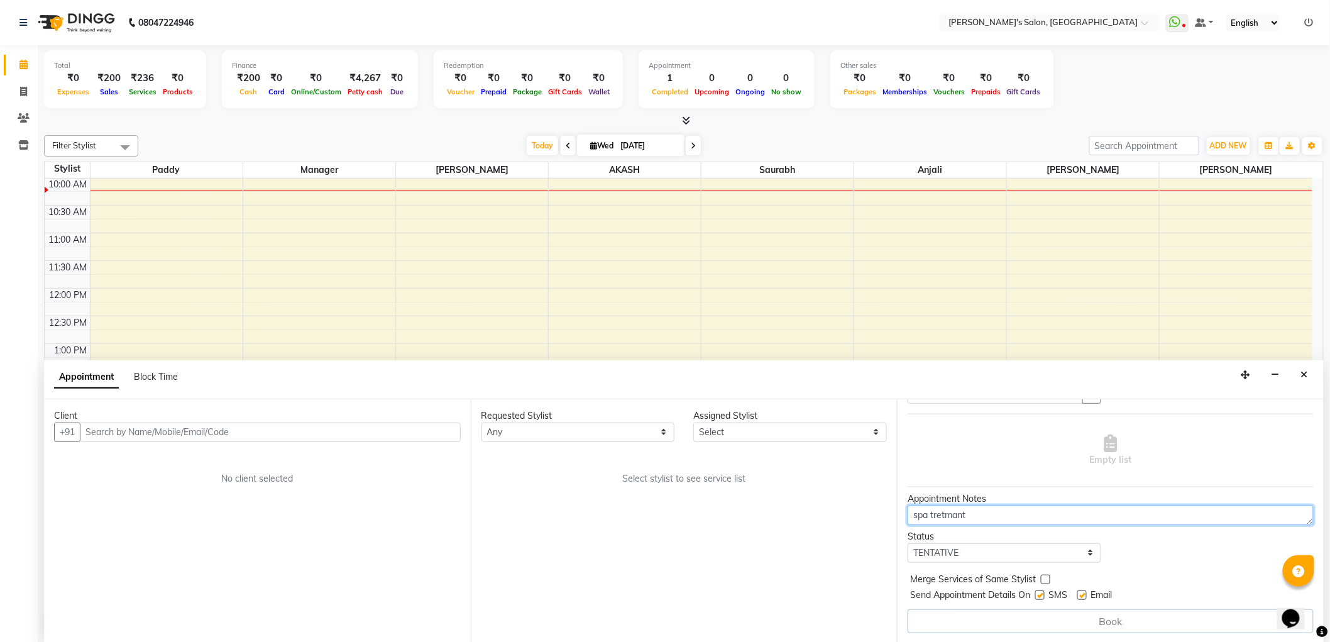
click at [1303, 520] on textarea "spa tretmant" at bounding box center [1110, 514] width 406 height 19
click at [1172, 627] on div "Book" at bounding box center [1110, 621] width 406 height 24
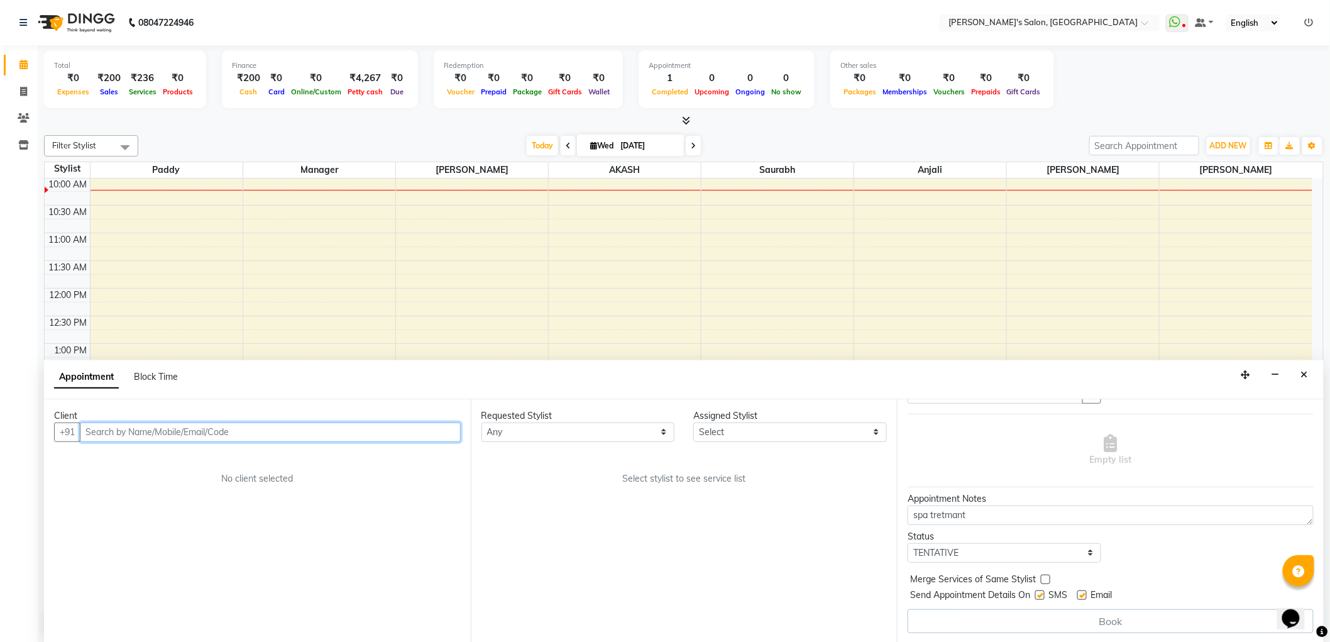
click at [280, 439] on input "text" at bounding box center [270, 431] width 381 height 19
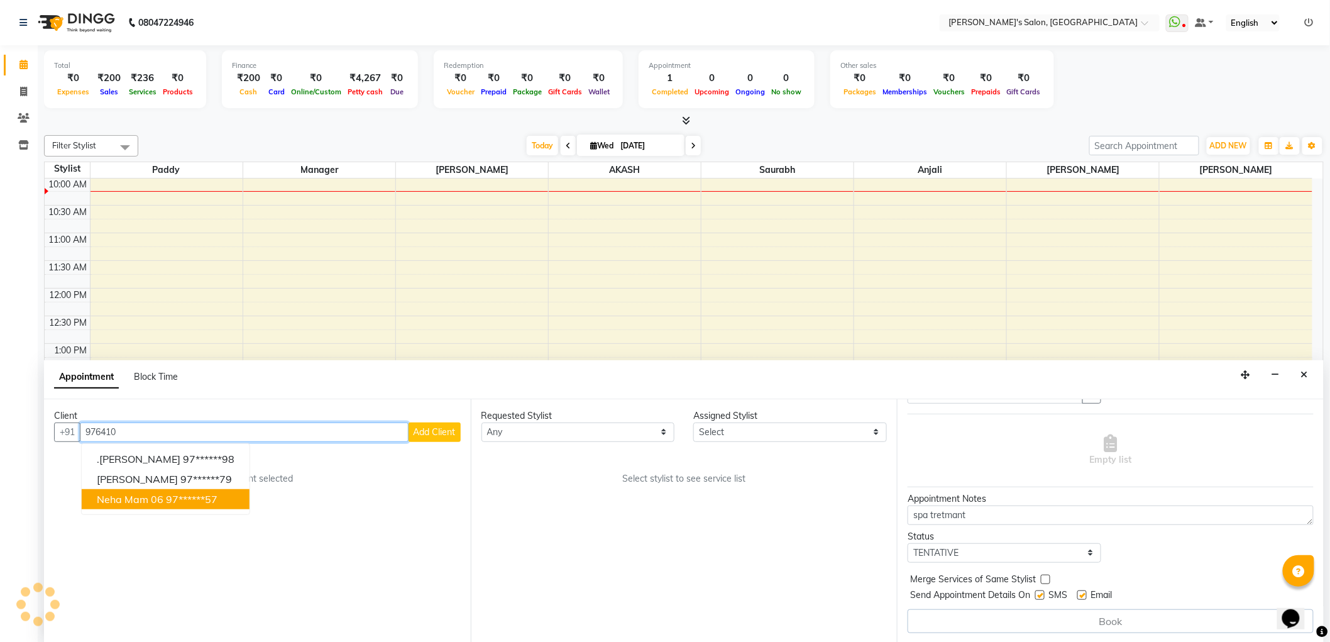
click at [189, 496] on ngb-highlight "97******57" at bounding box center [192, 499] width 52 height 13
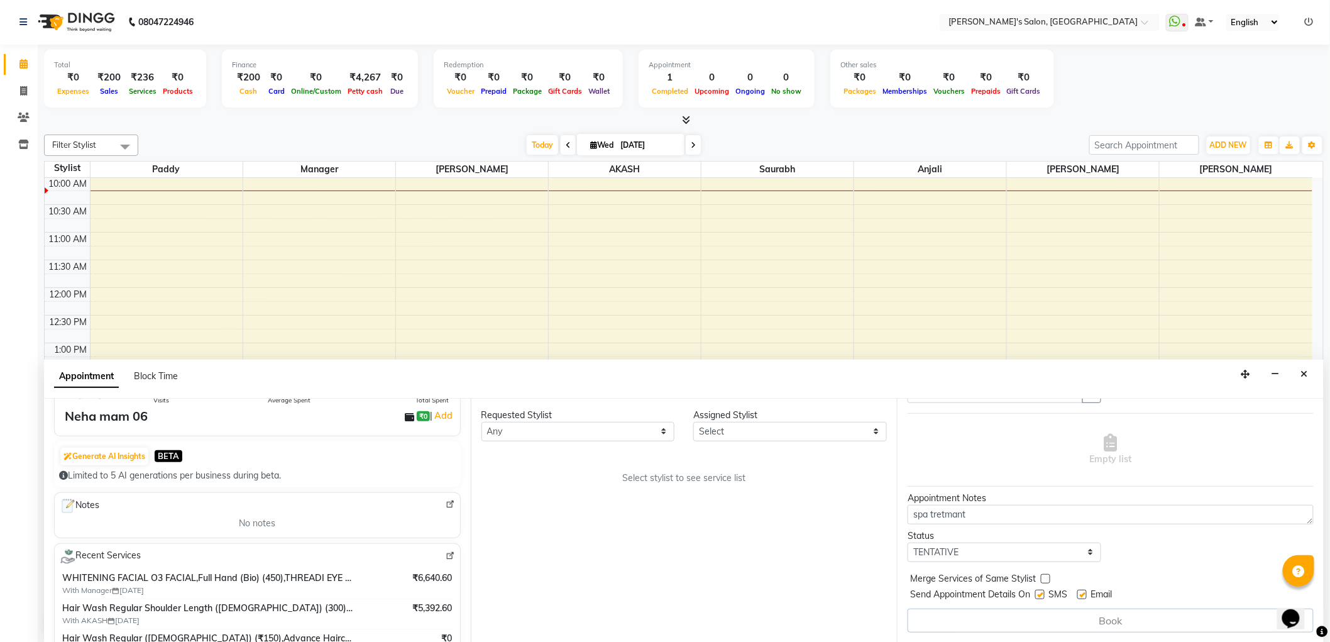
scroll to position [17, 0]
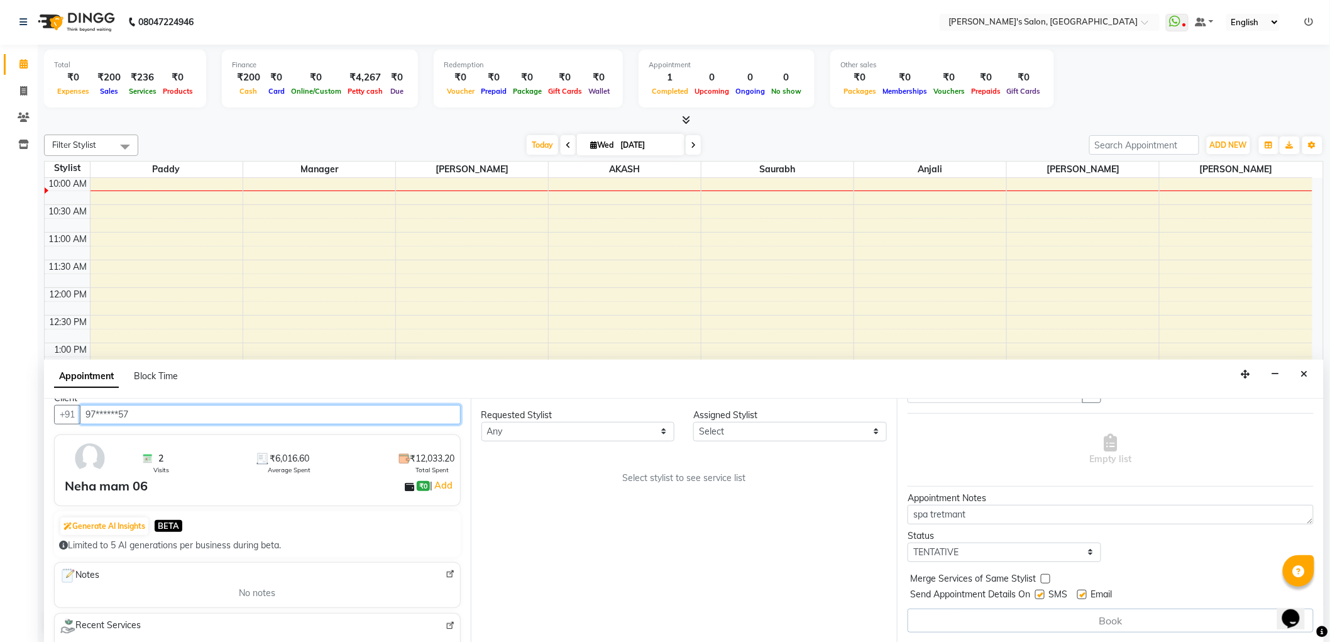
type input "97******57"
click at [1059, 616] on div "Book" at bounding box center [1110, 620] width 406 height 24
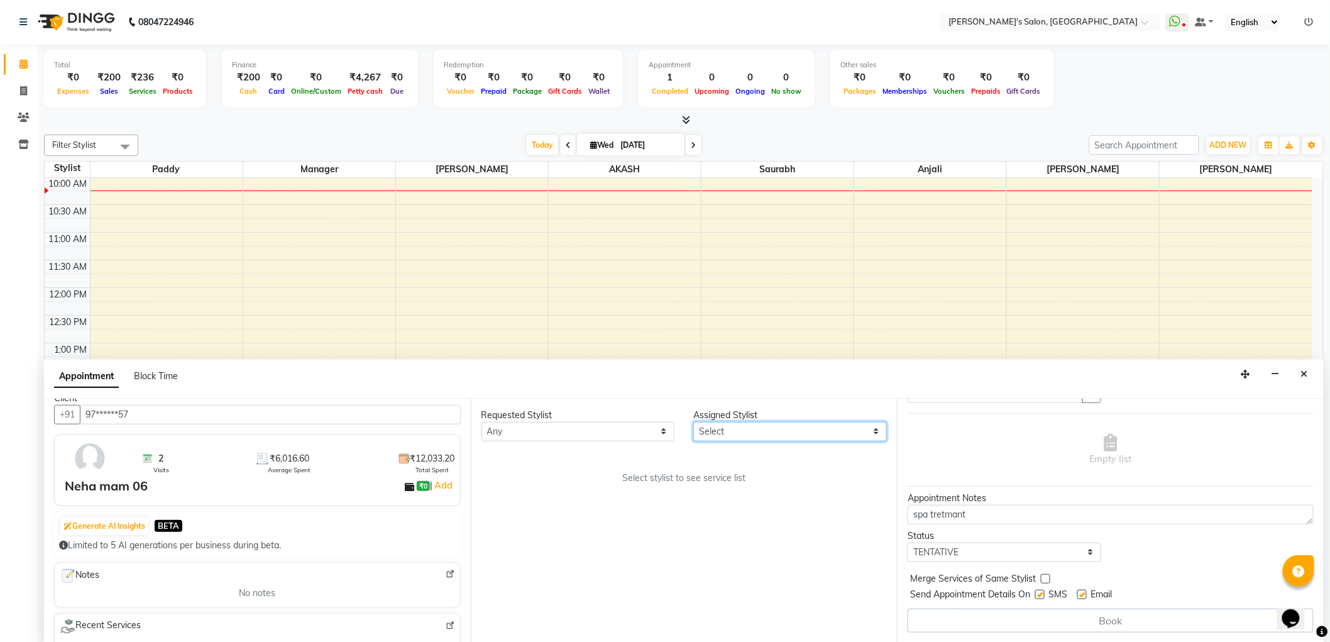
click at [820, 428] on select "Select AKASH [PERSON_NAME] Anjali Manager [PERSON_NAME] [PERSON_NAME]" at bounding box center [790, 431] width 194 height 19
select select "82729"
click at [693, 422] on select "Select AKASH [PERSON_NAME] Anjali Manager [PERSON_NAME] [PERSON_NAME]" at bounding box center [790, 431] width 194 height 19
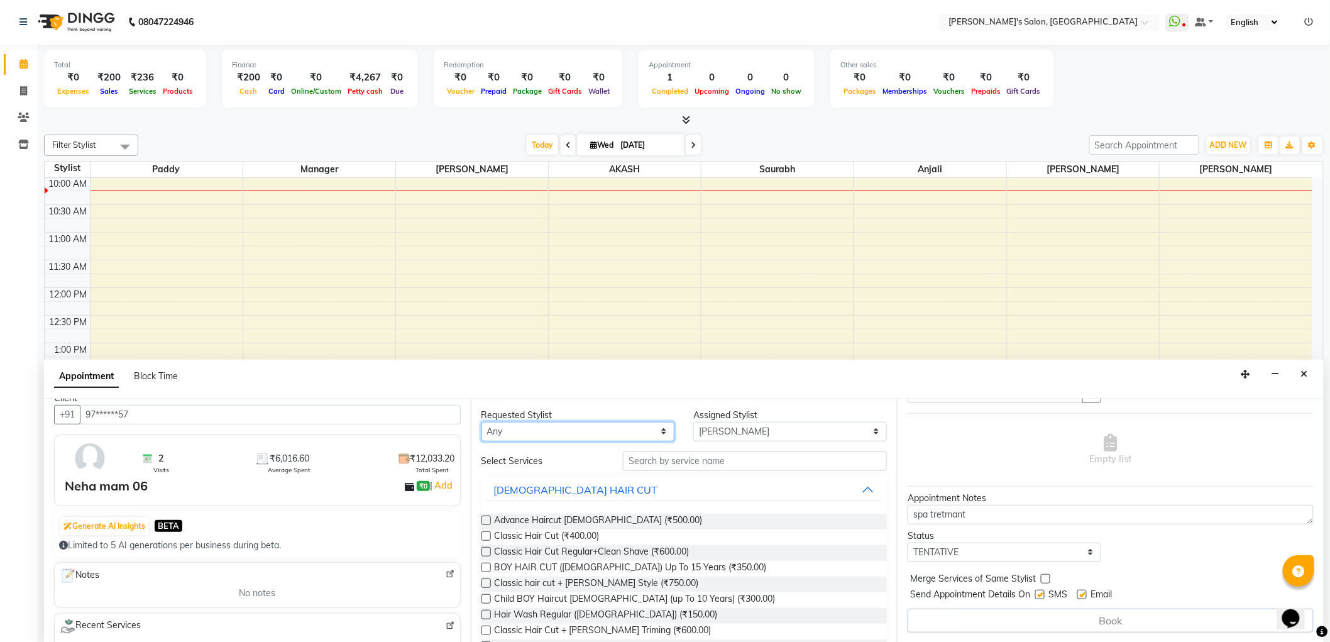
click at [545, 429] on select "Any AKASH [PERSON_NAME] Anjali Manager [PERSON_NAME] [PERSON_NAME]" at bounding box center [578, 431] width 194 height 19
click at [481, 422] on select "Any AKASH [PERSON_NAME] Anjali Manager [PERSON_NAME] [PERSON_NAME]" at bounding box center [578, 431] width 194 height 19
click at [686, 462] on input "text" at bounding box center [755, 460] width 264 height 19
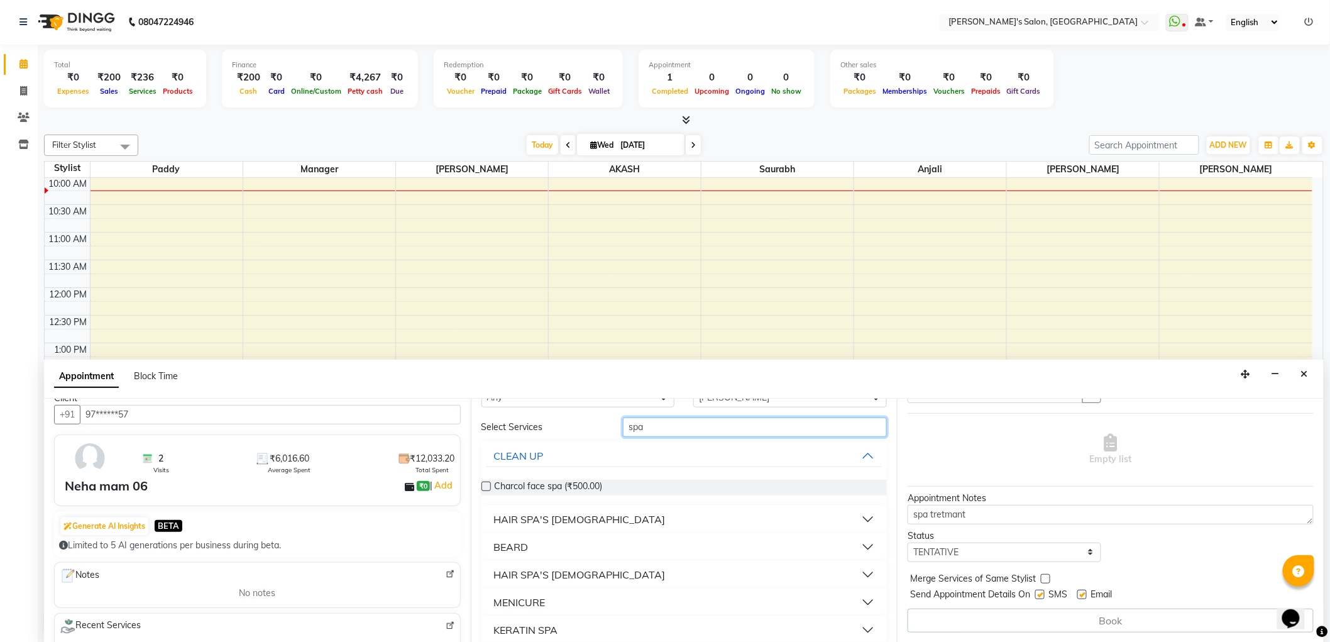
scroll to position [0, 0]
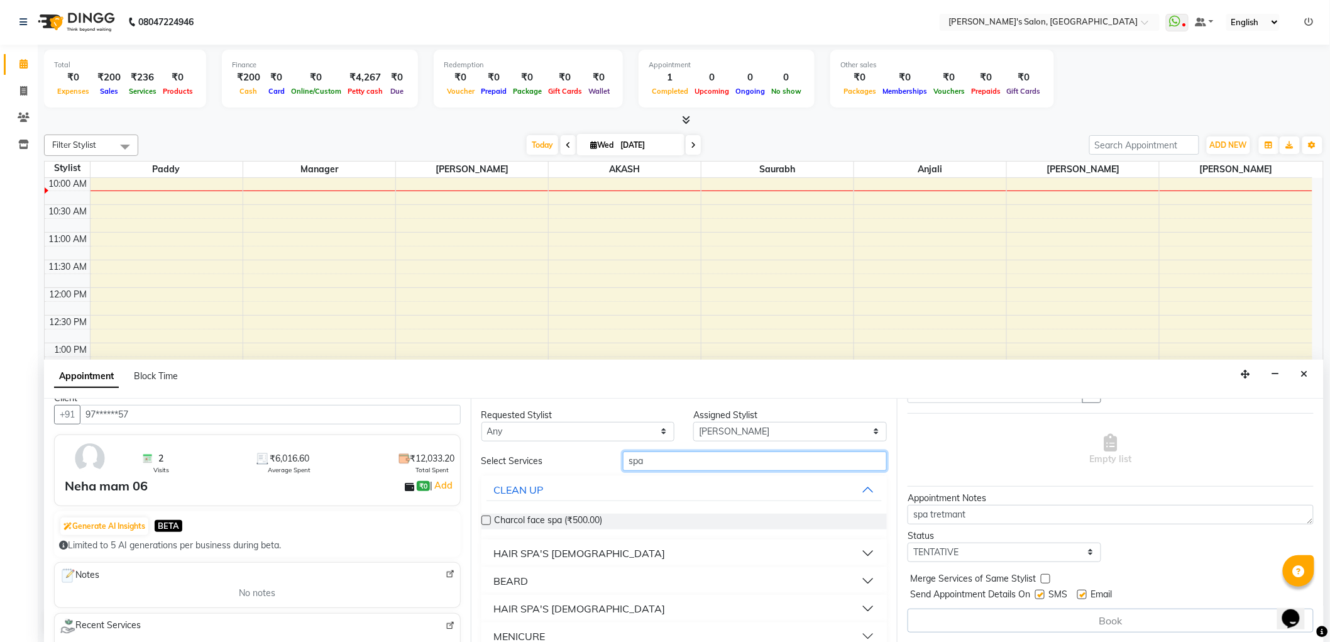
click at [702, 462] on input "spa" at bounding box center [755, 460] width 264 height 19
type input "spa"
click at [542, 489] on div "CLEAN UP" at bounding box center [519, 489] width 50 height 15
click at [673, 461] on input "spa" at bounding box center [755, 460] width 264 height 19
